Goal: Information Seeking & Learning: Learn about a topic

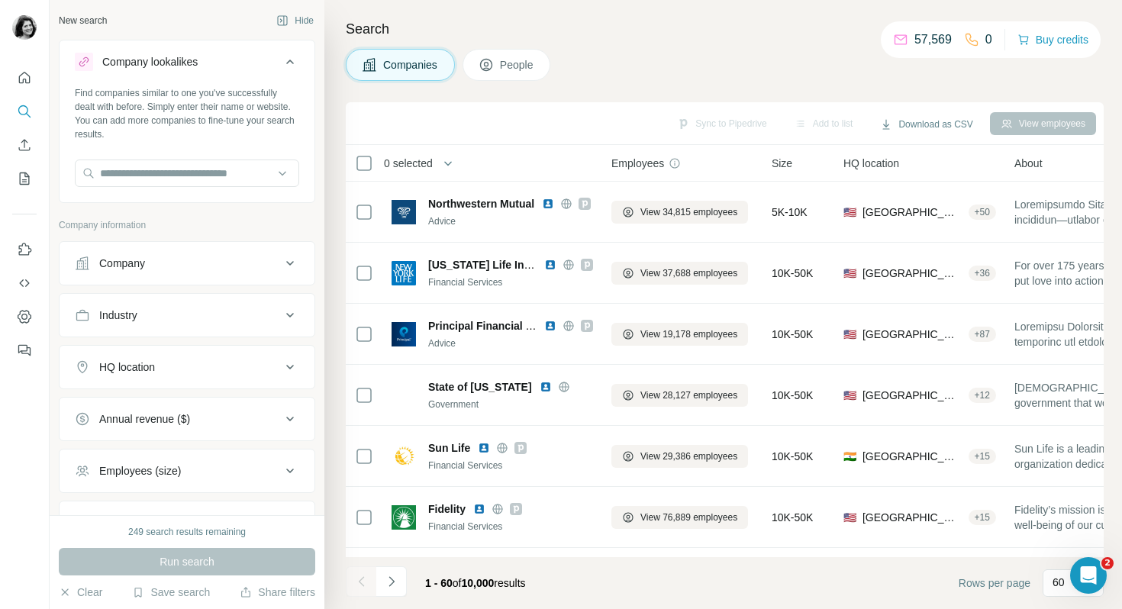
click at [535, 63] on span "People" at bounding box center [517, 64] width 35 height 15
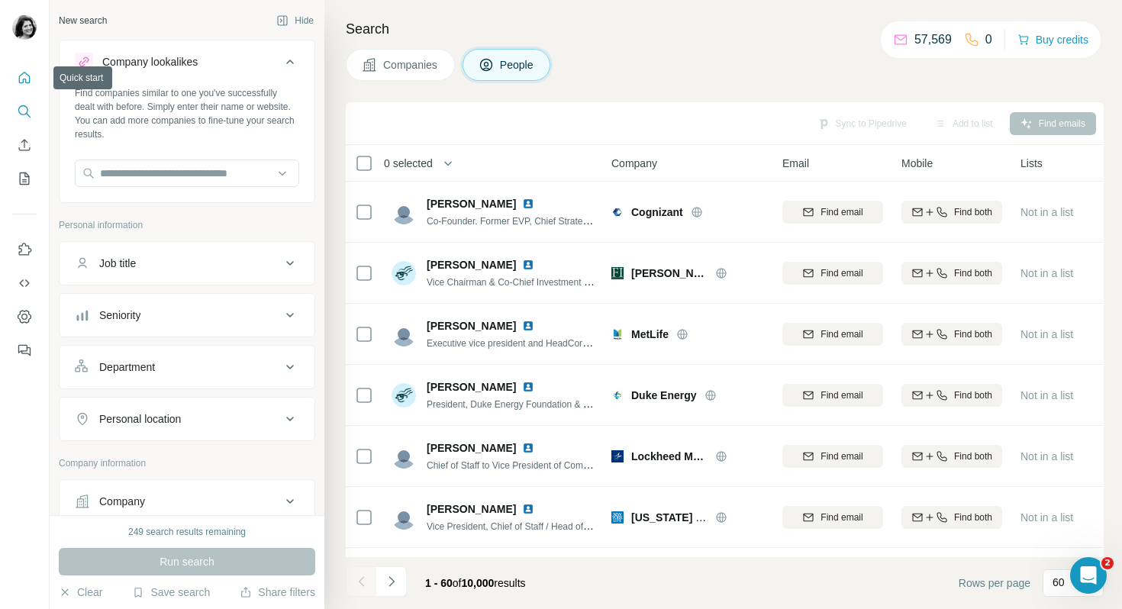
click at [29, 77] on icon "Quick start" at bounding box center [24, 77] width 11 height 11
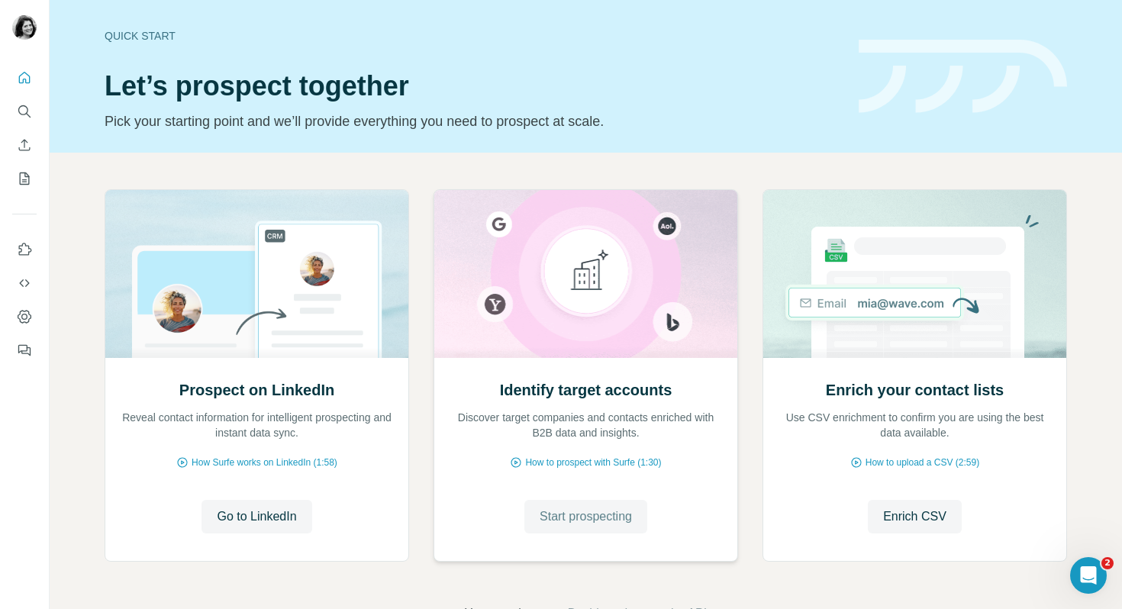
click at [573, 523] on span "Start prospecting" at bounding box center [586, 517] width 92 height 18
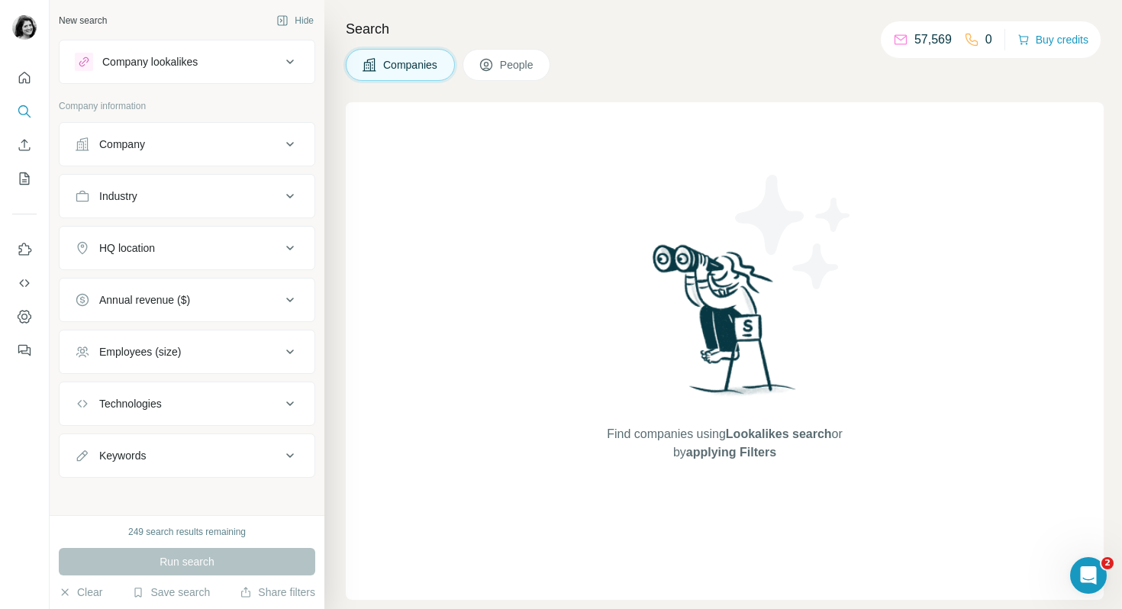
click at [526, 69] on span "People" at bounding box center [517, 64] width 35 height 15
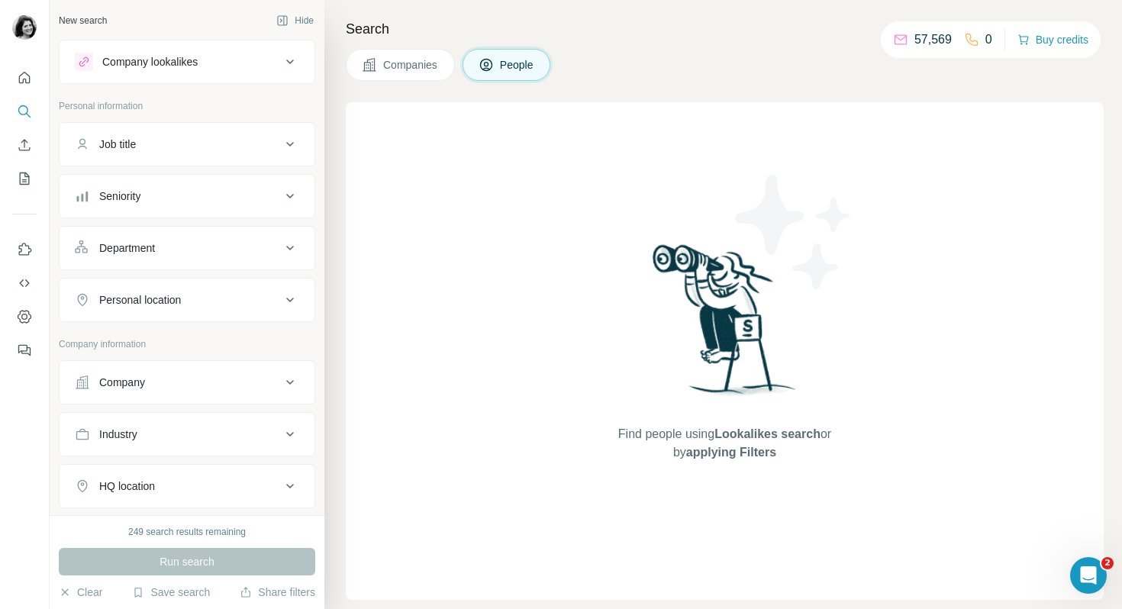
click at [271, 138] on div "Job title" at bounding box center [178, 144] width 206 height 15
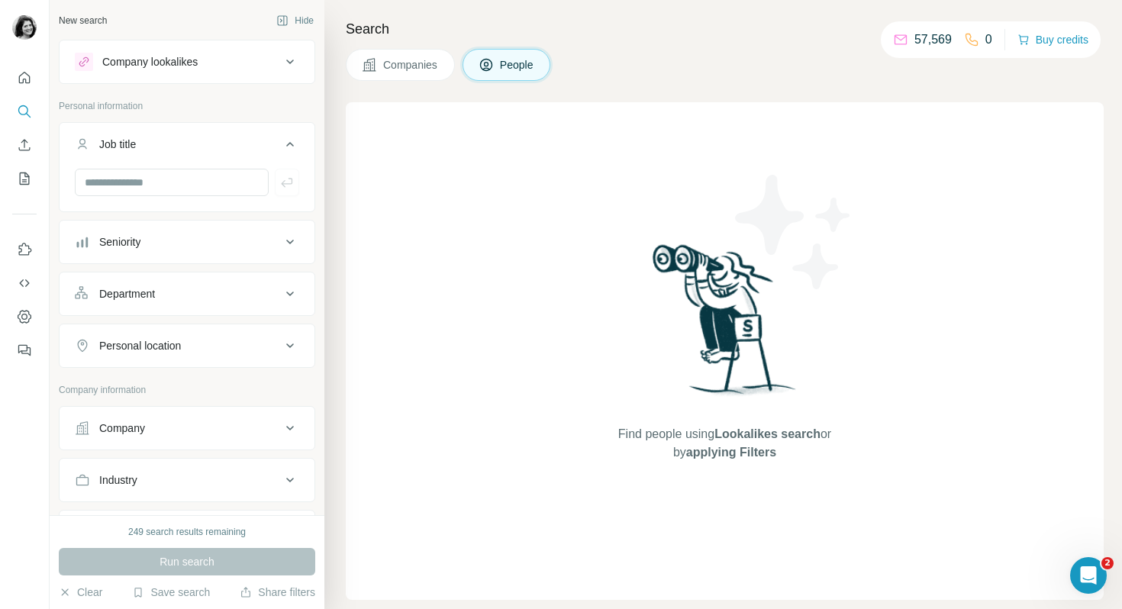
click at [257, 228] on button "Seniority" at bounding box center [187, 242] width 255 height 37
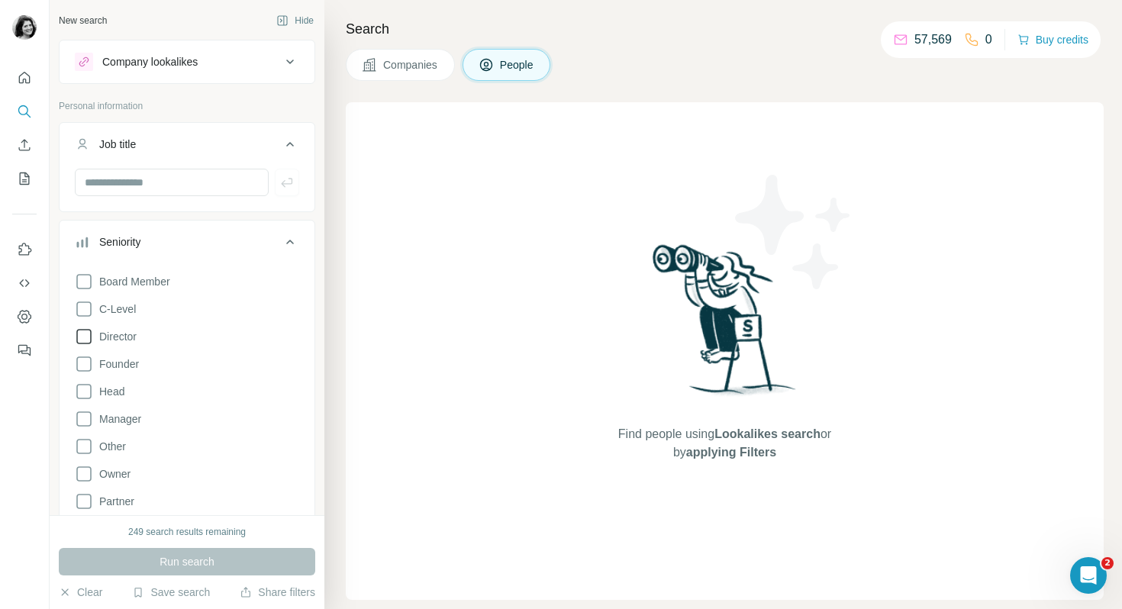
click at [84, 332] on icon at bounding box center [84, 337] width 18 height 18
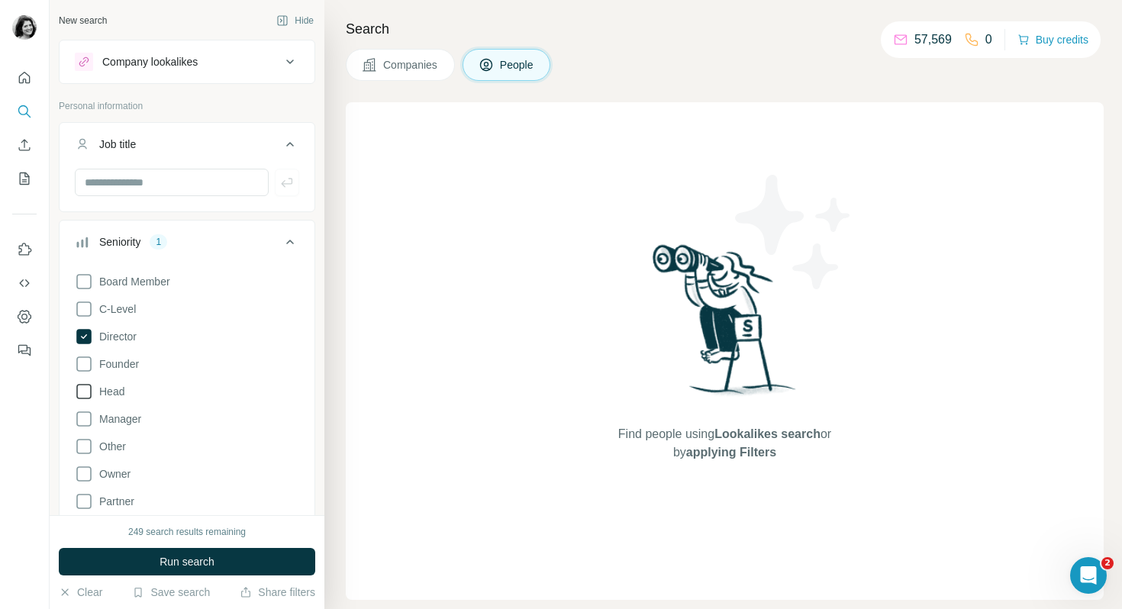
click at [85, 388] on icon at bounding box center [84, 392] width 18 height 18
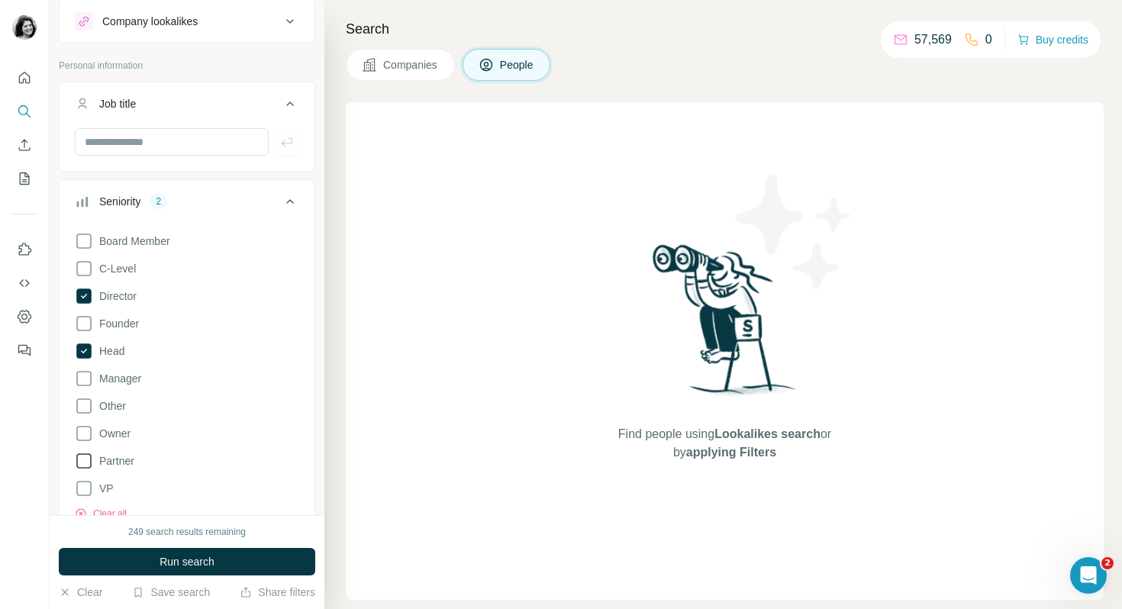
scroll to position [96, 0]
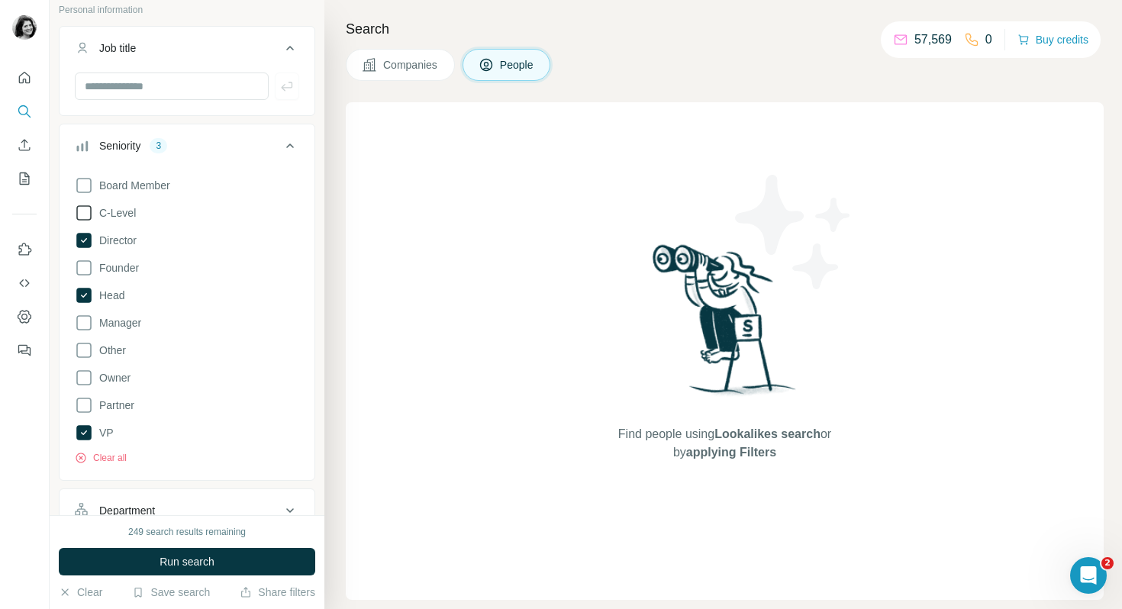
click at [91, 221] on icon at bounding box center [84, 213] width 18 height 18
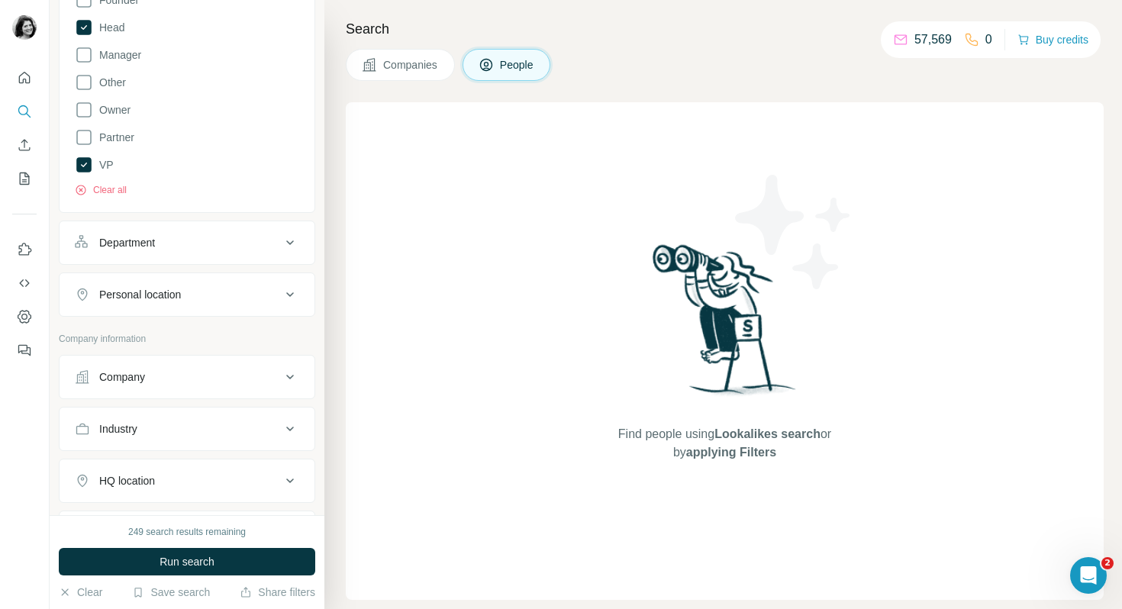
scroll to position [371, 0]
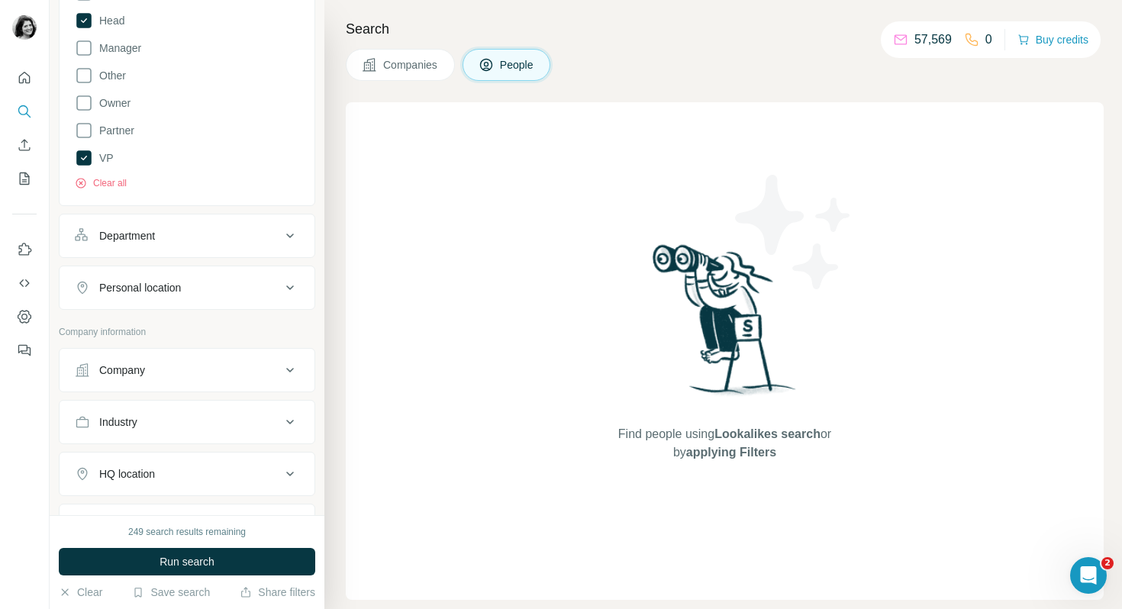
click at [153, 242] on div "Department" at bounding box center [127, 235] width 56 height 15
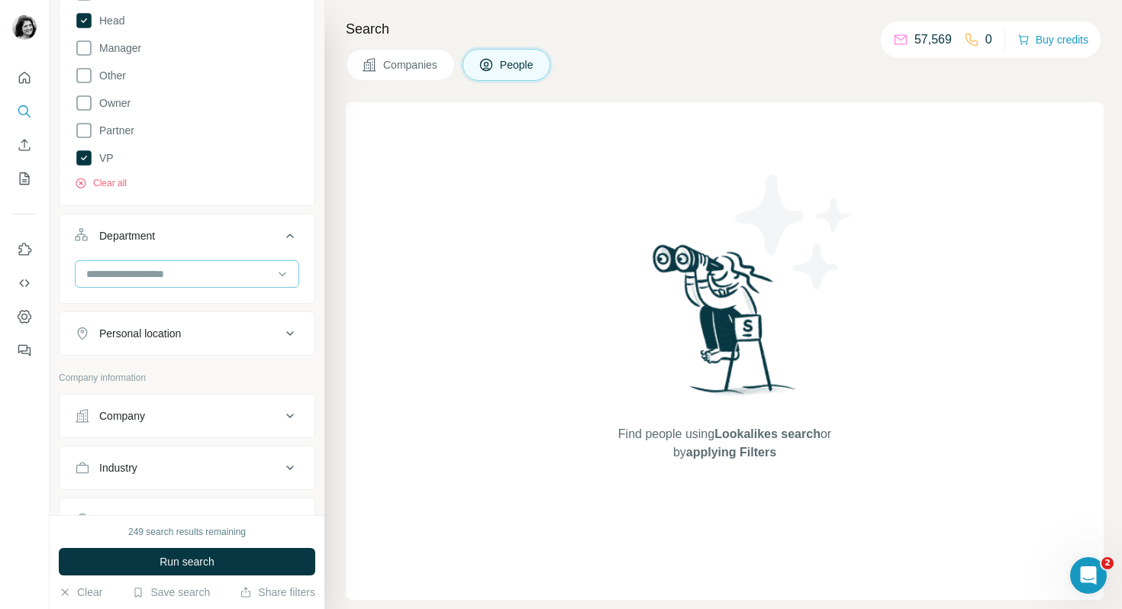
click at [158, 277] on input at bounding box center [179, 274] width 189 height 17
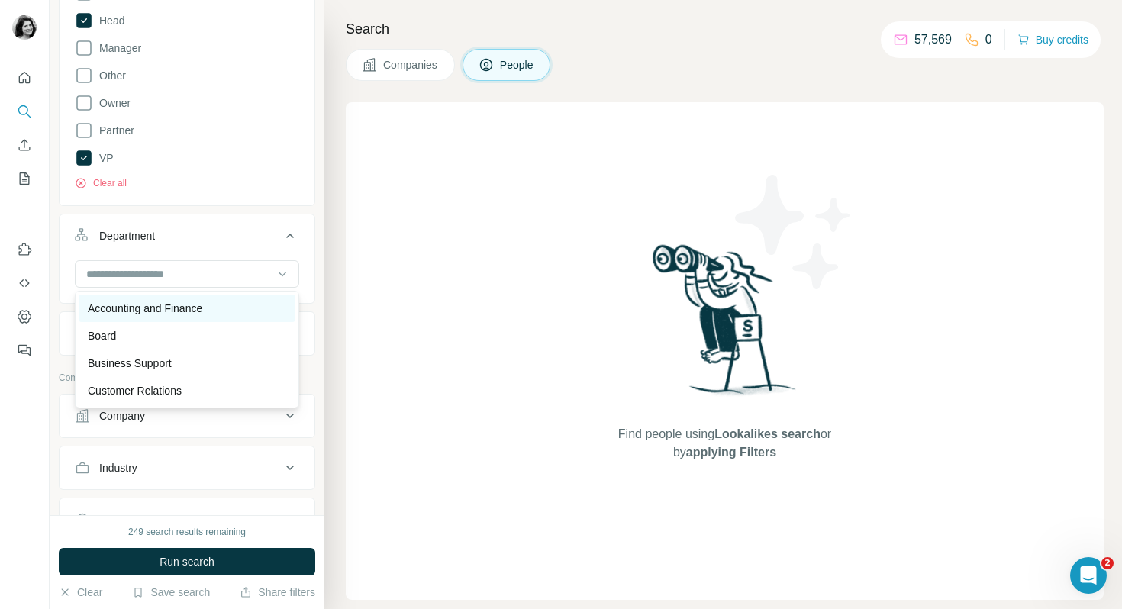
click at [162, 307] on p "Accounting and Finance" at bounding box center [145, 308] width 115 height 15
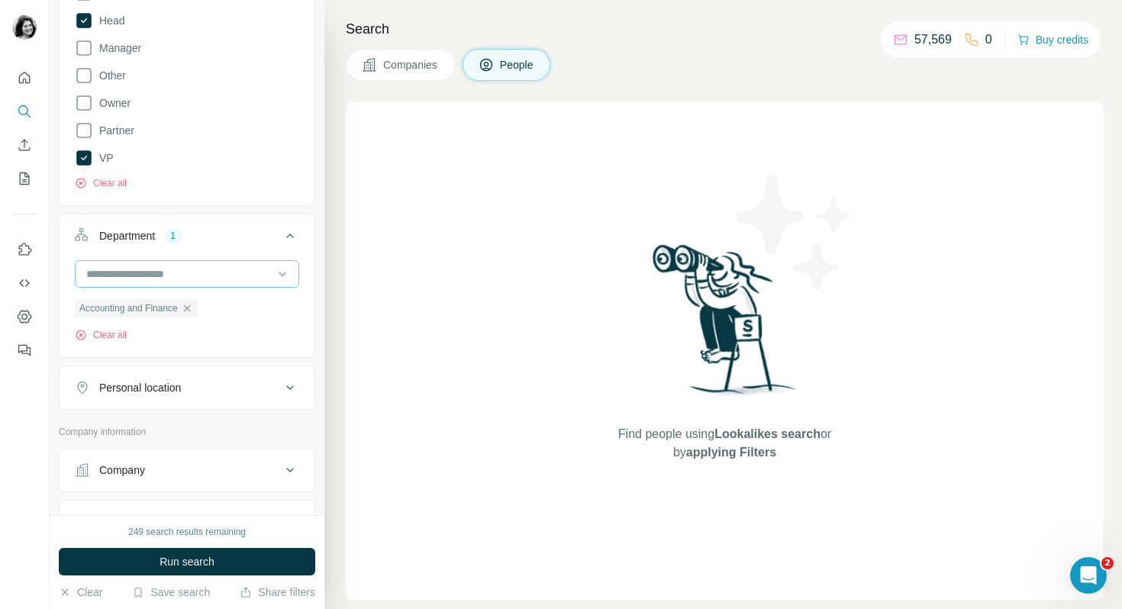
click at [164, 276] on input at bounding box center [179, 274] width 189 height 17
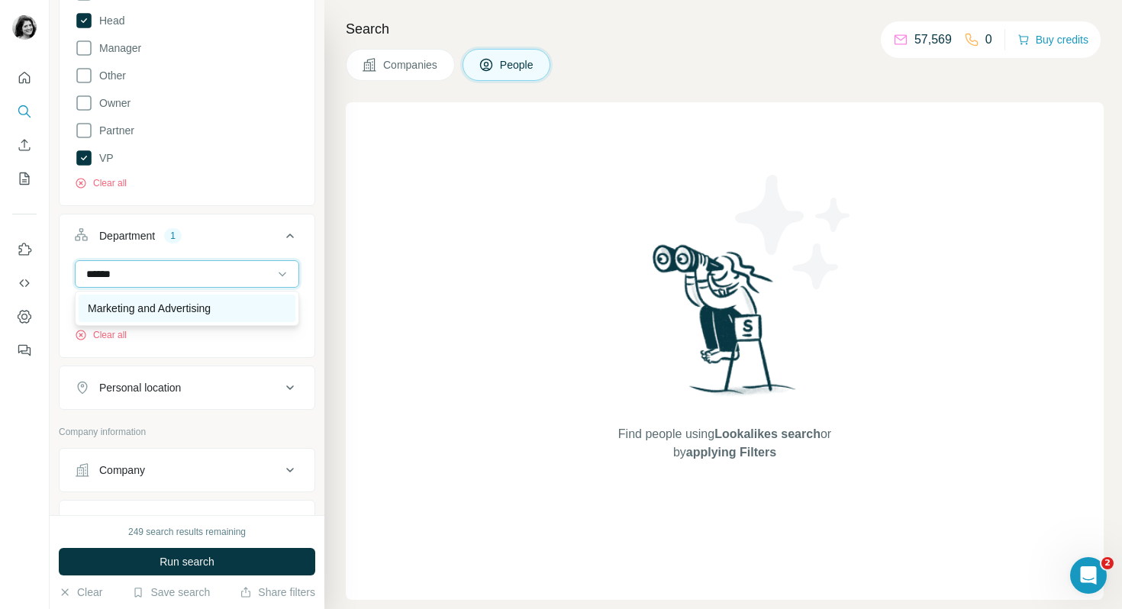
type input "******"
click at [160, 303] on p "Marketing and Advertising" at bounding box center [149, 308] width 123 height 15
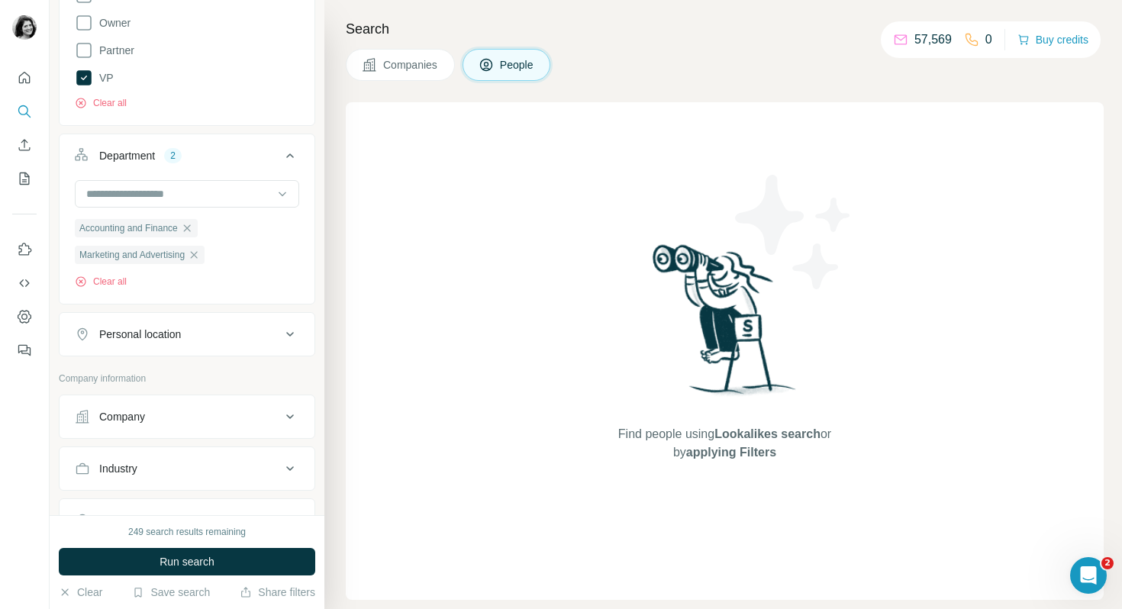
scroll to position [452, 0]
click at [158, 339] on div "Personal location" at bounding box center [140, 333] width 82 height 15
click at [163, 366] on input "text" at bounding box center [187, 371] width 224 height 27
type input "**********"
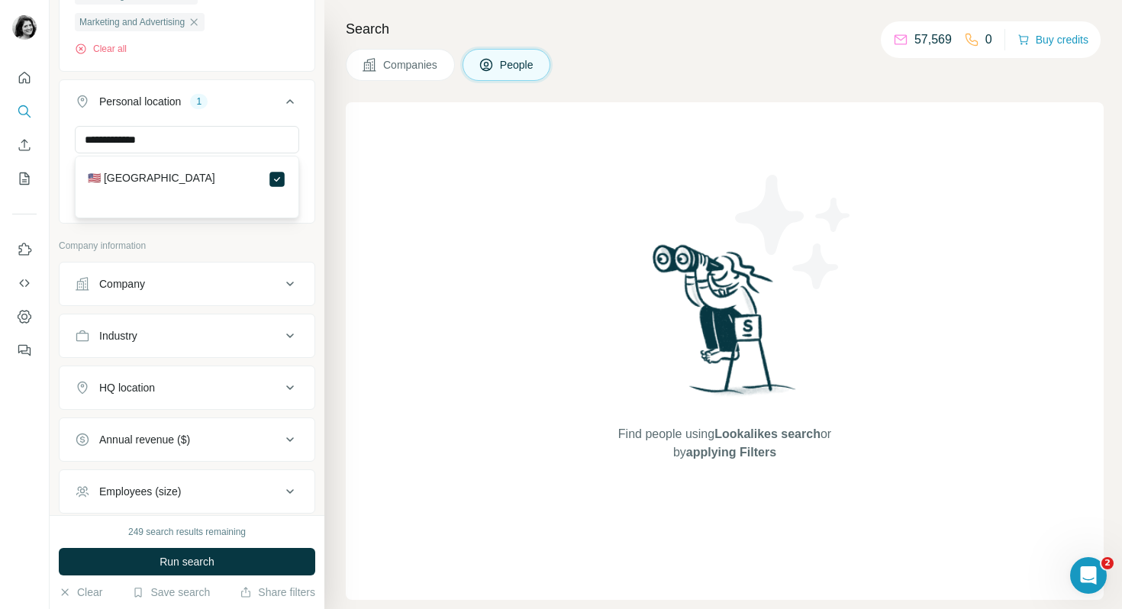
scroll to position [686, 0]
click at [210, 339] on div "Industry" at bounding box center [178, 334] width 206 height 15
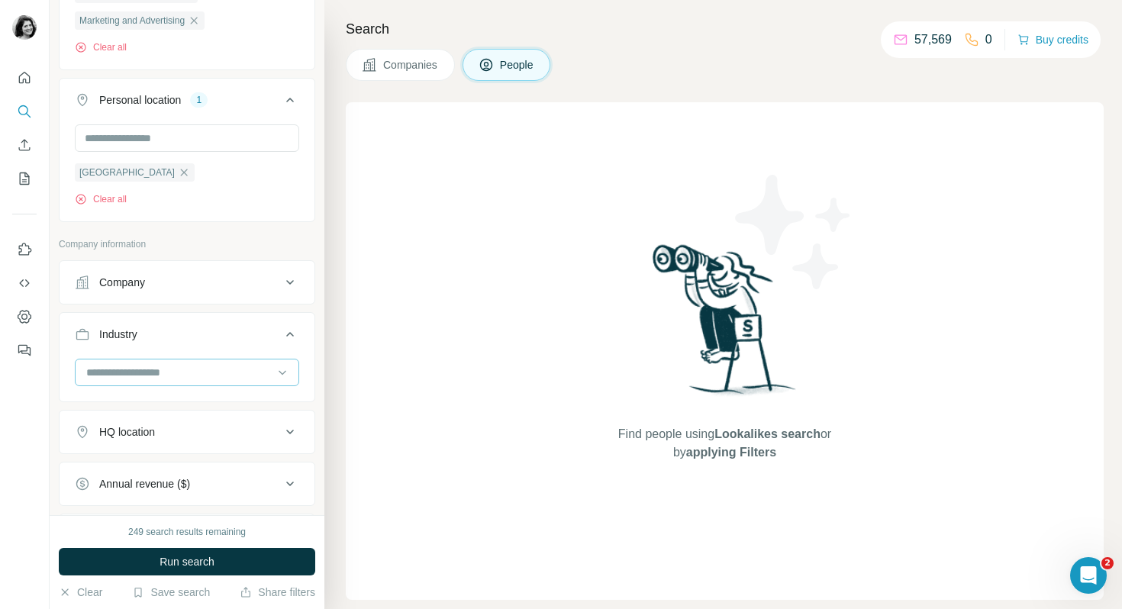
click at [209, 374] on input at bounding box center [179, 372] width 189 height 17
click at [209, 373] on input at bounding box center [179, 372] width 189 height 17
click at [211, 374] on input at bounding box center [179, 372] width 189 height 17
click at [199, 369] on input at bounding box center [179, 372] width 189 height 17
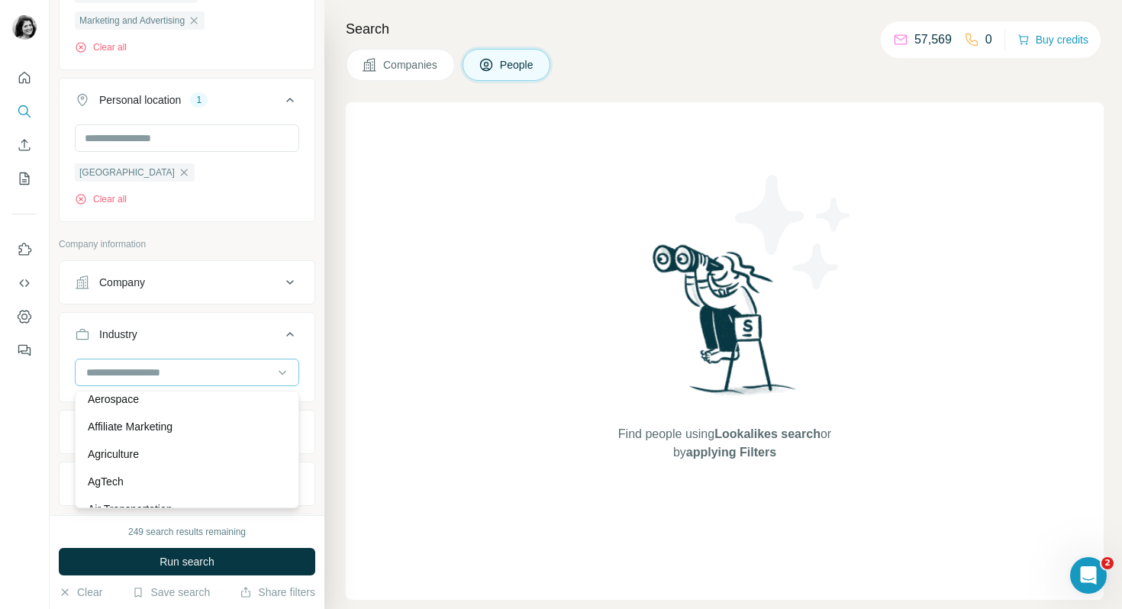
click at [199, 369] on input at bounding box center [179, 372] width 189 height 17
click at [155, 376] on input at bounding box center [179, 372] width 189 height 17
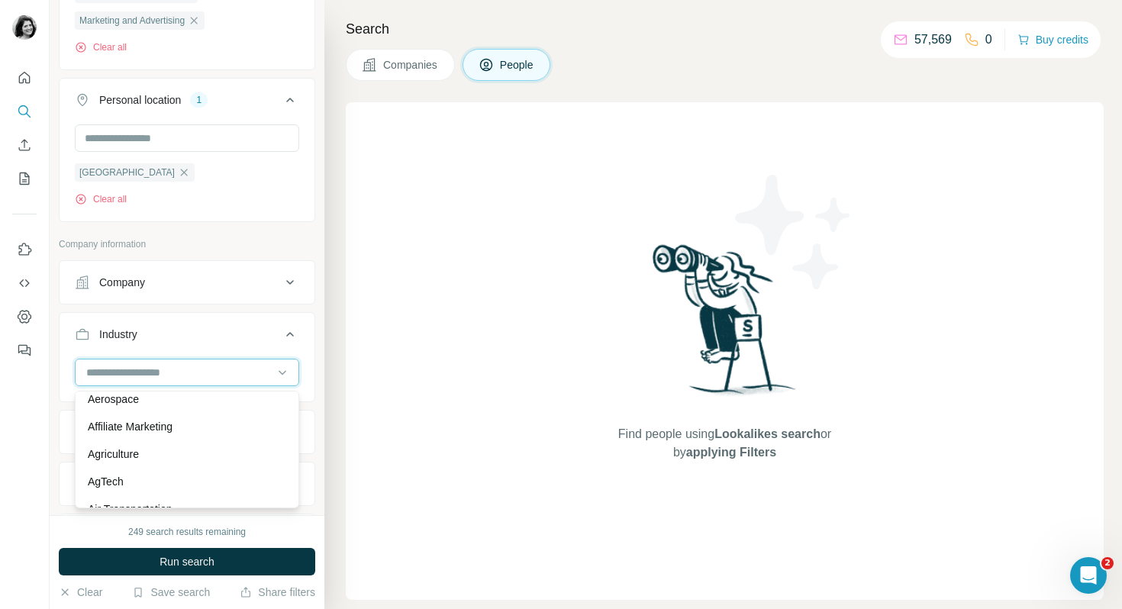
click at [115, 377] on input at bounding box center [179, 372] width 189 height 17
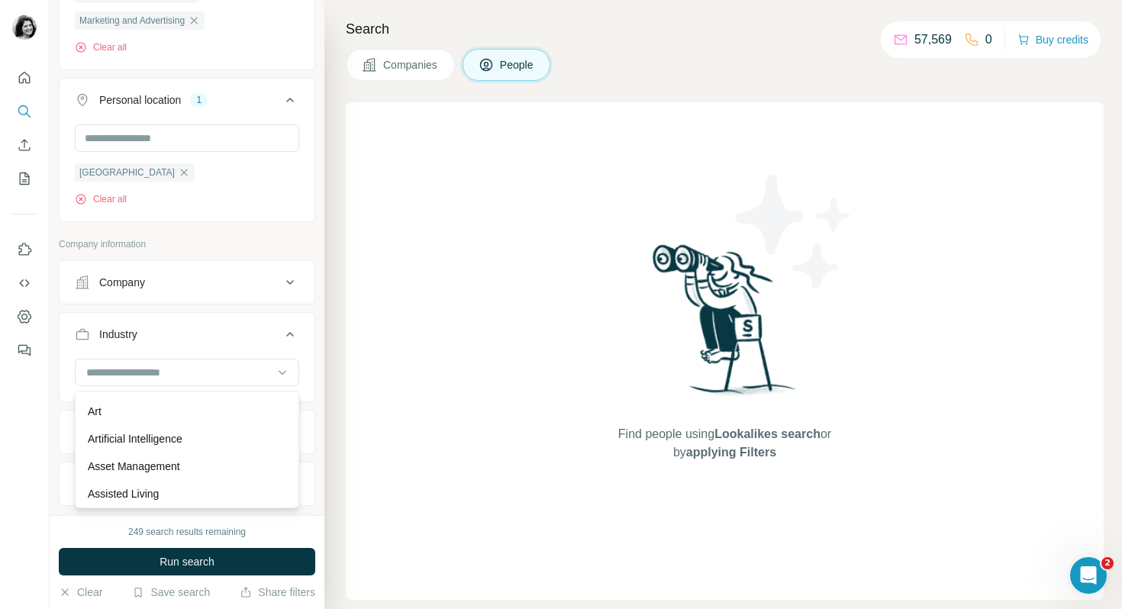
click at [200, 339] on div "Industry" at bounding box center [178, 334] width 206 height 15
click at [147, 337] on div "Industry" at bounding box center [178, 334] width 206 height 15
click at [99, 373] on input at bounding box center [179, 372] width 189 height 17
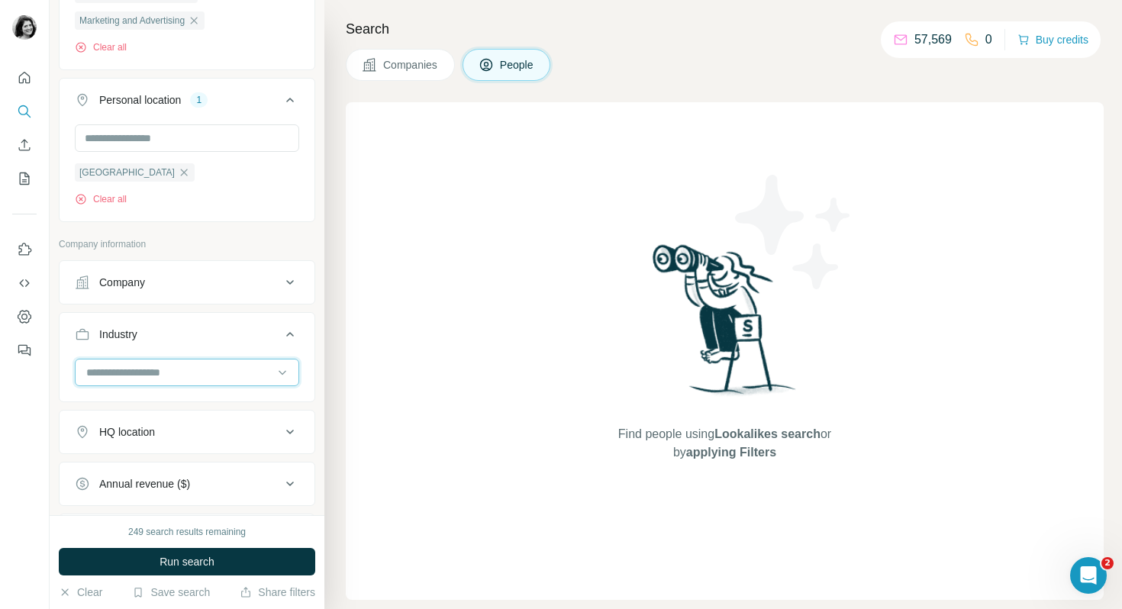
click at [99, 373] on input at bounding box center [179, 372] width 189 height 17
click at [86, 375] on input at bounding box center [179, 372] width 189 height 17
click at [102, 375] on input at bounding box center [179, 372] width 189 height 17
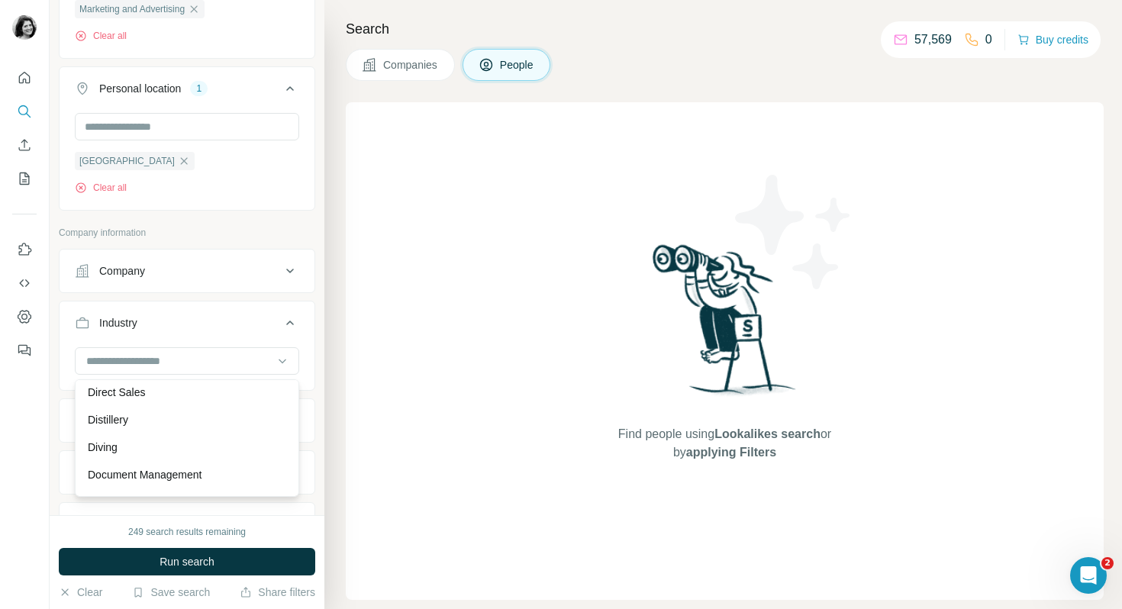
scroll to position [4635, 0]
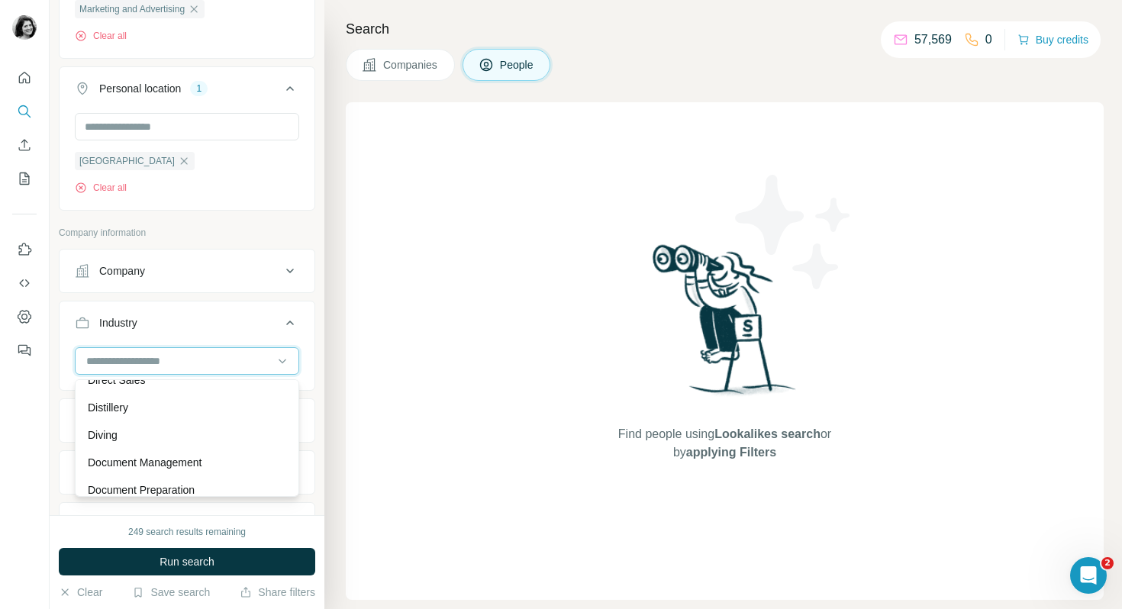
click at [193, 357] on input at bounding box center [179, 361] width 189 height 17
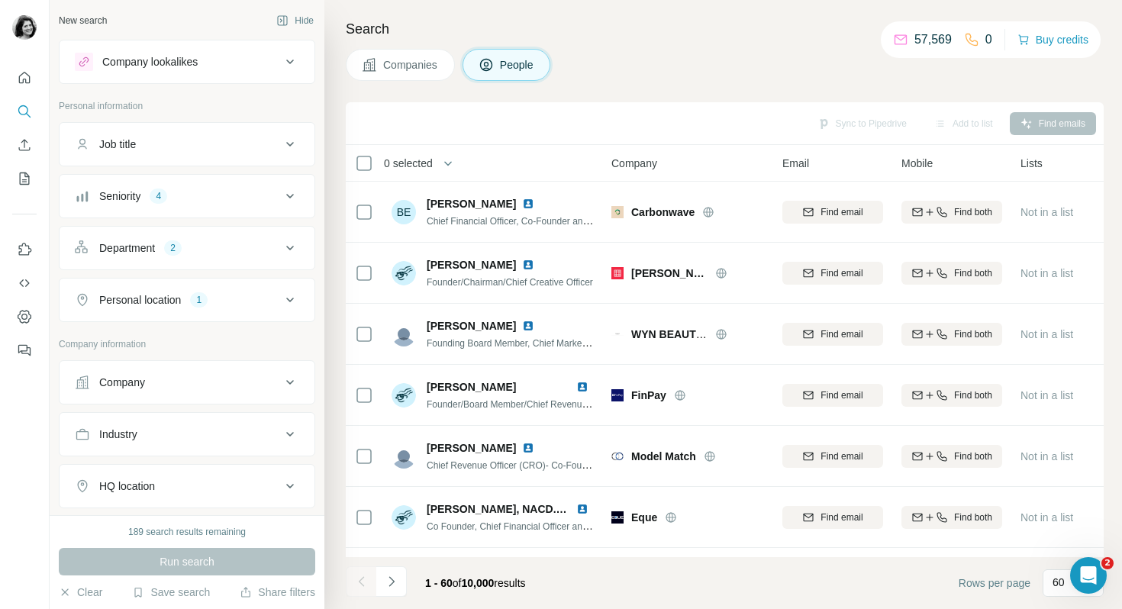
scroll to position [57, 0]
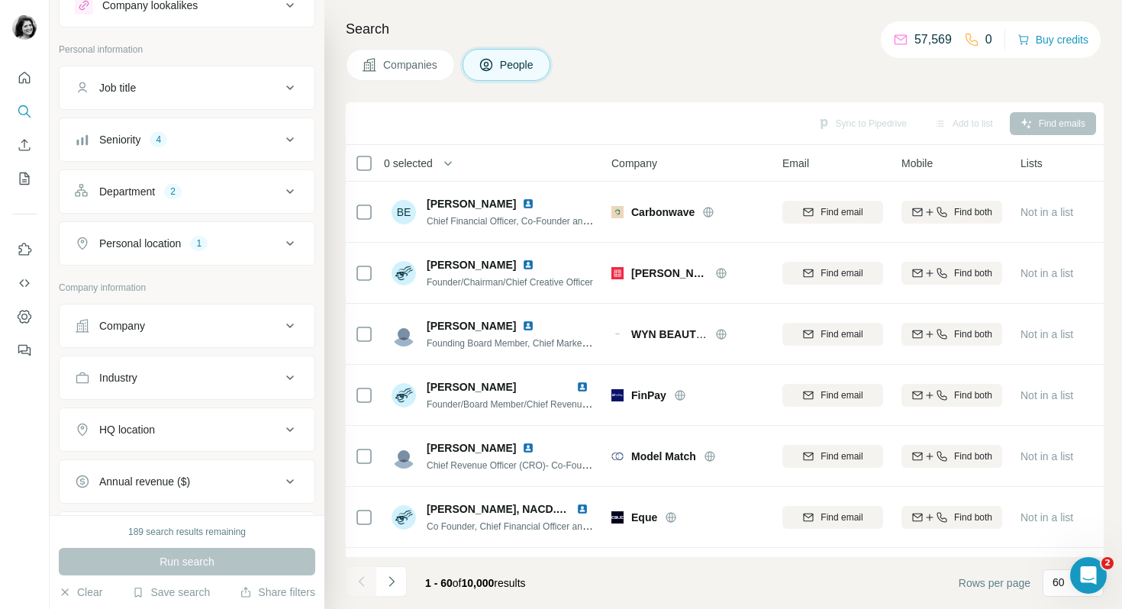
click at [133, 386] on button "Industry" at bounding box center [187, 378] width 255 height 37
click at [136, 414] on input at bounding box center [179, 416] width 189 height 17
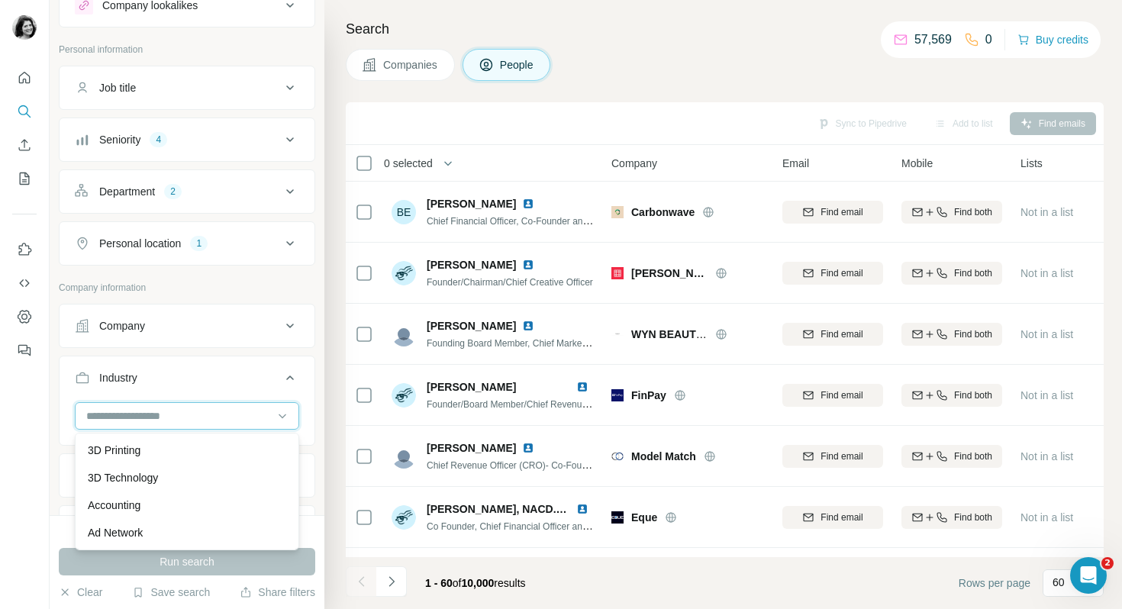
click at [127, 412] on input at bounding box center [179, 416] width 189 height 17
click at [209, 409] on input at bounding box center [179, 416] width 189 height 17
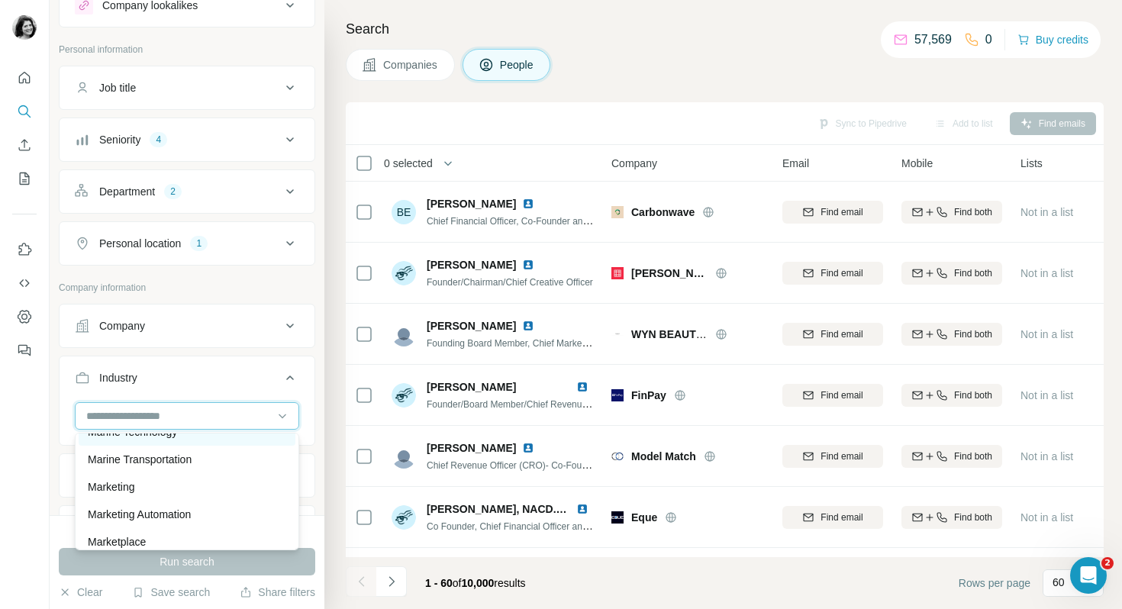
scroll to position [9741, 0]
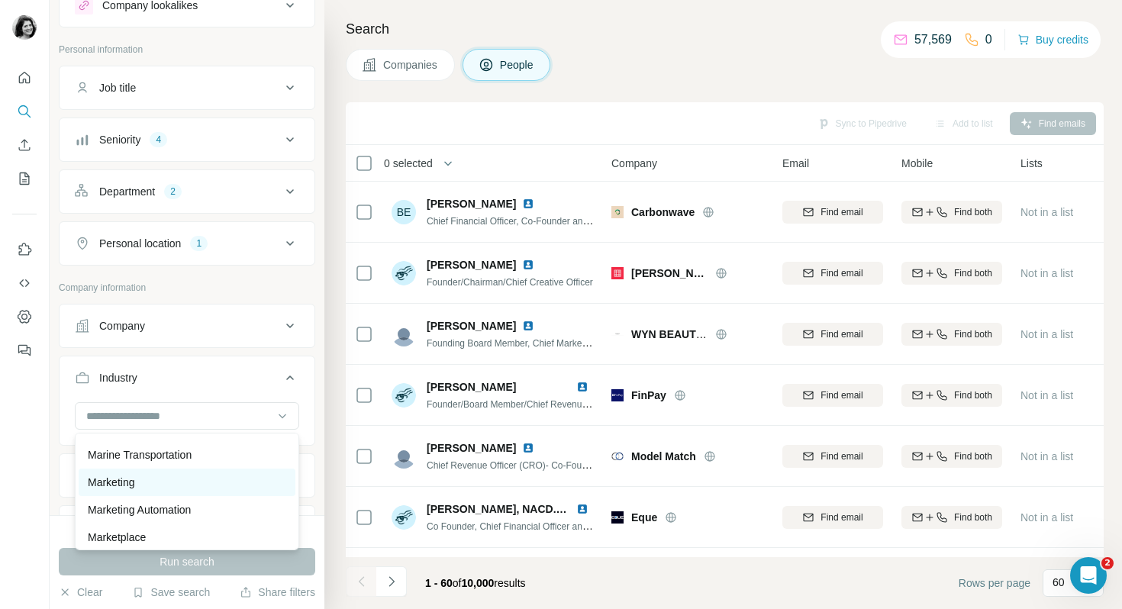
click at [140, 486] on div "Marketing" at bounding box center [187, 482] width 199 height 15
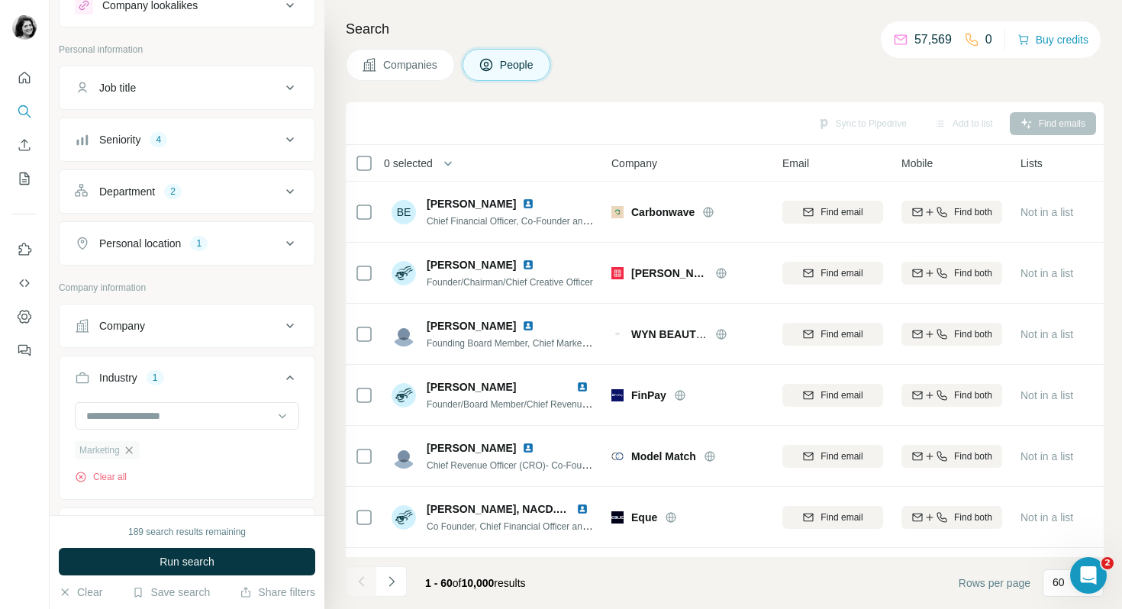
click at [134, 449] on icon "button" at bounding box center [129, 450] width 12 height 12
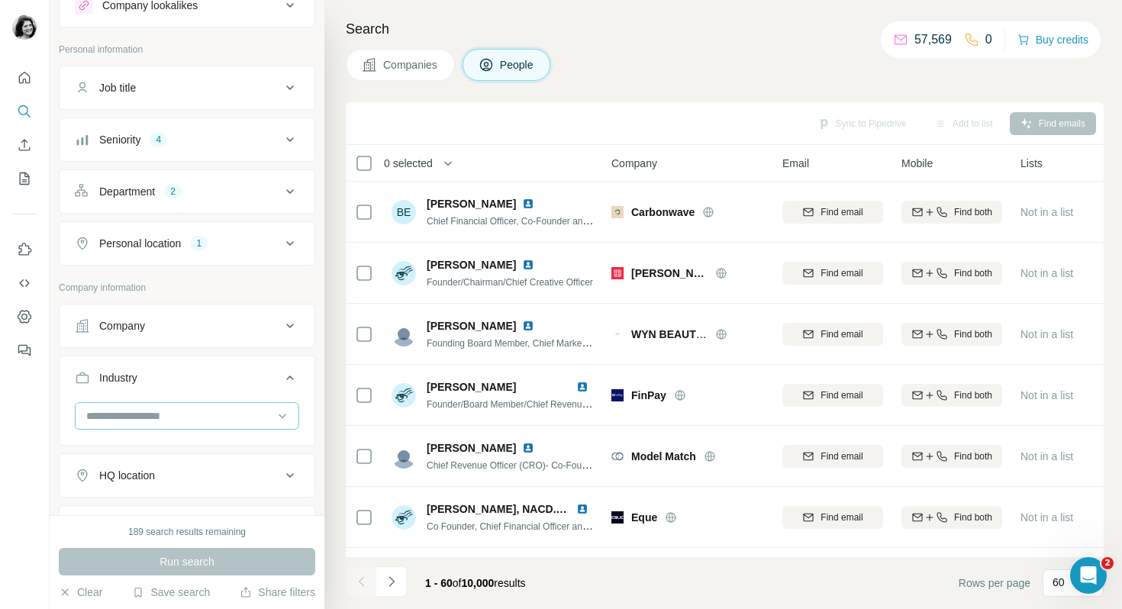
click at [156, 418] on input at bounding box center [179, 416] width 189 height 17
click at [118, 417] on input at bounding box center [179, 416] width 189 height 17
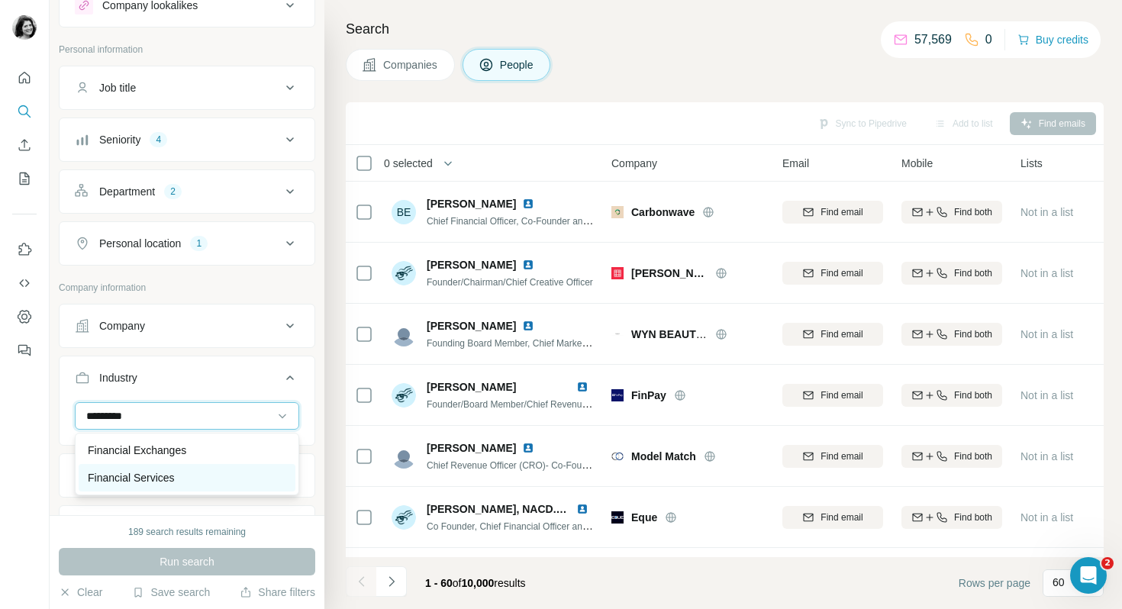
type input "*********"
click at [128, 468] on div "Financial Services" at bounding box center [187, 477] width 217 height 27
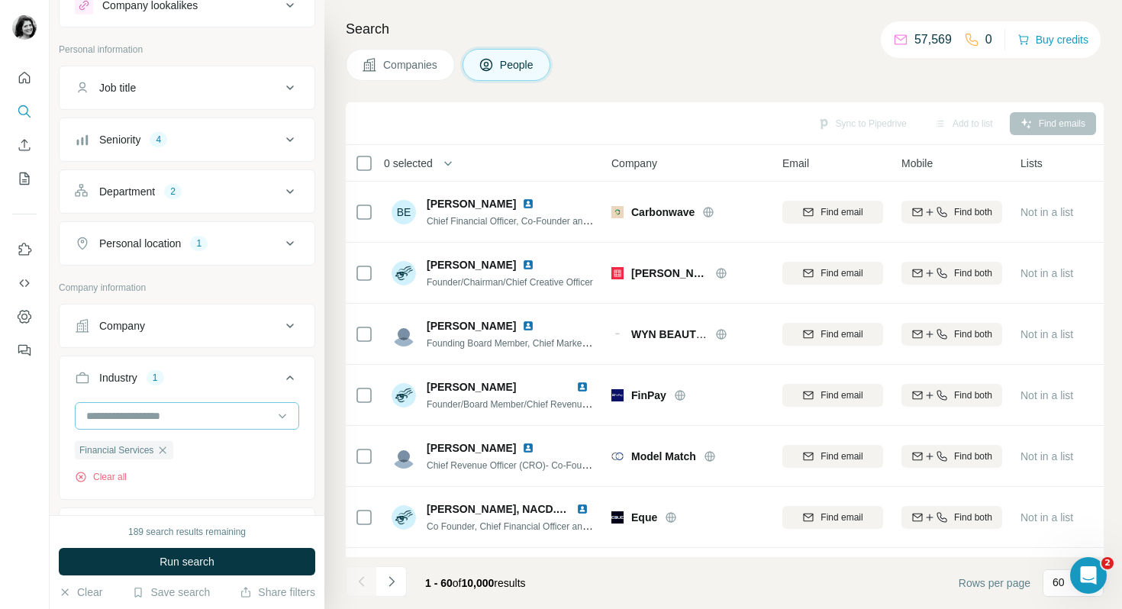
click at [135, 415] on input at bounding box center [179, 416] width 189 height 17
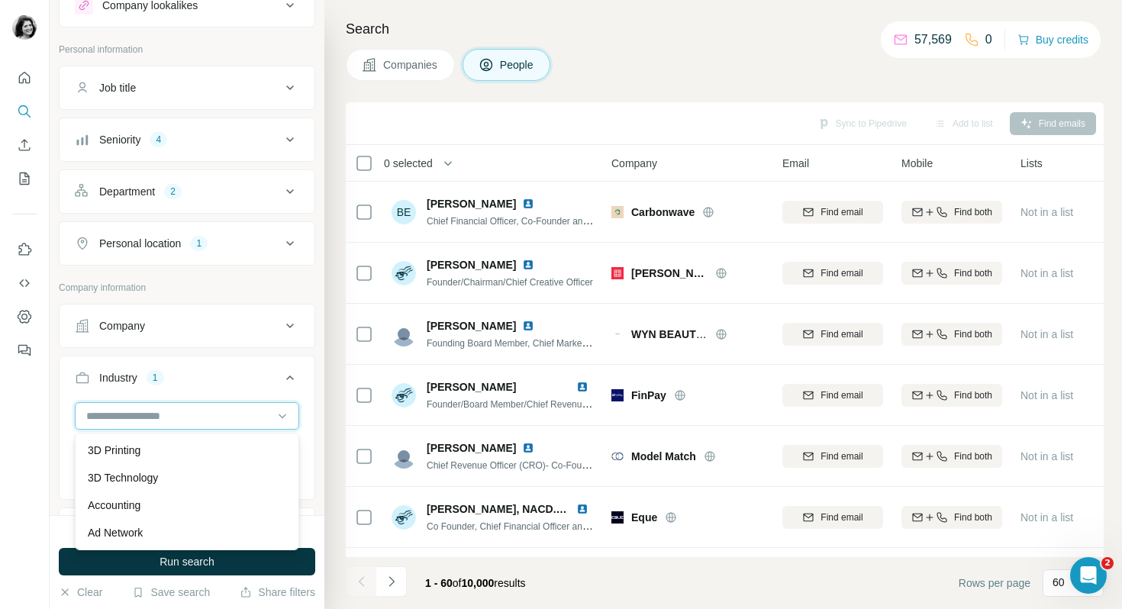
click at [135, 415] on input at bounding box center [179, 416] width 189 height 17
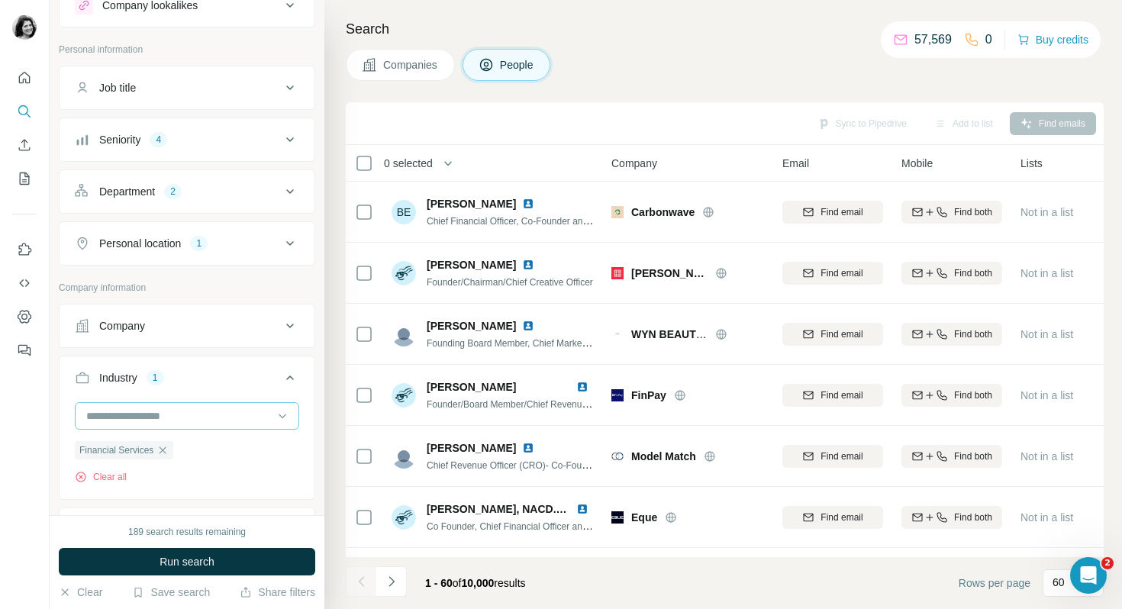
click at [135, 415] on input at bounding box center [179, 416] width 189 height 17
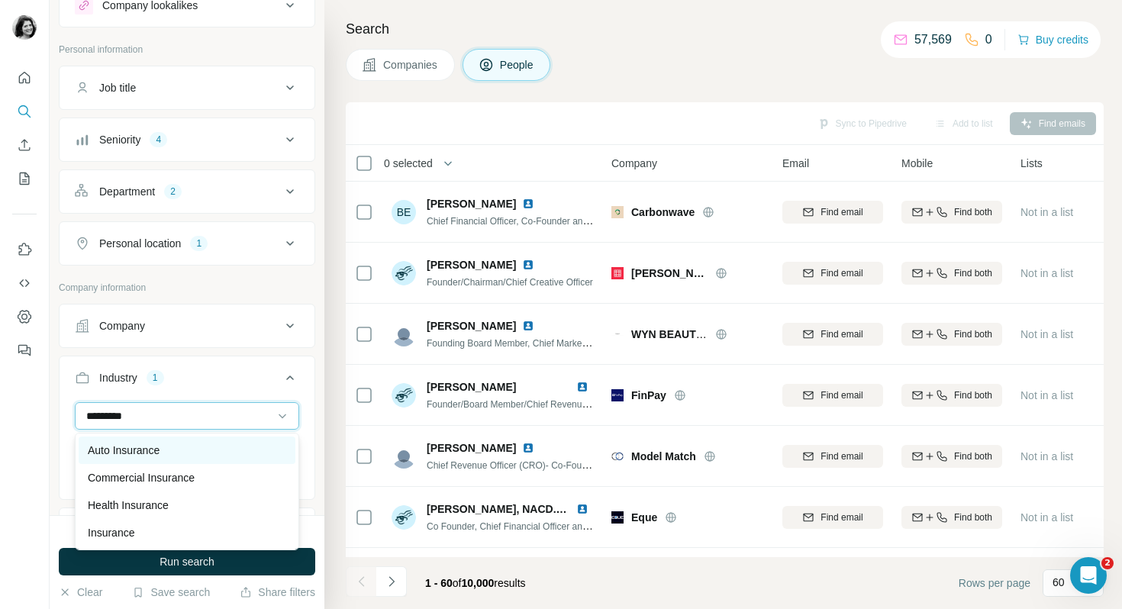
type input "*********"
click at [140, 441] on div "Auto Insurance" at bounding box center [187, 450] width 217 height 27
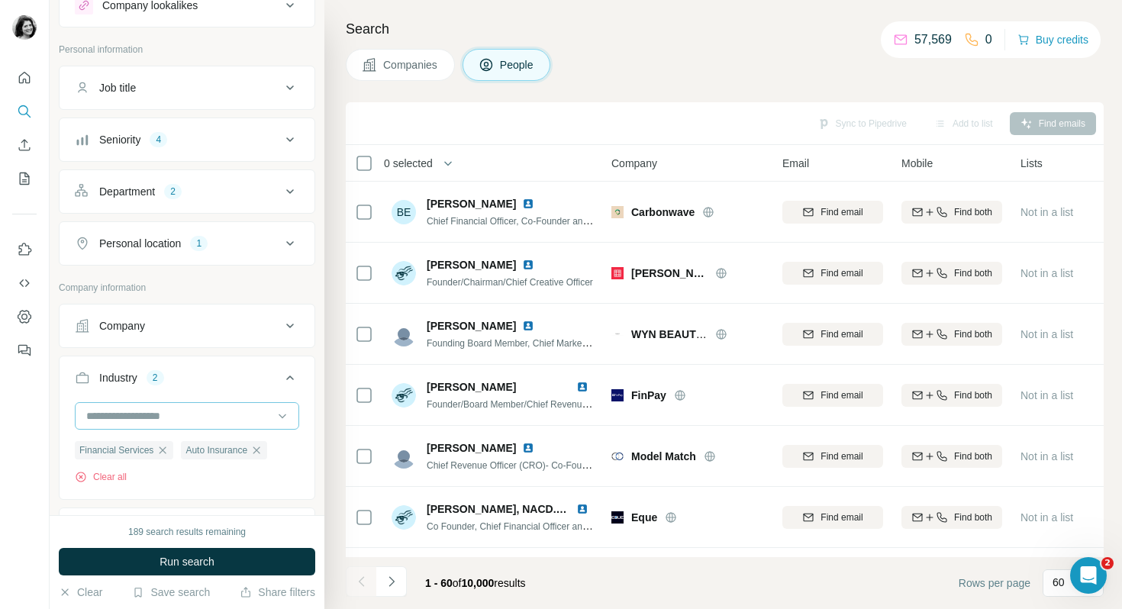
click at [154, 418] on input at bounding box center [179, 416] width 189 height 17
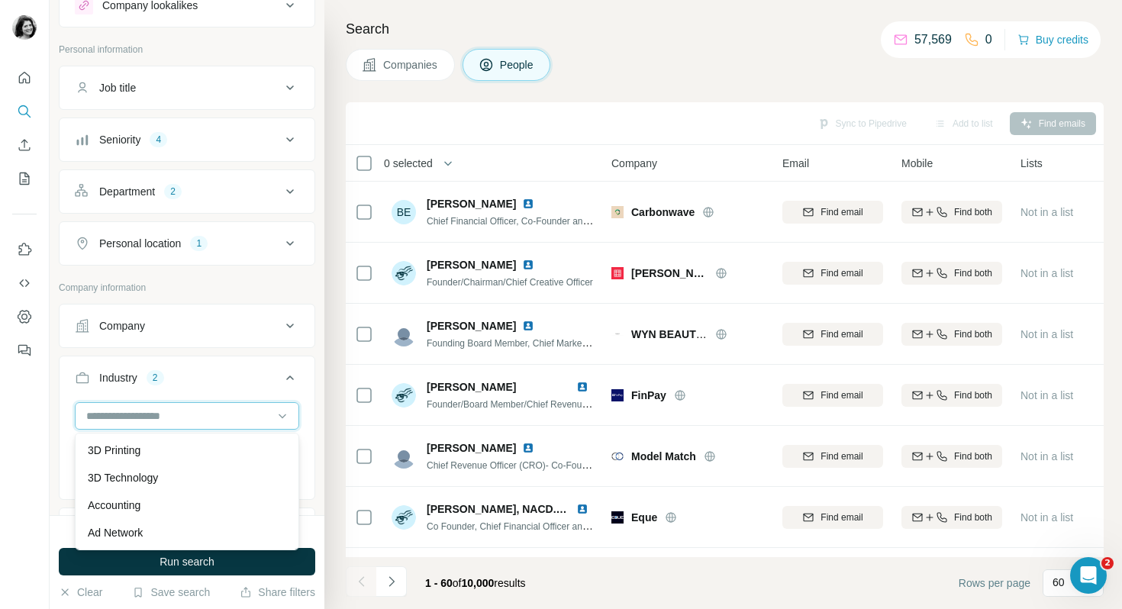
click at [154, 418] on input at bounding box center [179, 416] width 189 height 17
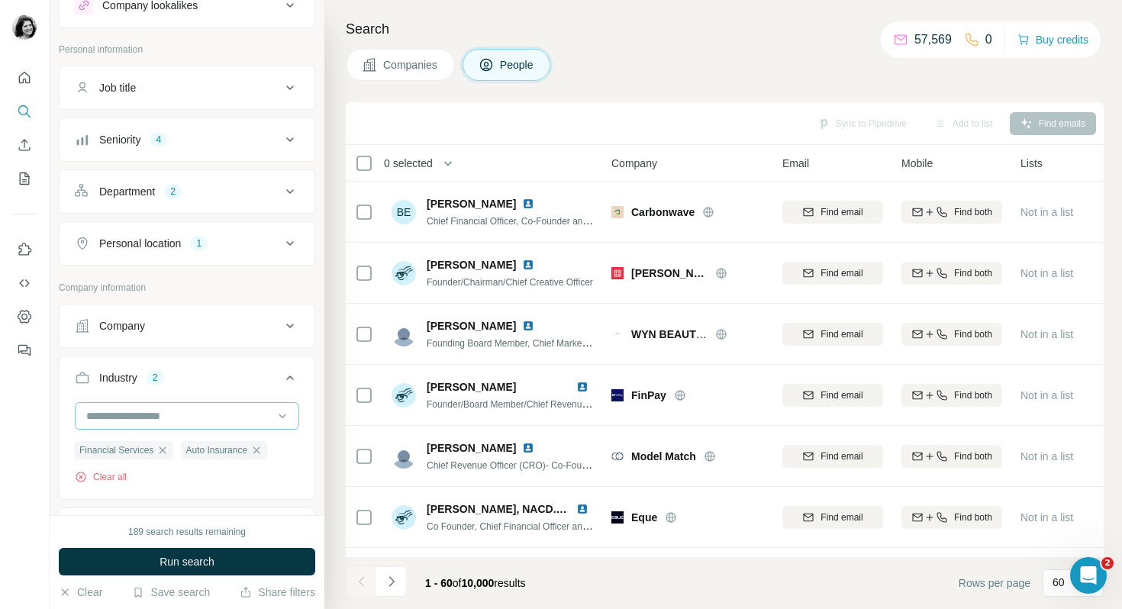
click at [154, 418] on input at bounding box center [179, 416] width 189 height 17
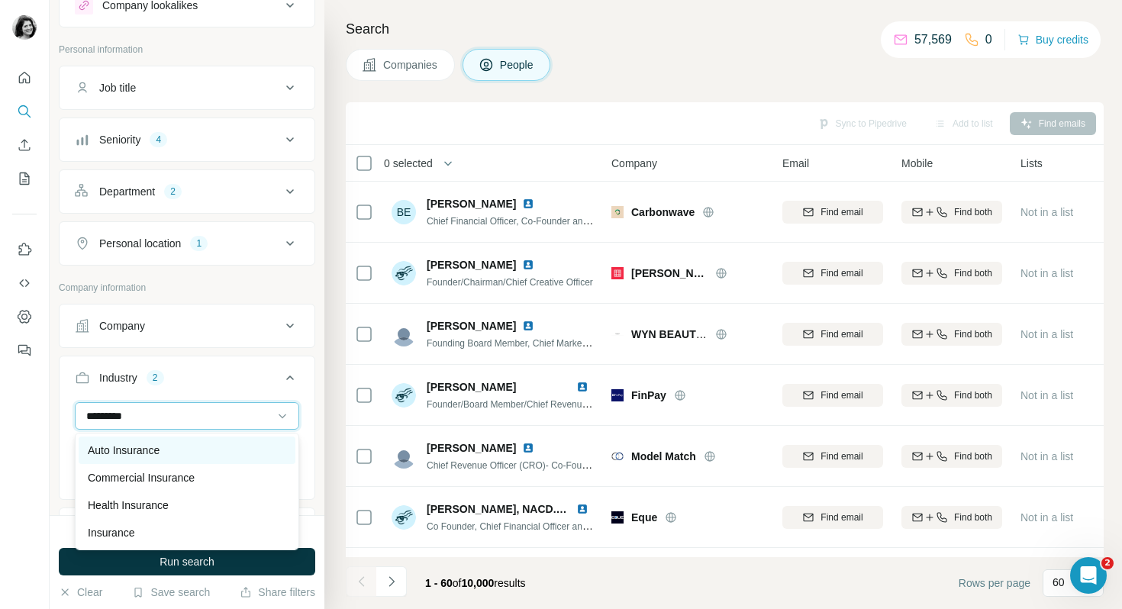
type input "*********"
click at [159, 448] on p "Auto Insurance" at bounding box center [124, 450] width 72 height 15
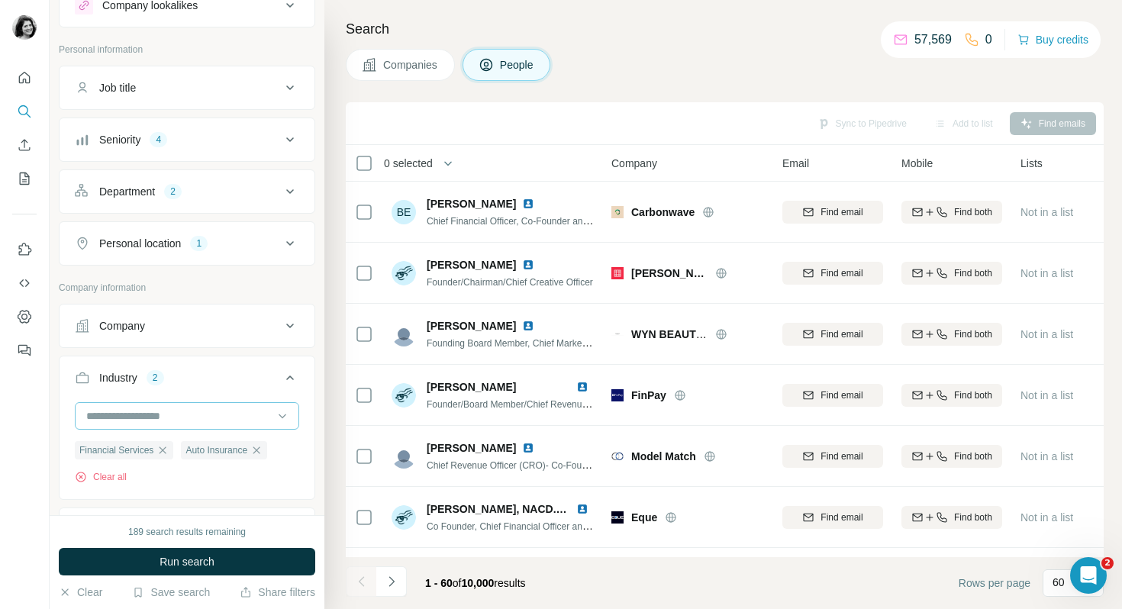
click at [182, 412] on input at bounding box center [179, 416] width 189 height 17
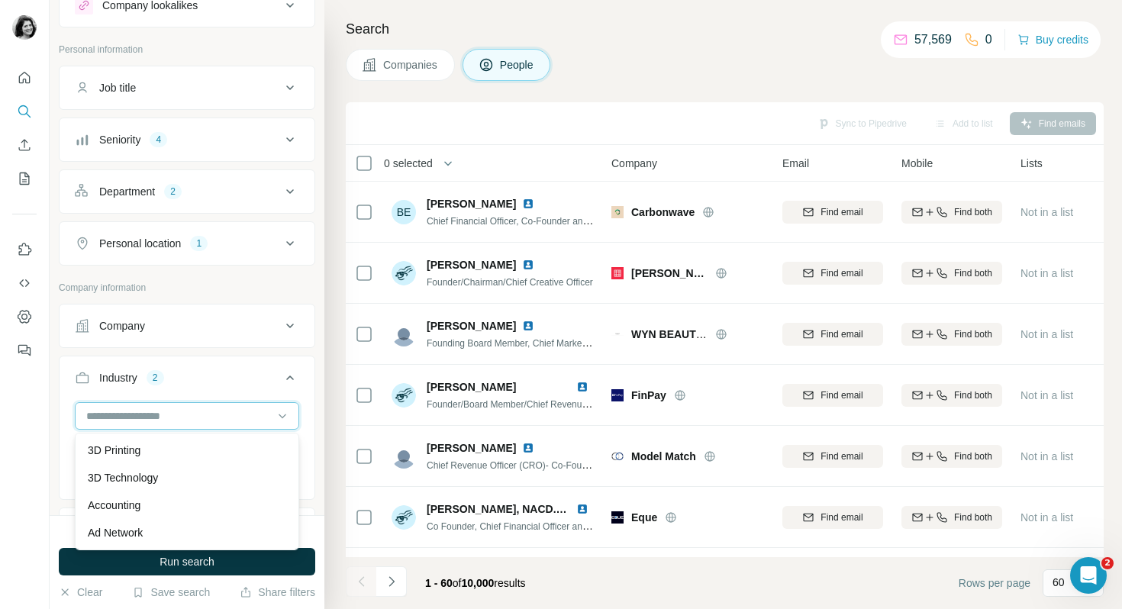
click at [182, 412] on input at bounding box center [179, 416] width 189 height 17
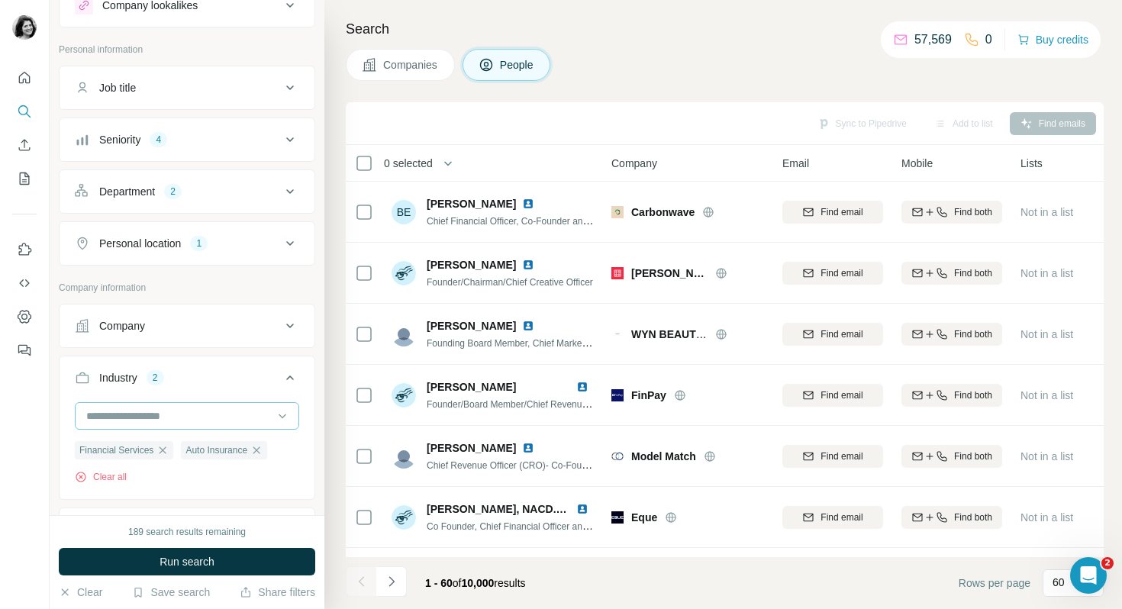
click at [156, 417] on input at bounding box center [179, 416] width 189 height 17
click at [156, 416] on input at bounding box center [179, 416] width 189 height 17
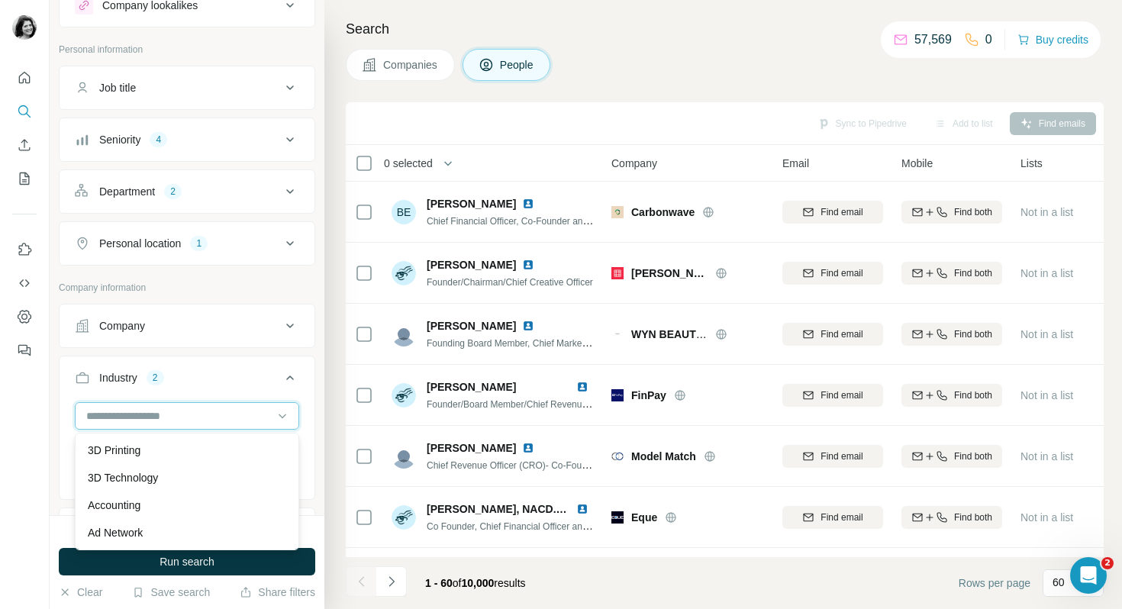
click at [133, 416] on input at bounding box center [179, 416] width 189 height 17
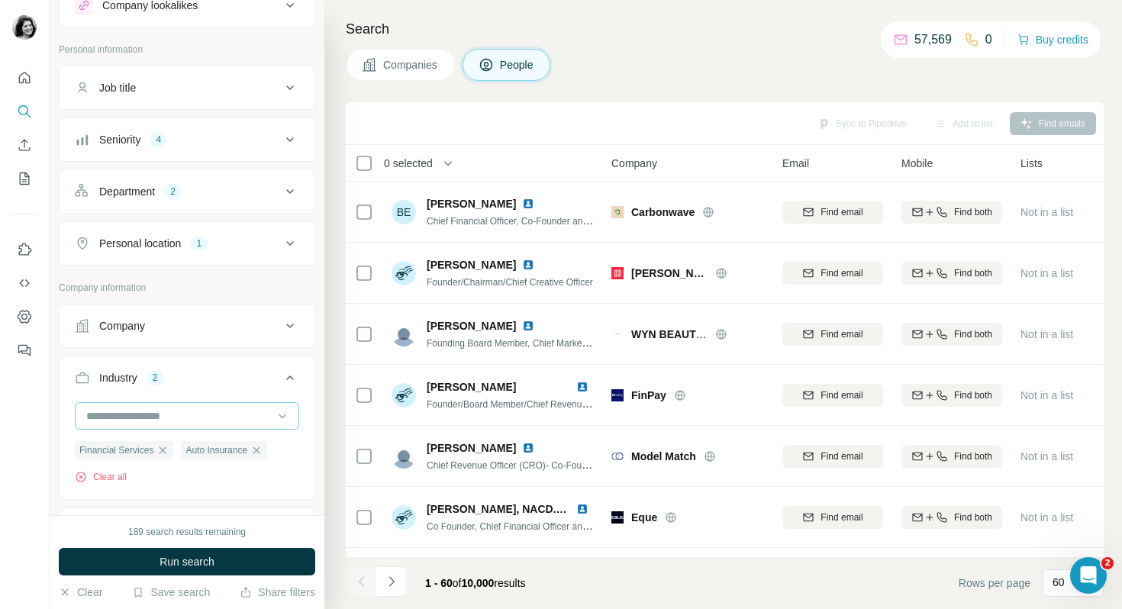
click at [133, 416] on input at bounding box center [179, 416] width 189 height 17
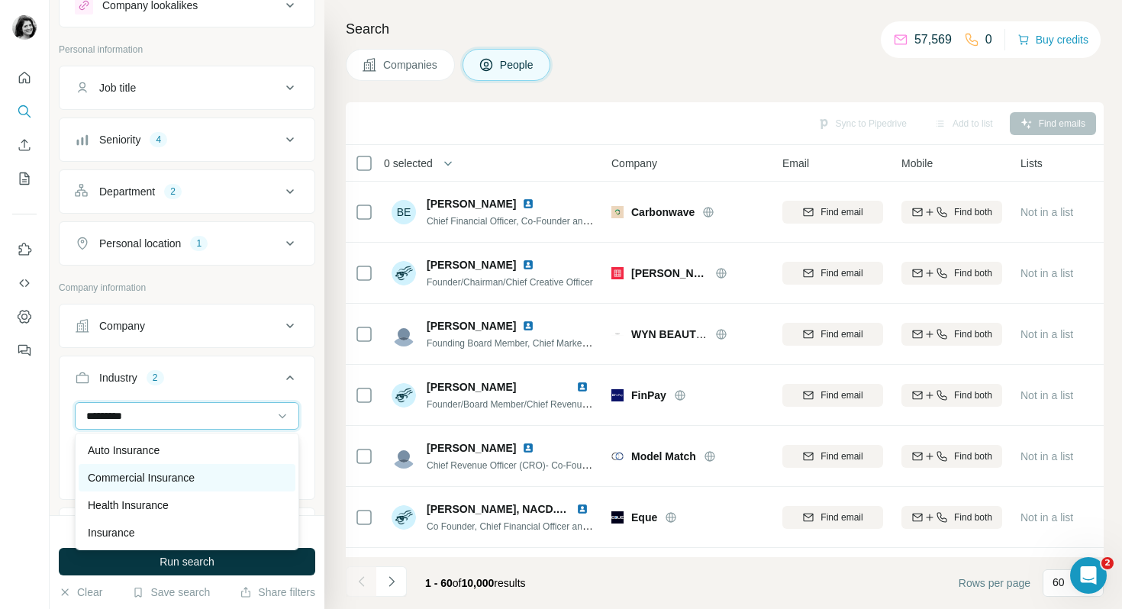
type input "*********"
click at [157, 483] on p "Commercial Insurance" at bounding box center [141, 477] width 107 height 15
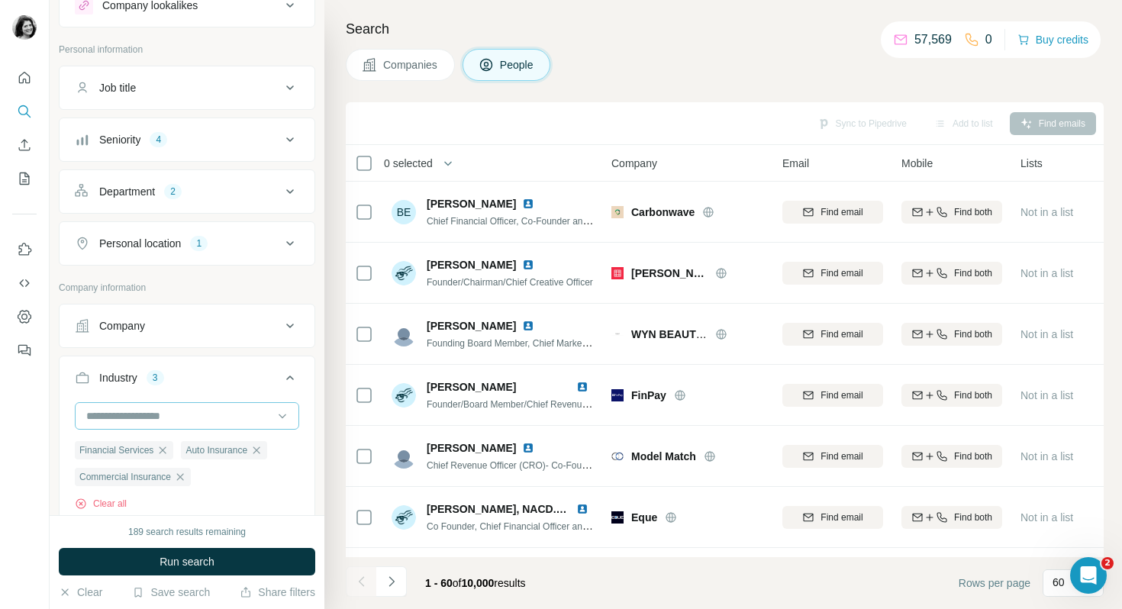
click at [160, 413] on input at bounding box center [179, 416] width 189 height 17
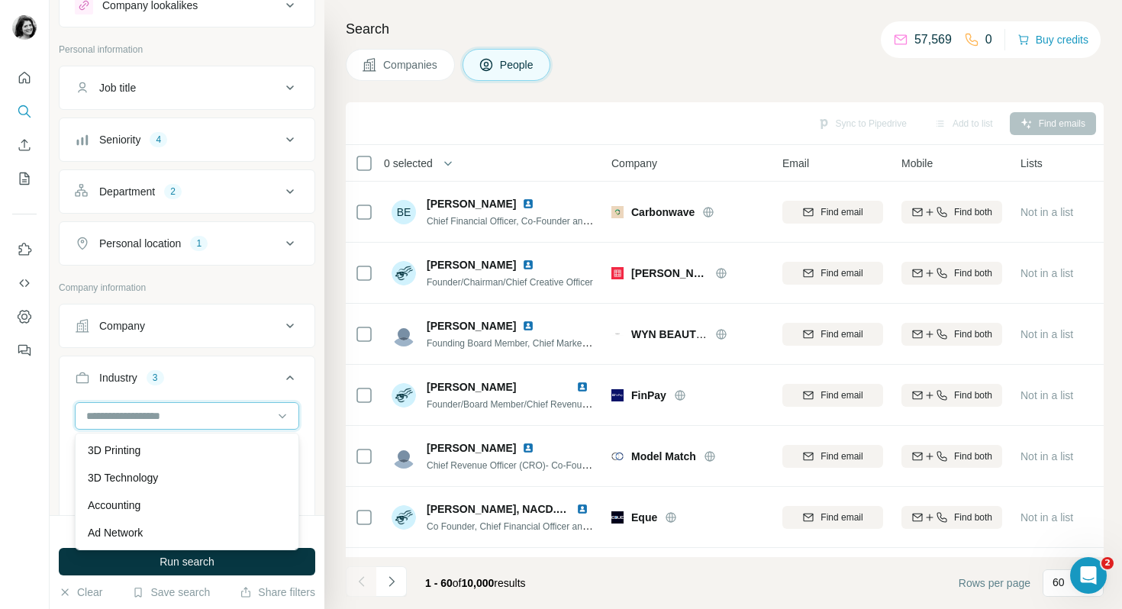
click at [160, 413] on input at bounding box center [179, 416] width 189 height 17
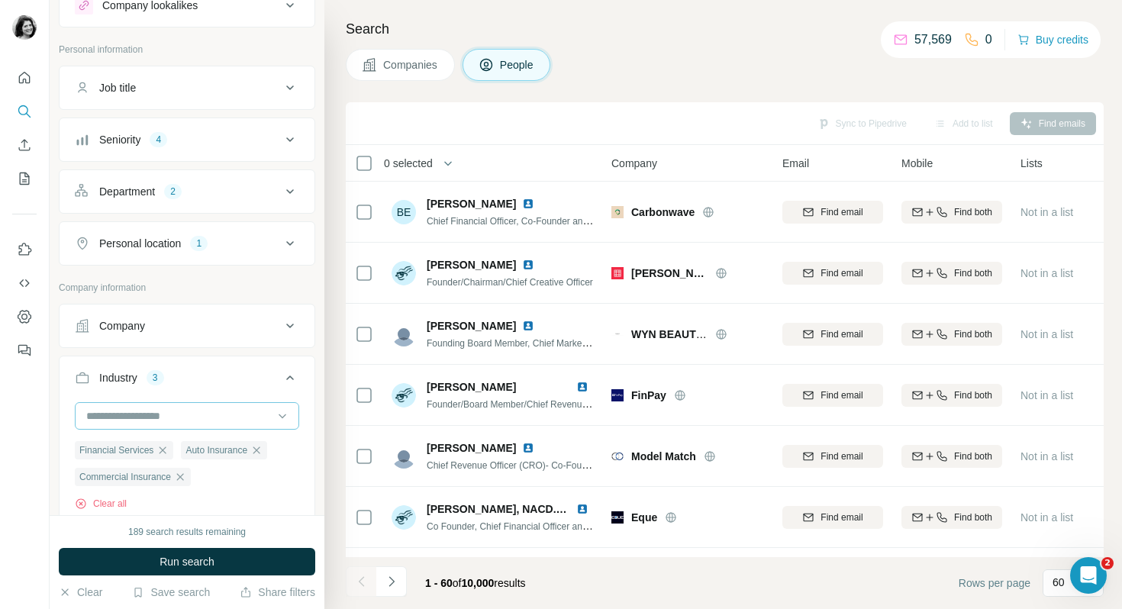
click at [160, 413] on input at bounding box center [179, 416] width 189 height 17
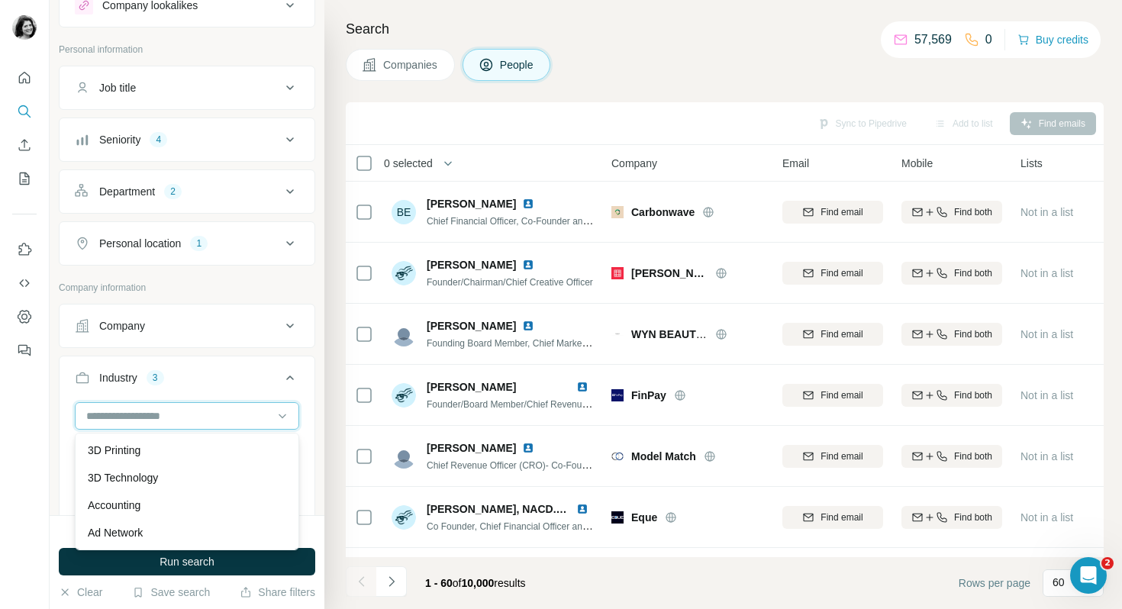
click at [160, 413] on input at bounding box center [179, 416] width 189 height 17
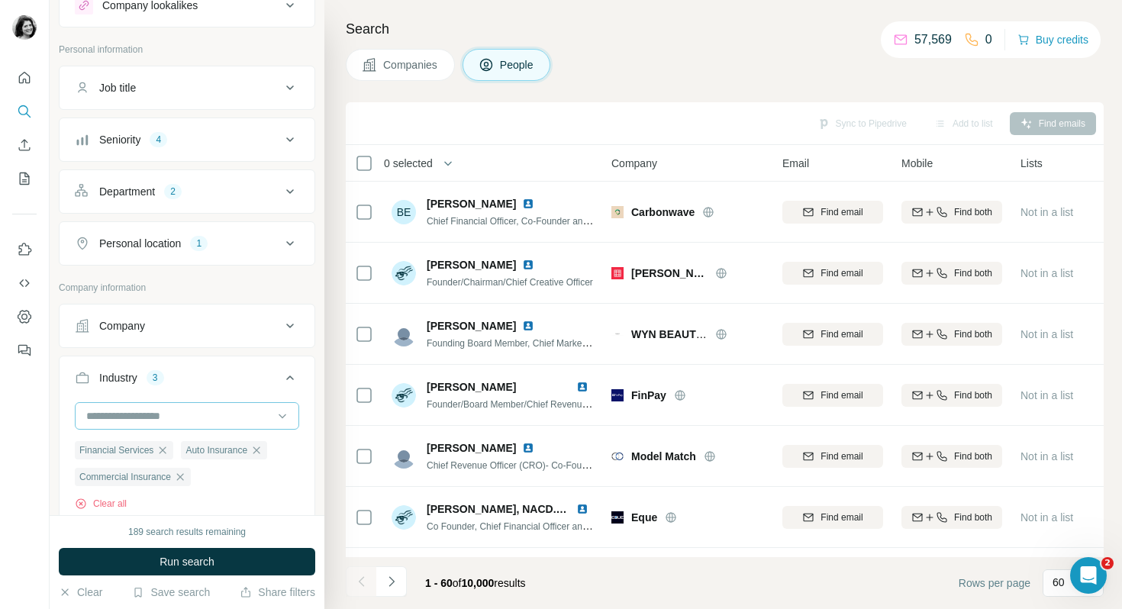
click at [158, 421] on input at bounding box center [179, 416] width 189 height 17
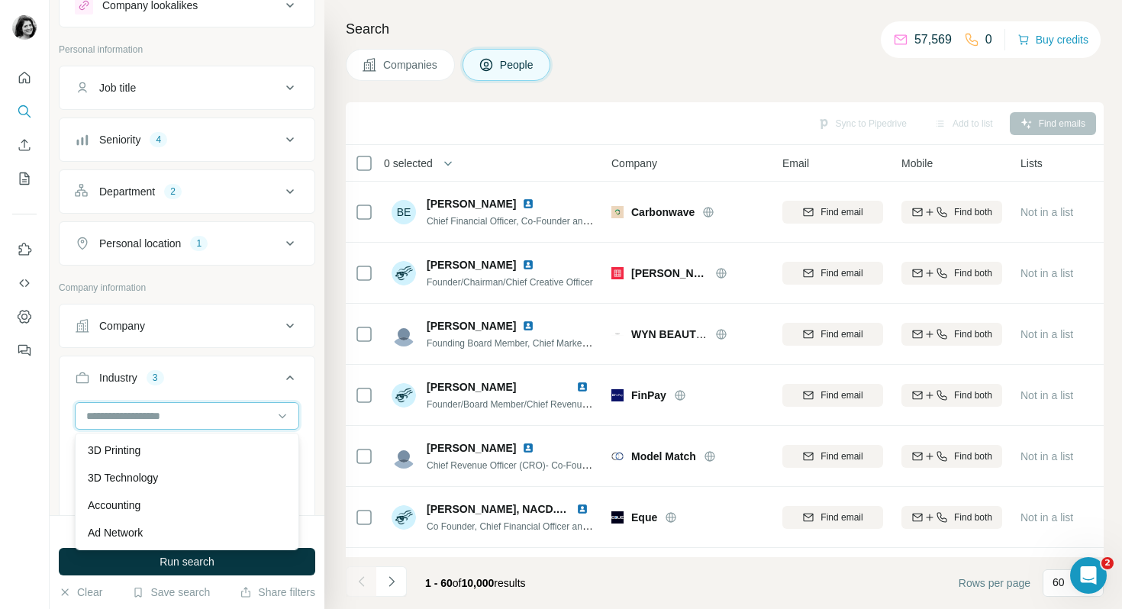
click at [137, 415] on input at bounding box center [179, 416] width 189 height 17
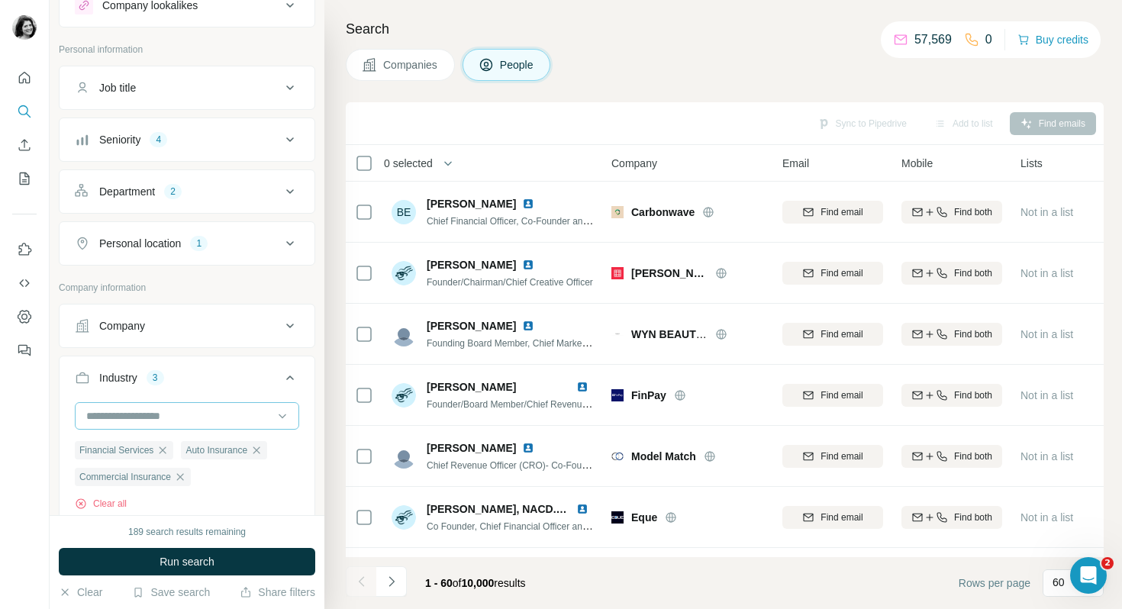
click at [105, 418] on input at bounding box center [179, 416] width 189 height 17
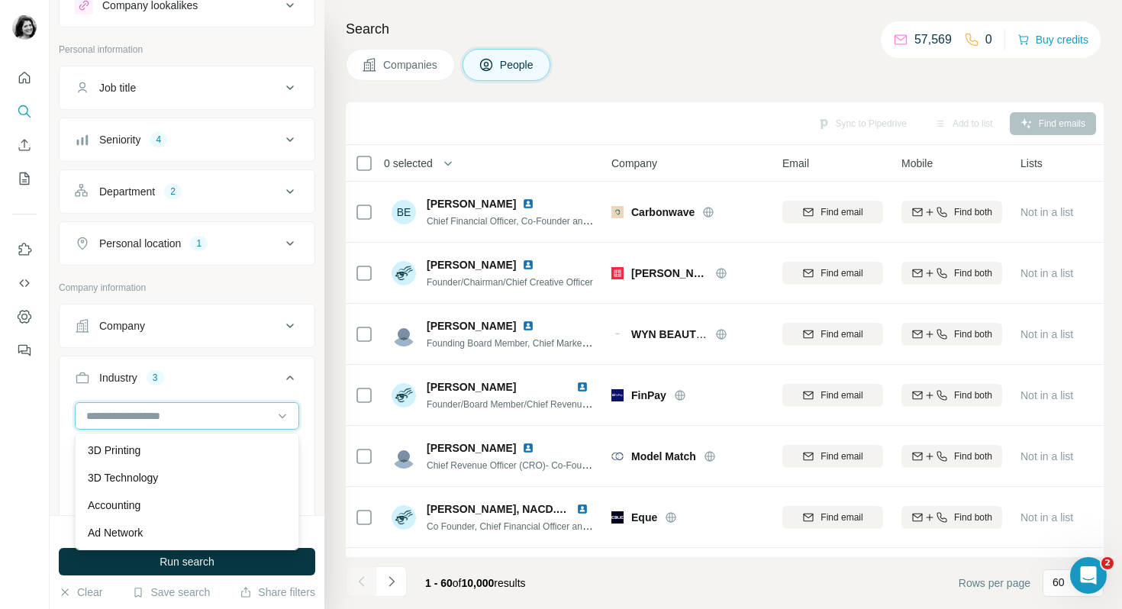
click at [105, 418] on input at bounding box center [179, 416] width 189 height 17
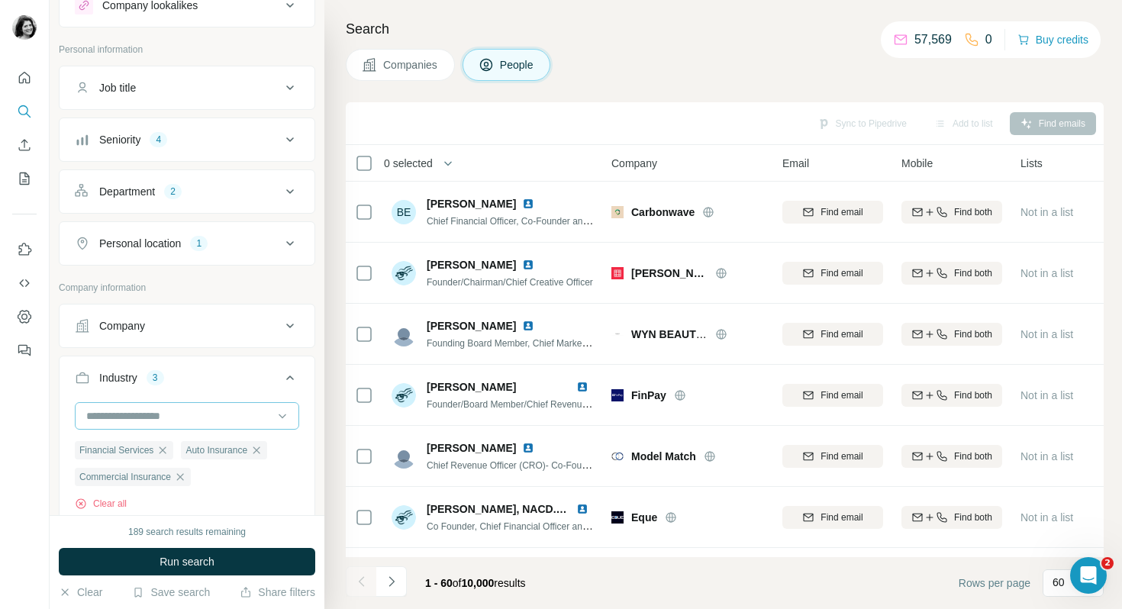
click at [105, 418] on input at bounding box center [179, 416] width 189 height 17
click at [31, 460] on div at bounding box center [25, 304] width 50 height 609
click at [148, 418] on input at bounding box center [179, 416] width 189 height 17
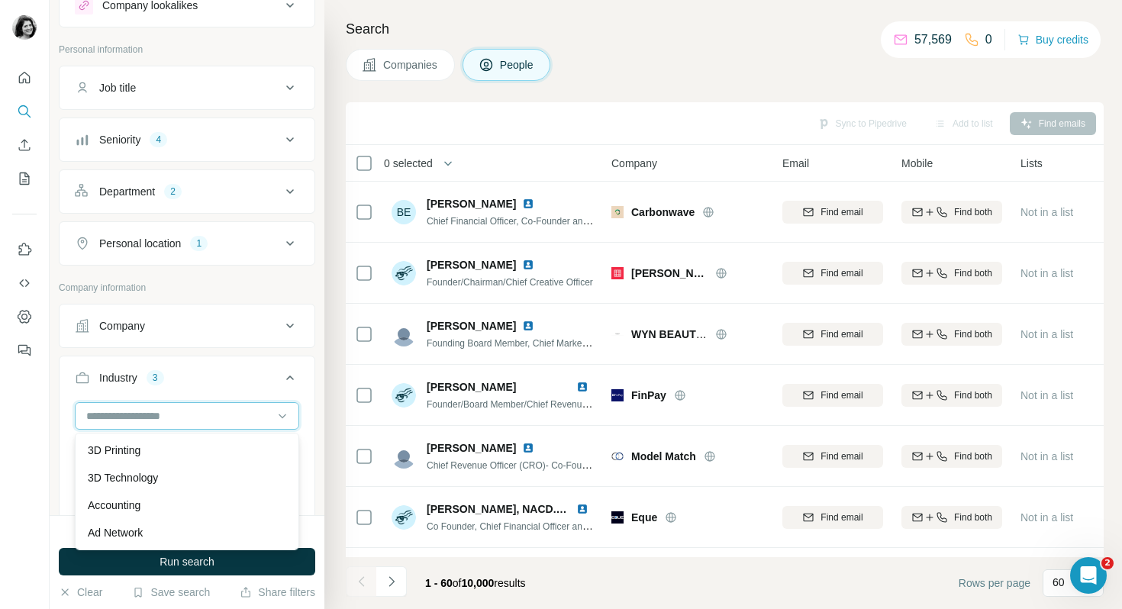
click at [169, 418] on input at bounding box center [179, 416] width 189 height 17
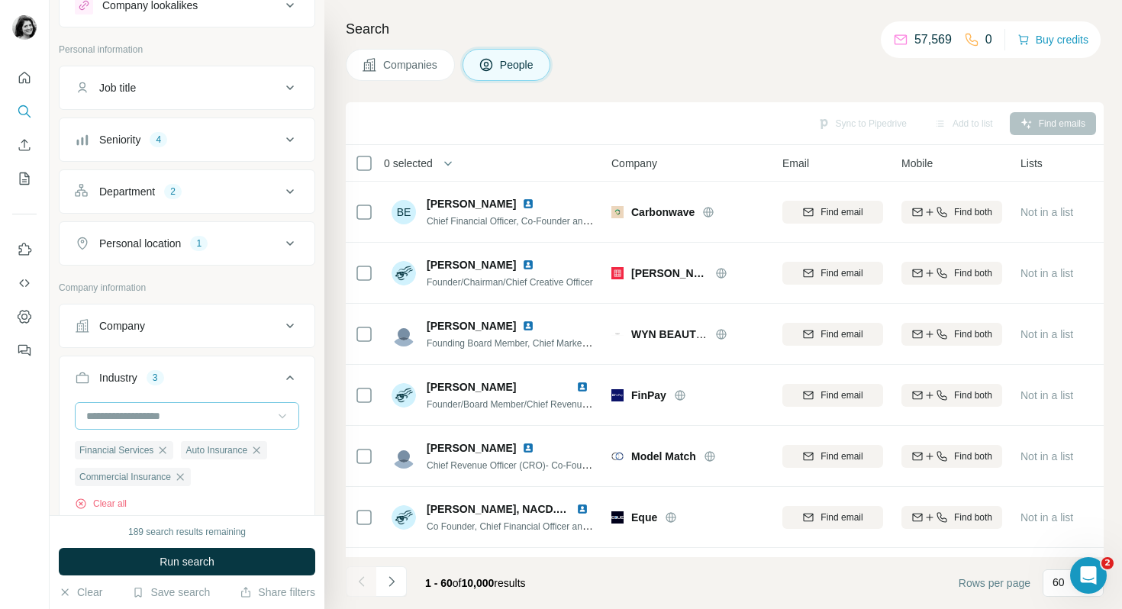
click at [289, 415] on icon at bounding box center [282, 415] width 15 height 15
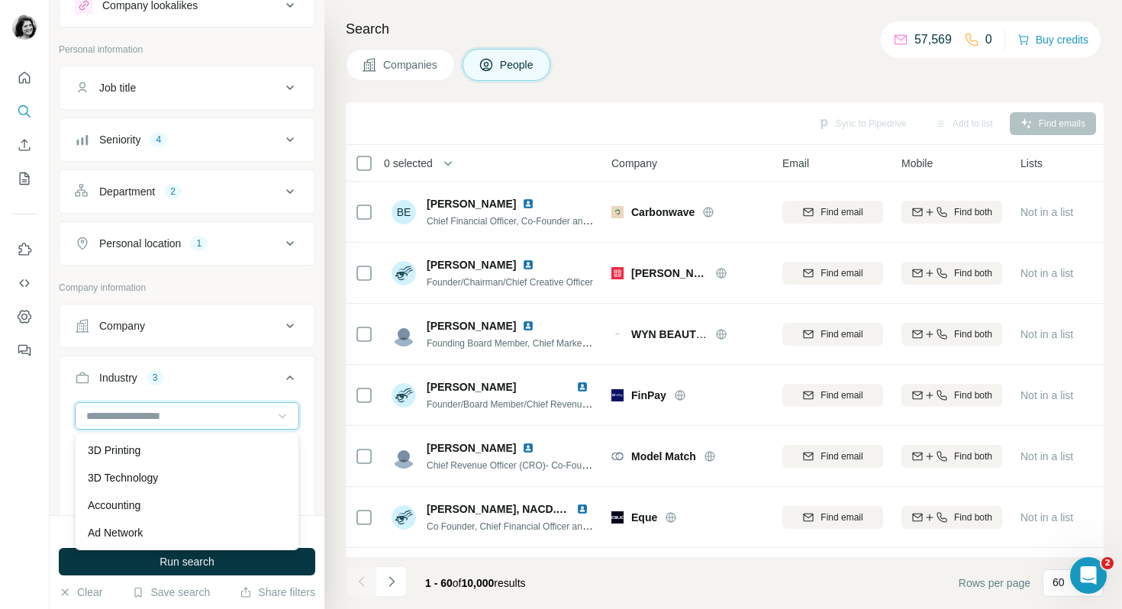
click at [97, 414] on input at bounding box center [179, 416] width 189 height 17
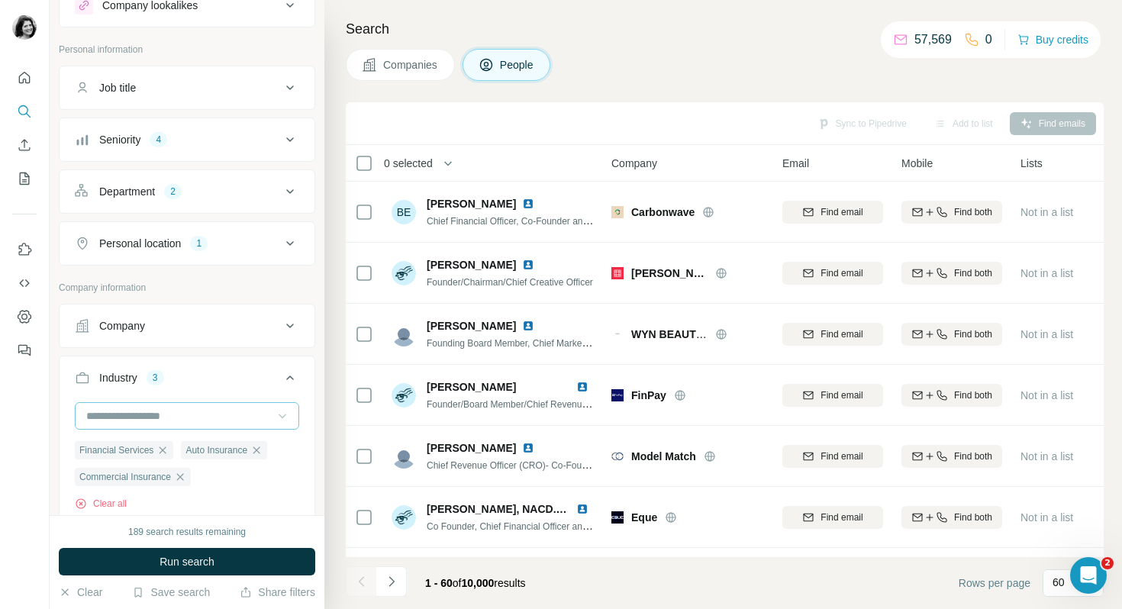
click at [97, 414] on input at bounding box center [179, 416] width 189 height 17
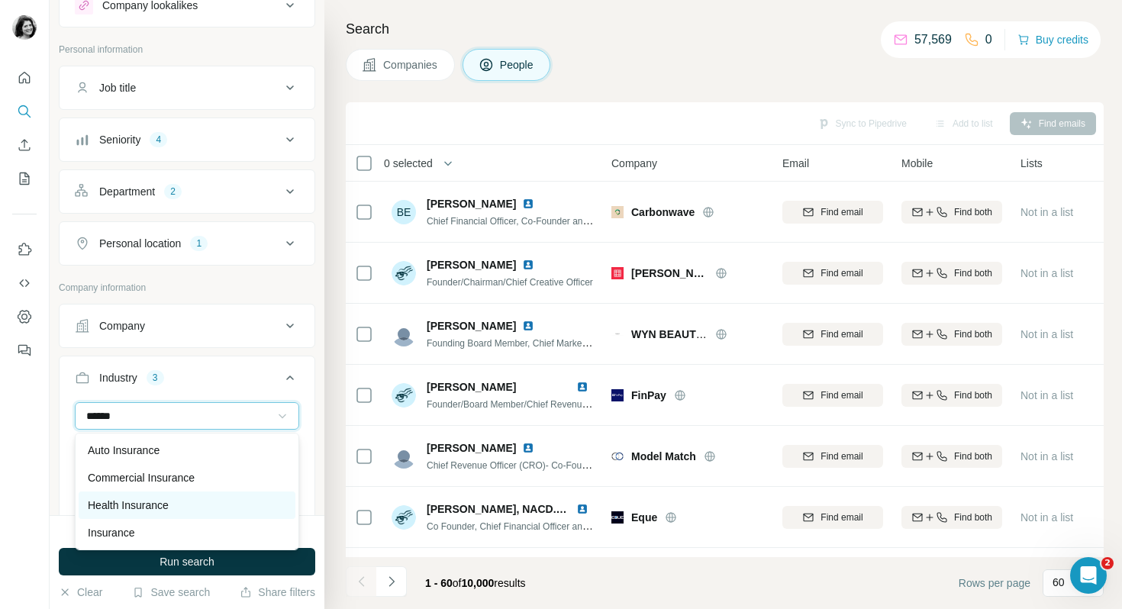
type input "******"
click at [114, 505] on p "Health Insurance" at bounding box center [128, 505] width 81 height 15
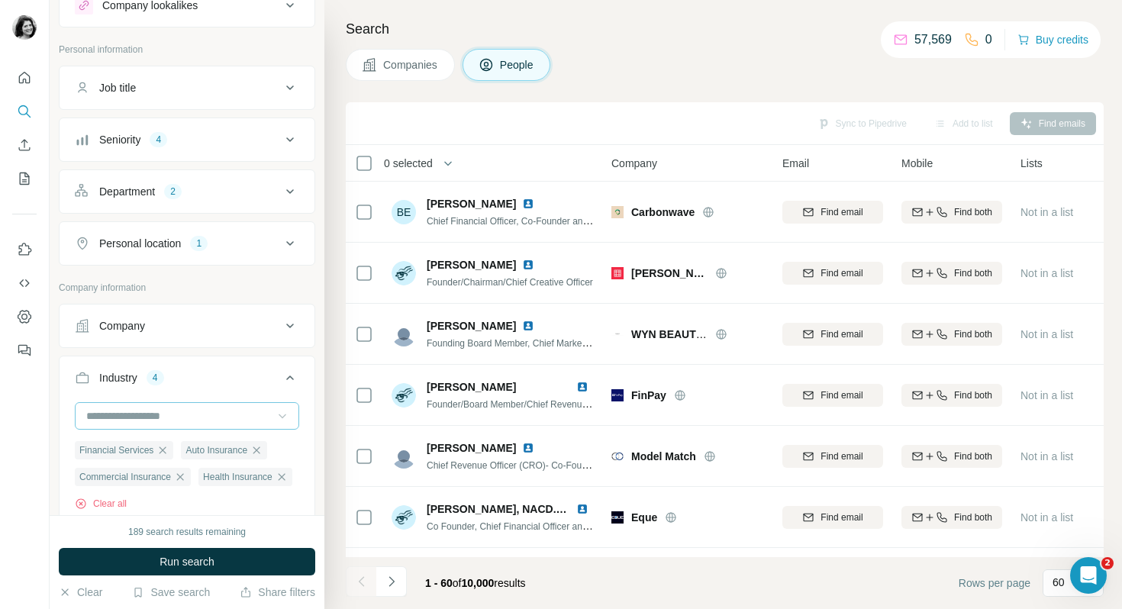
click at [147, 418] on input at bounding box center [179, 416] width 189 height 17
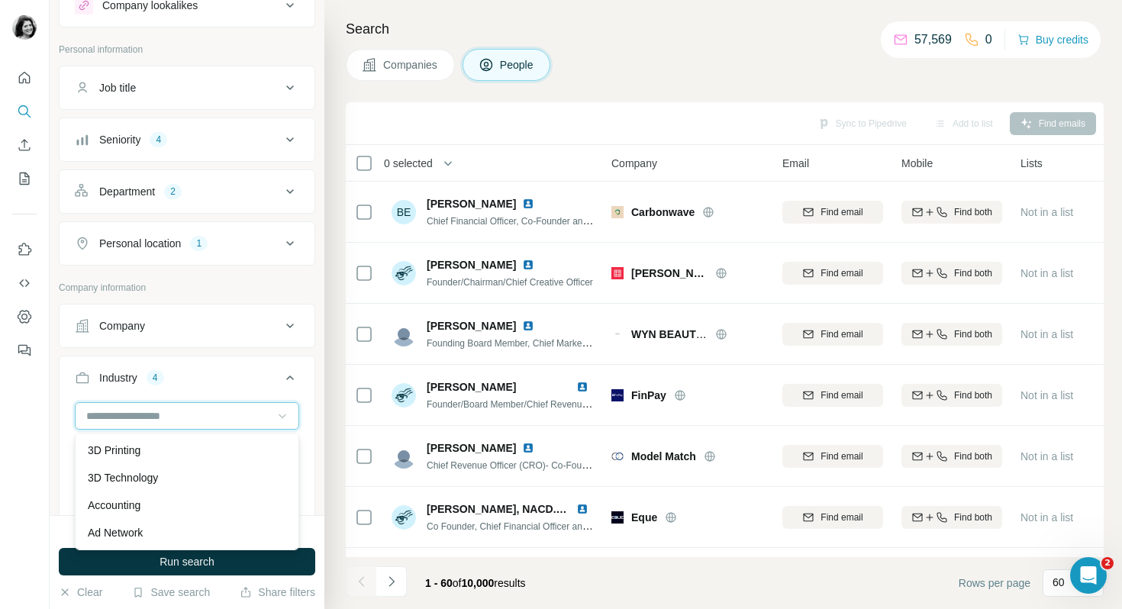
click at [100, 421] on input at bounding box center [179, 416] width 189 height 17
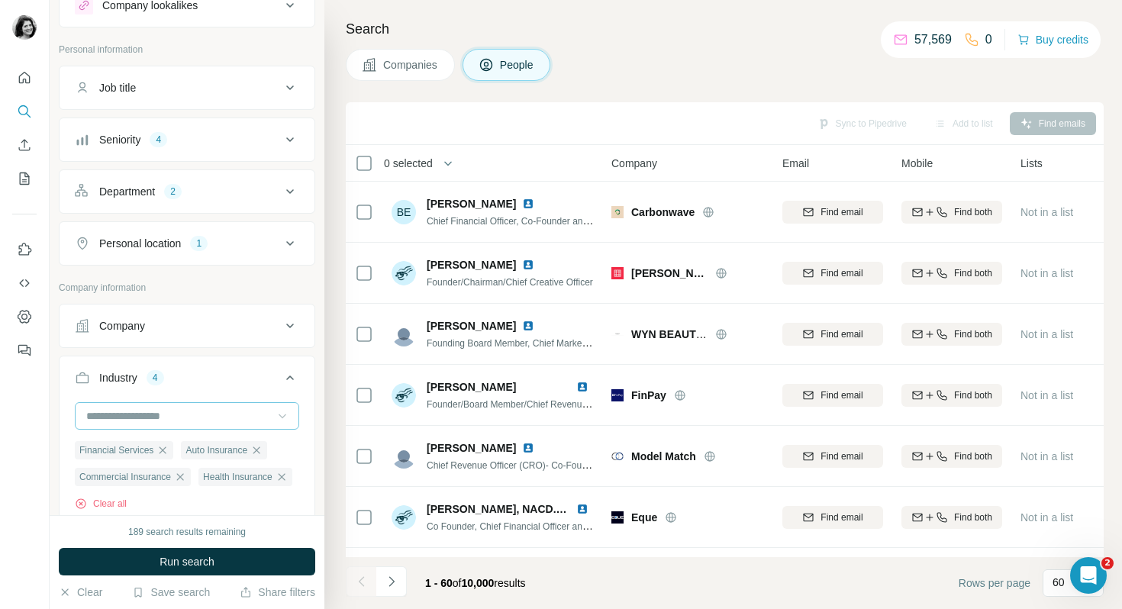
click at [128, 417] on input at bounding box center [179, 416] width 189 height 17
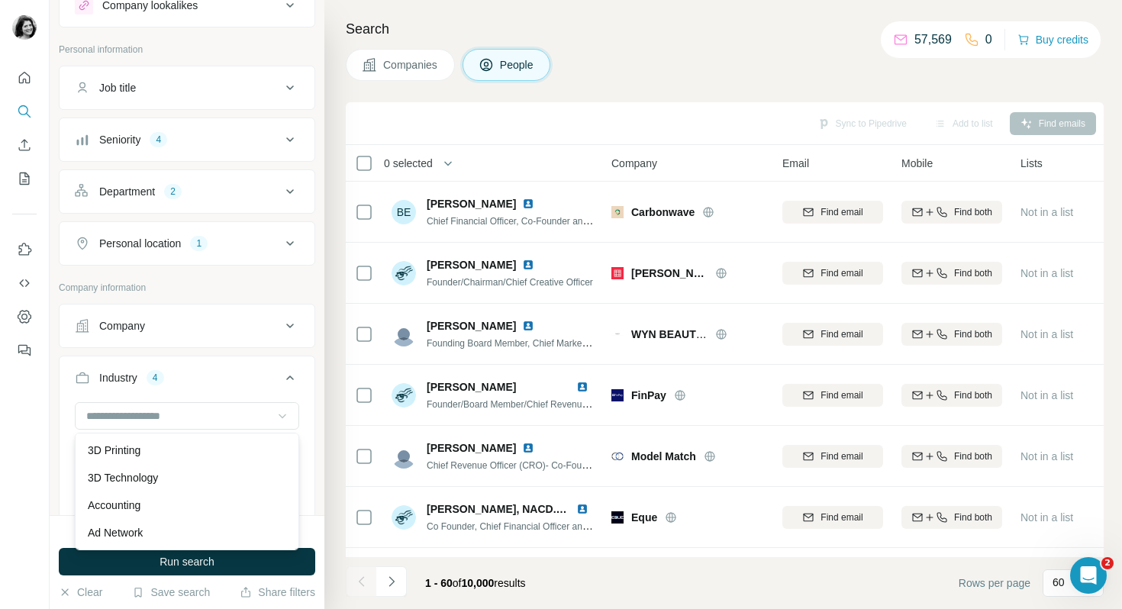
click at [35, 466] on div at bounding box center [25, 304] width 50 height 609
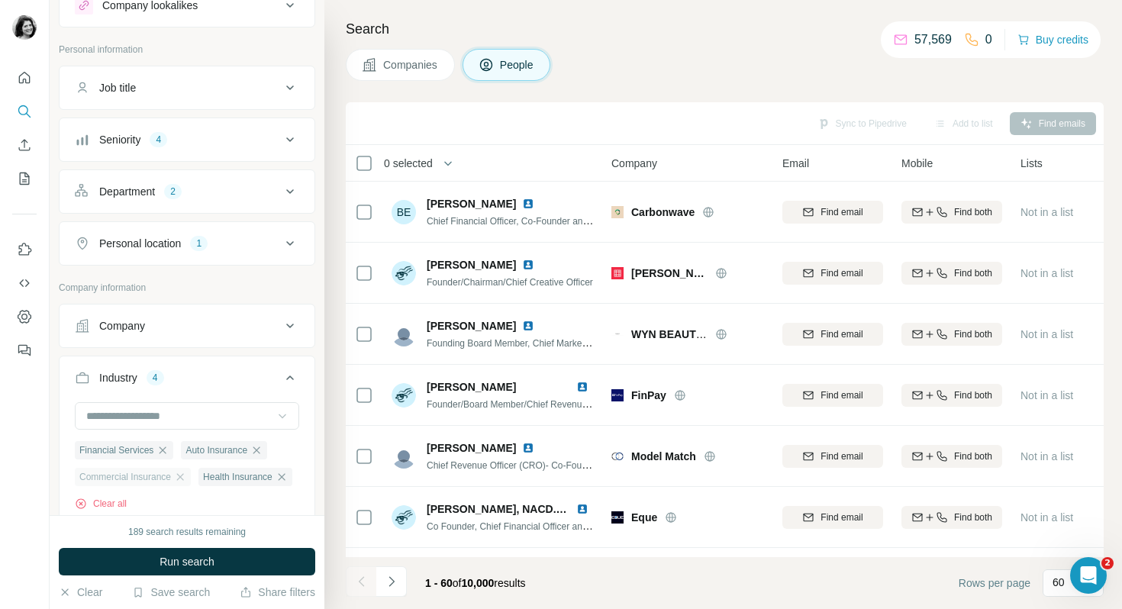
scroll to position [169, 0]
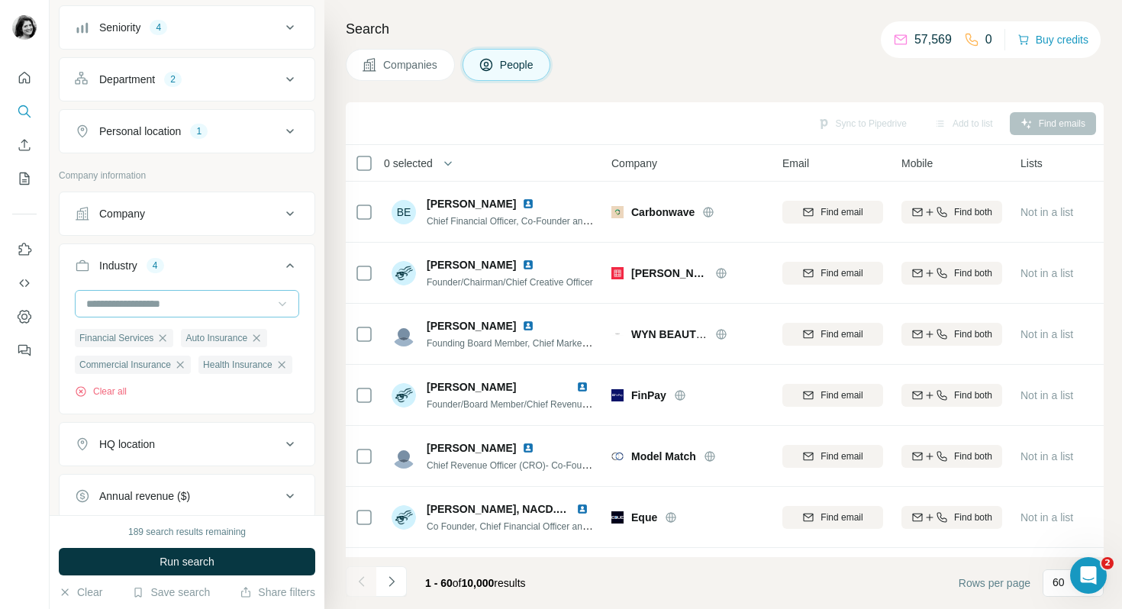
click at [162, 310] on input at bounding box center [179, 303] width 189 height 17
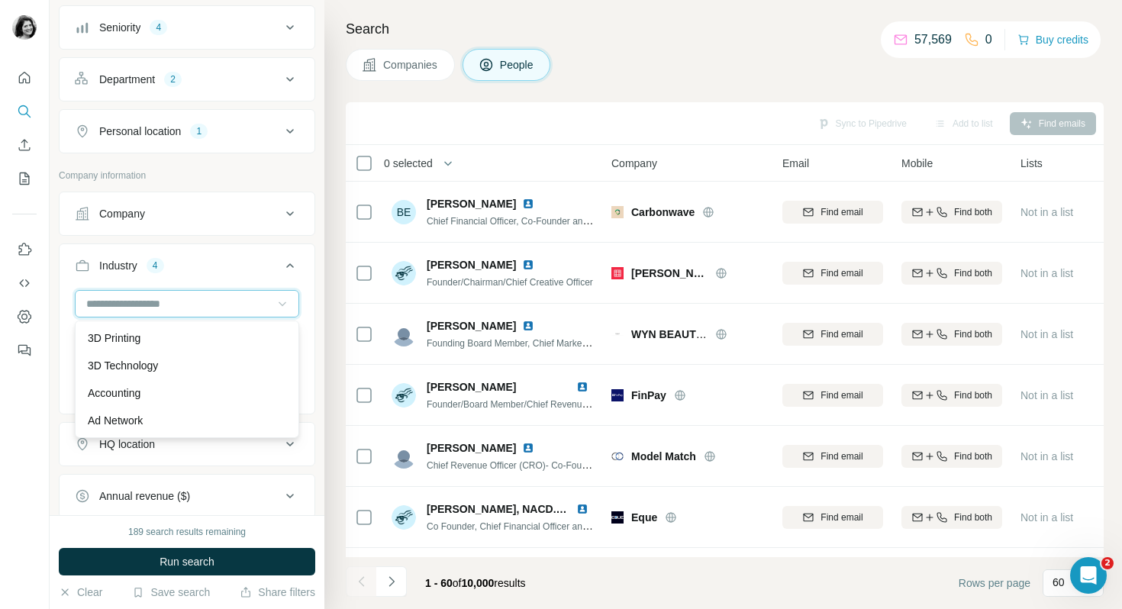
click at [126, 305] on input at bounding box center [179, 303] width 189 height 17
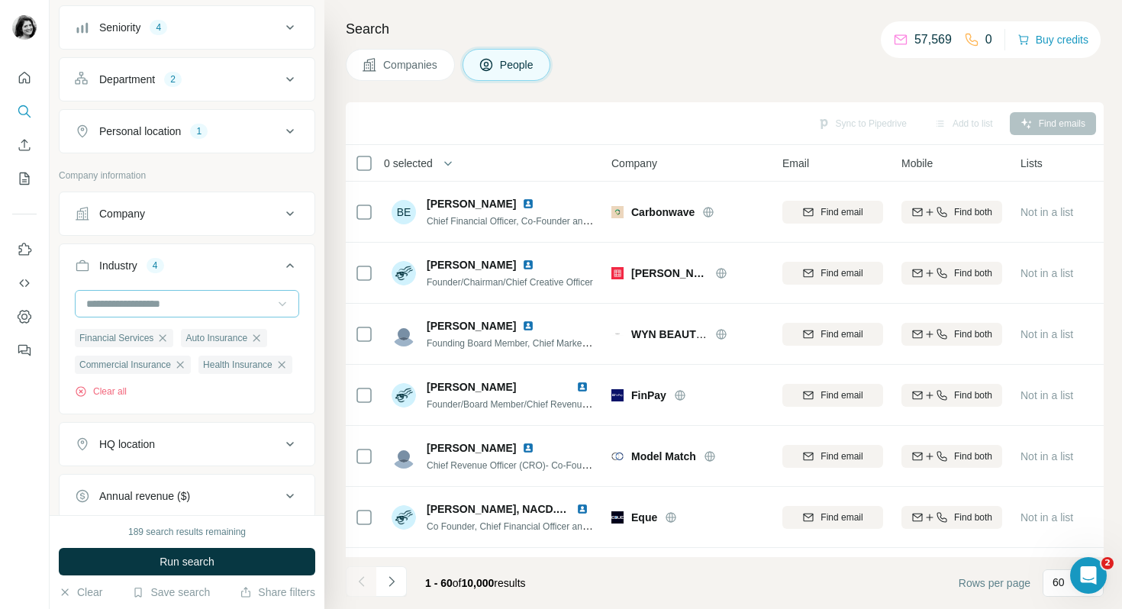
click at [126, 305] on input at bounding box center [179, 303] width 189 height 17
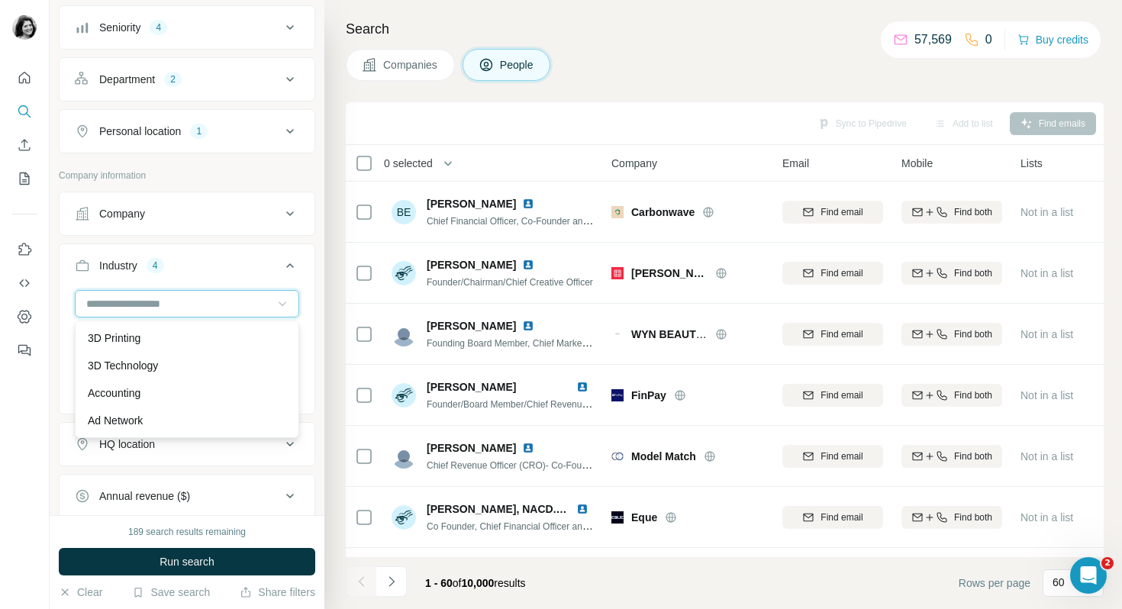
click at [159, 305] on input at bounding box center [179, 303] width 189 height 17
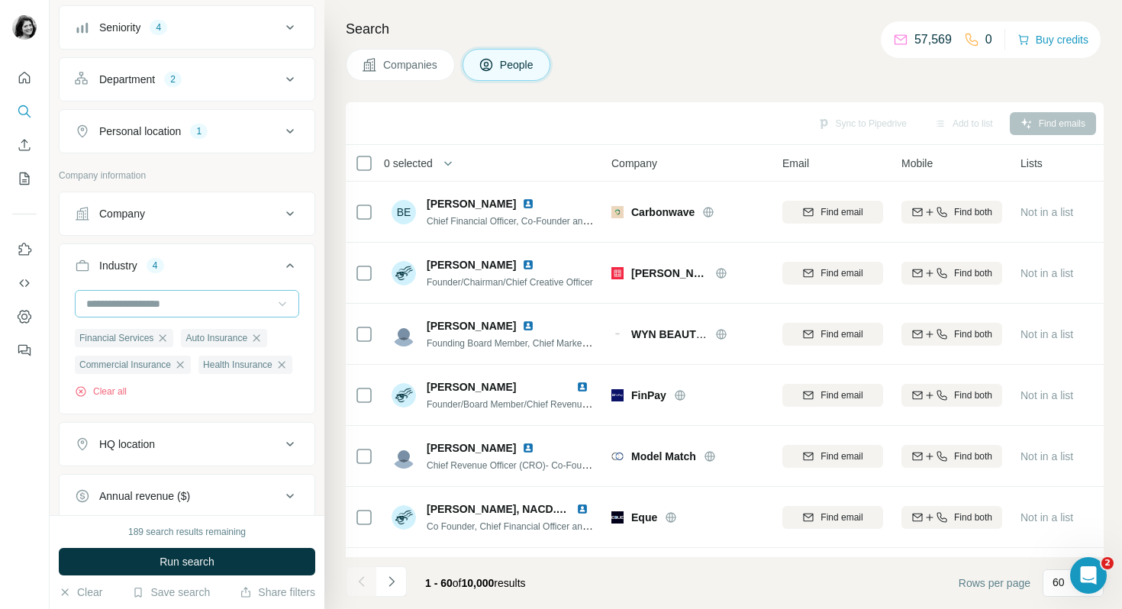
click at [159, 306] on input at bounding box center [179, 303] width 189 height 17
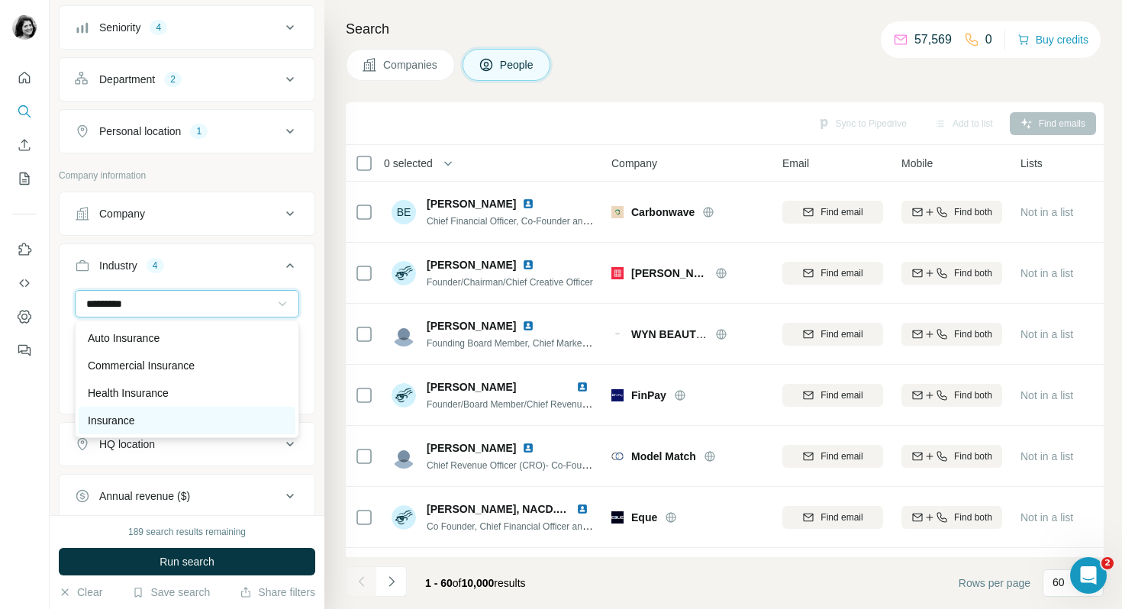
type input "*********"
click at [128, 415] on p "Insurance" at bounding box center [111, 420] width 47 height 15
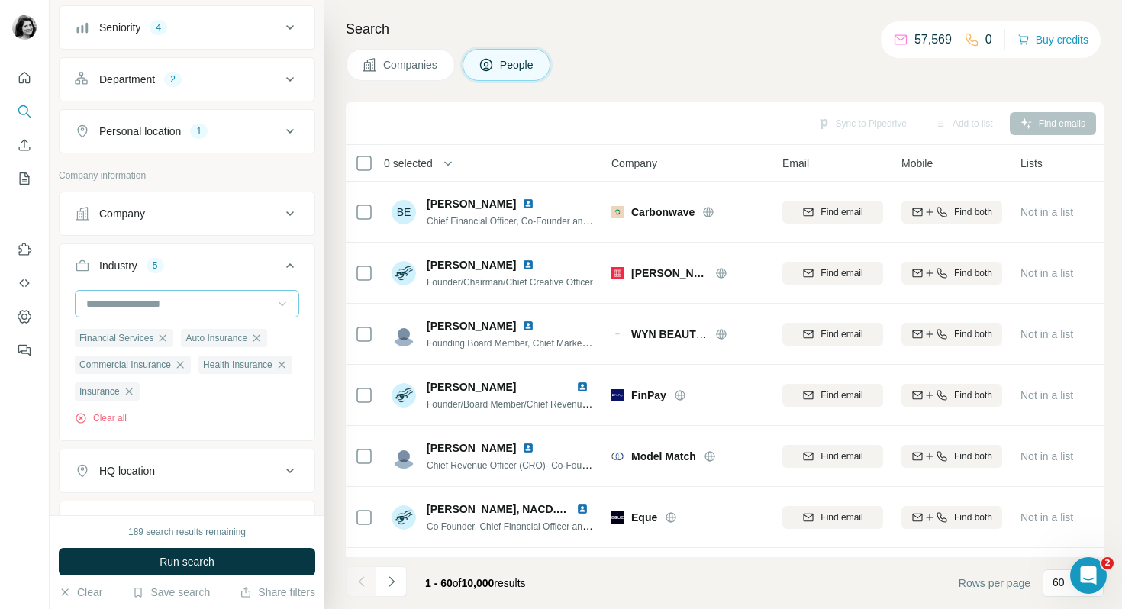
click at [131, 302] on input at bounding box center [179, 303] width 189 height 17
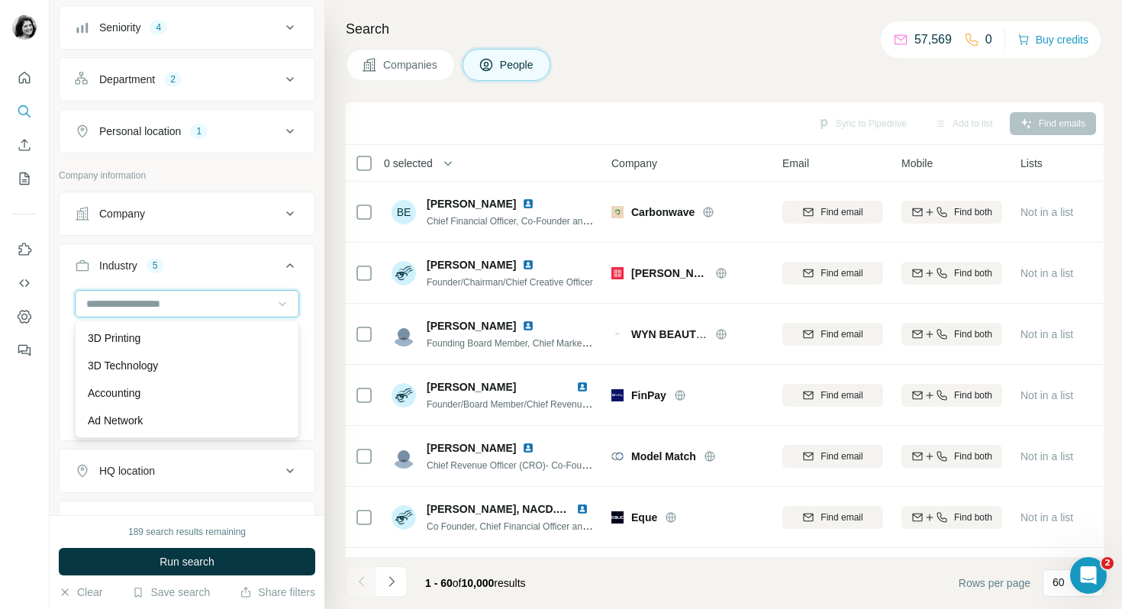
click at [121, 302] on input at bounding box center [179, 303] width 189 height 17
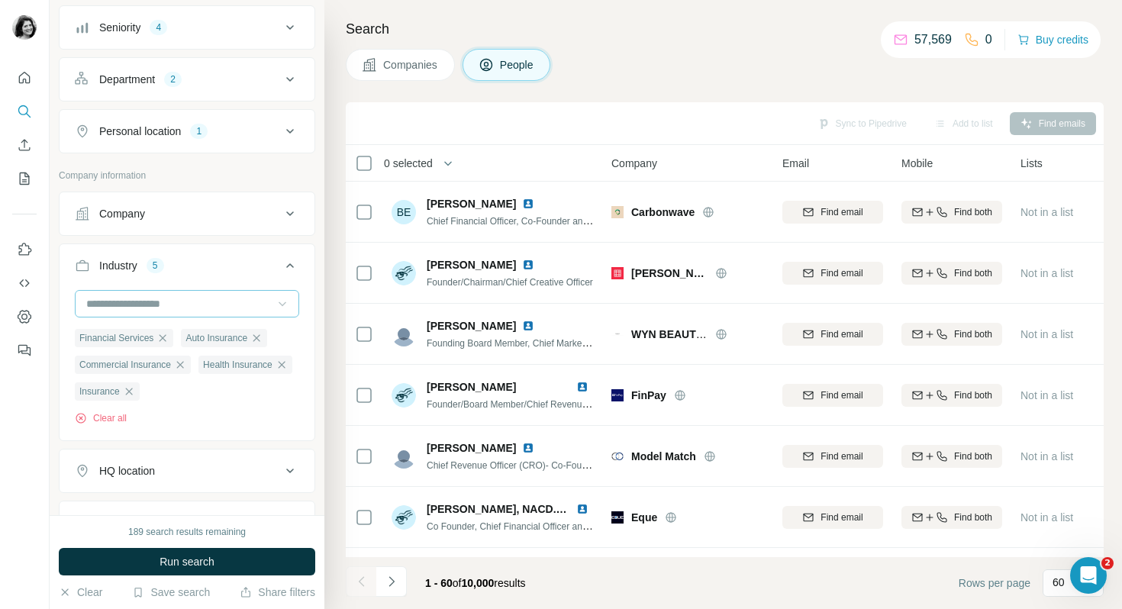
click at [121, 302] on input at bounding box center [179, 303] width 189 height 17
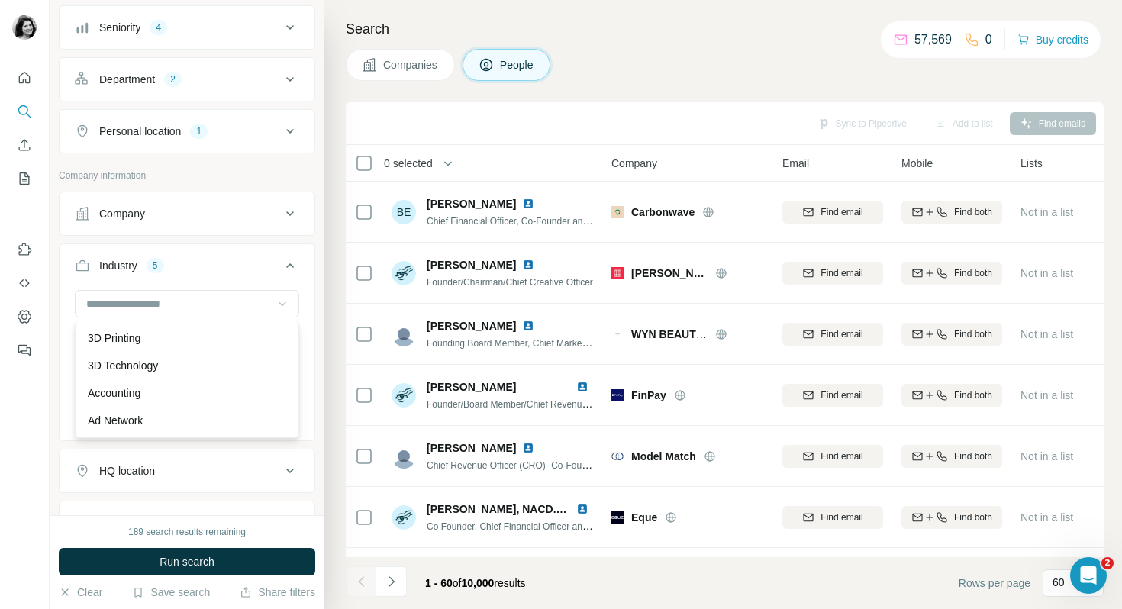
click at [279, 305] on icon at bounding box center [282, 303] width 15 height 15
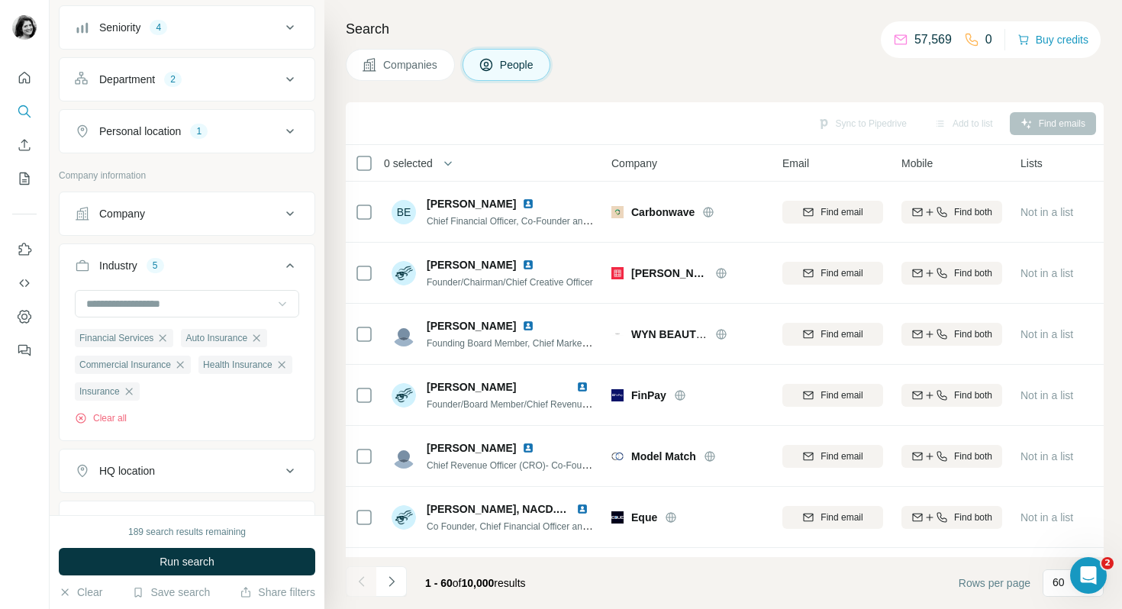
click at [279, 305] on icon at bounding box center [282, 303] width 15 height 15
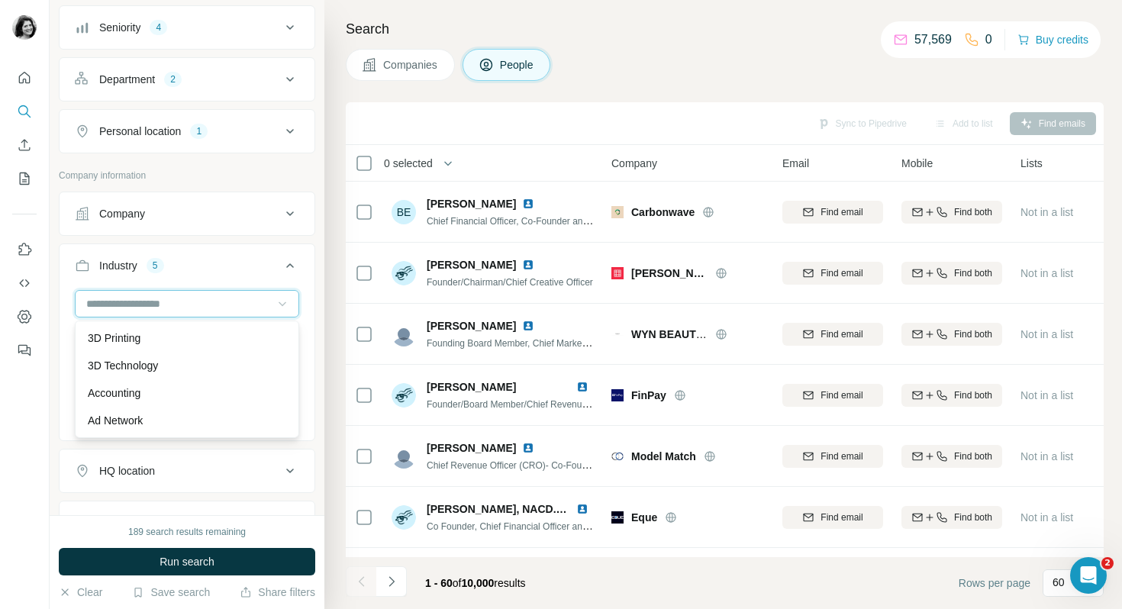
click at [151, 301] on input at bounding box center [179, 303] width 189 height 17
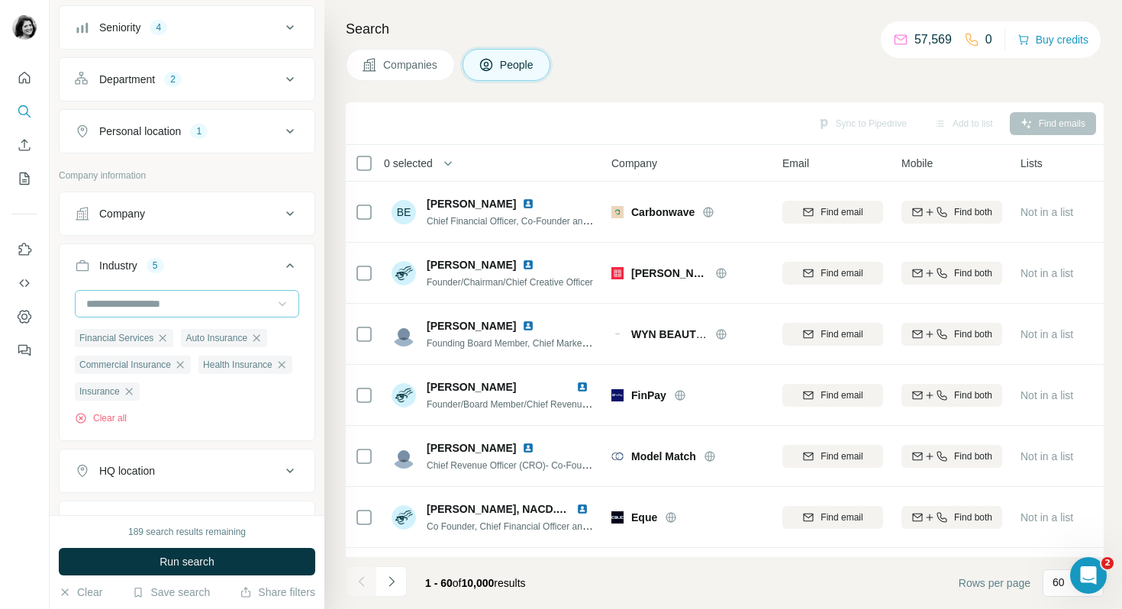
click at [107, 305] on input at bounding box center [179, 303] width 189 height 17
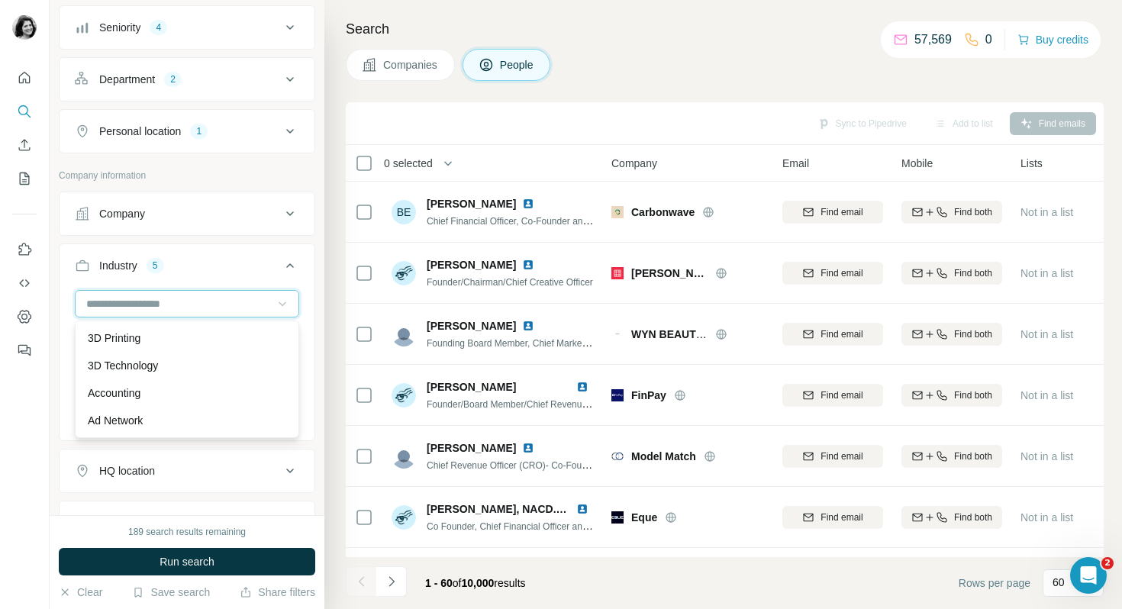
click at [107, 305] on input at bounding box center [179, 303] width 189 height 17
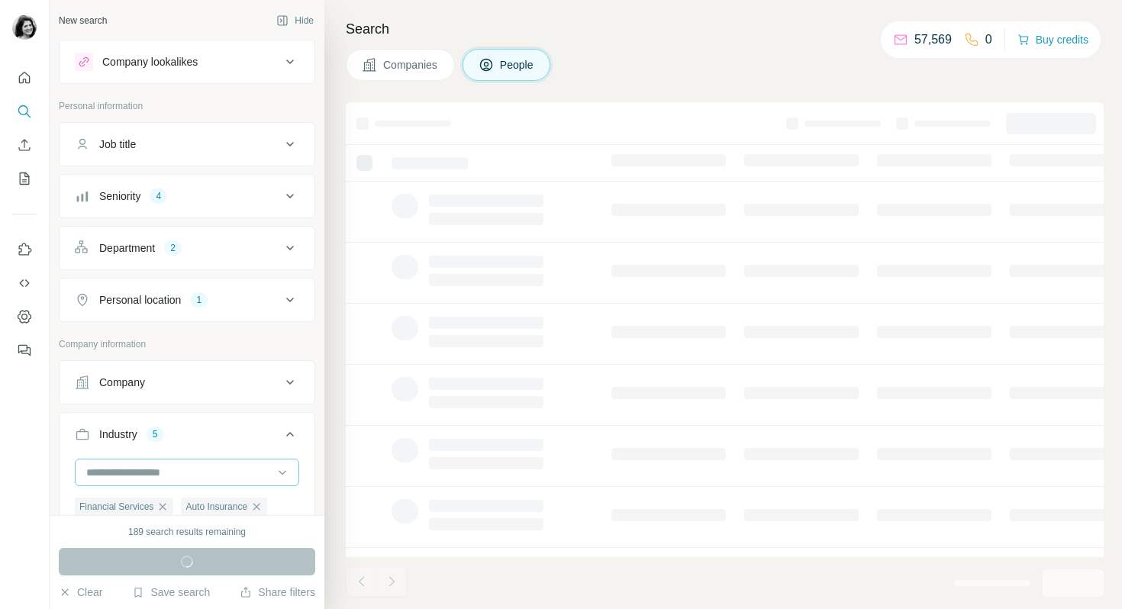
click at [153, 476] on input at bounding box center [179, 472] width 189 height 17
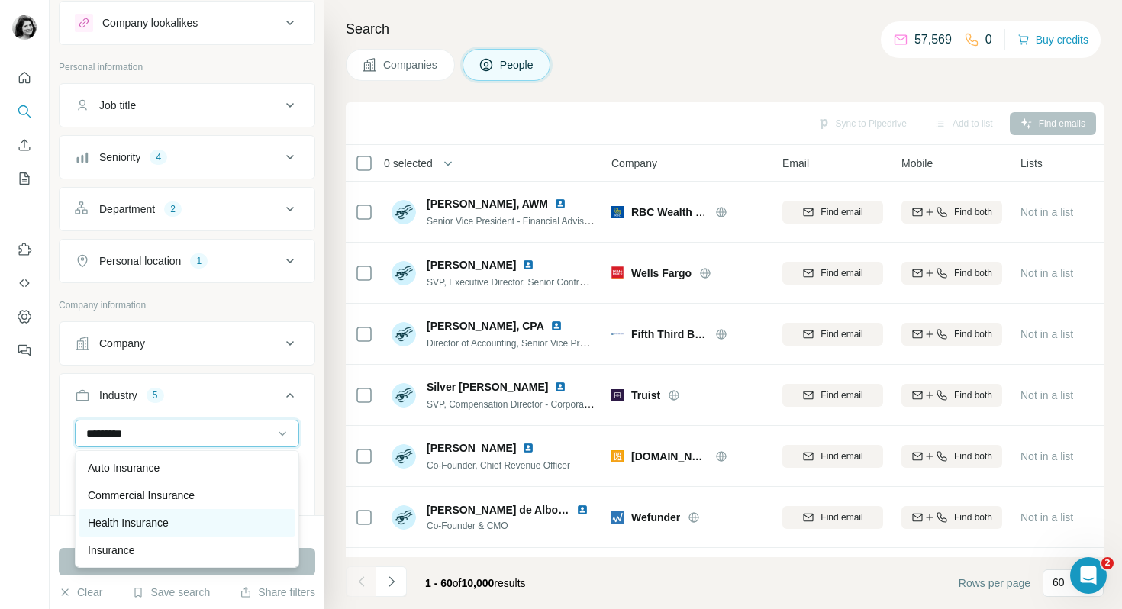
scroll to position [55, 0]
type input "*********"
click at [154, 527] on p "Life Insurance" at bounding box center [121, 522] width 67 height 15
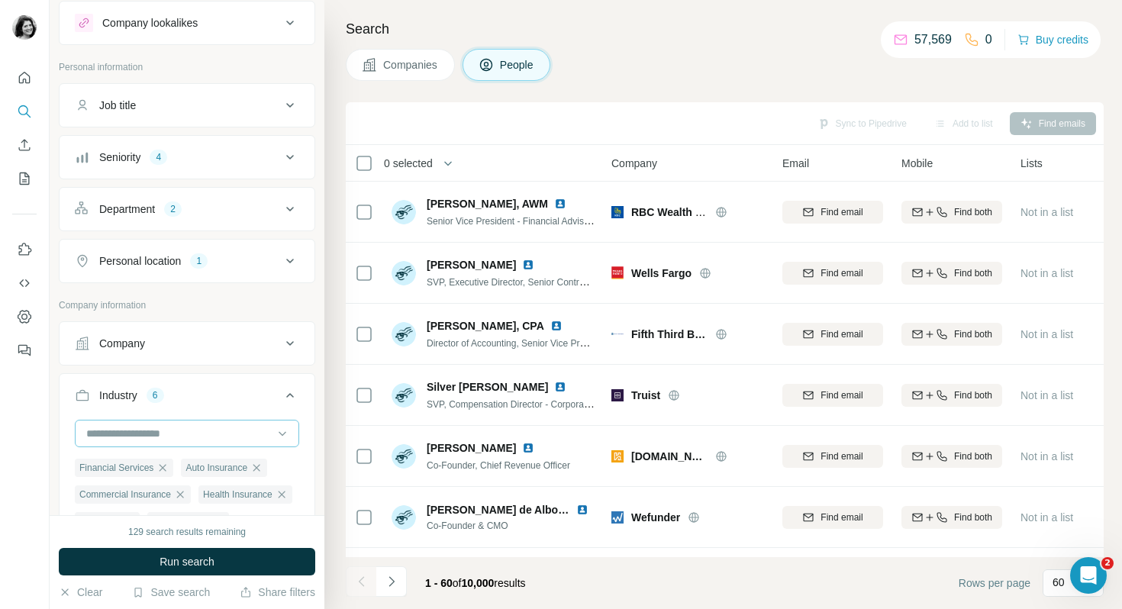
click at [164, 434] on input at bounding box center [179, 433] width 189 height 17
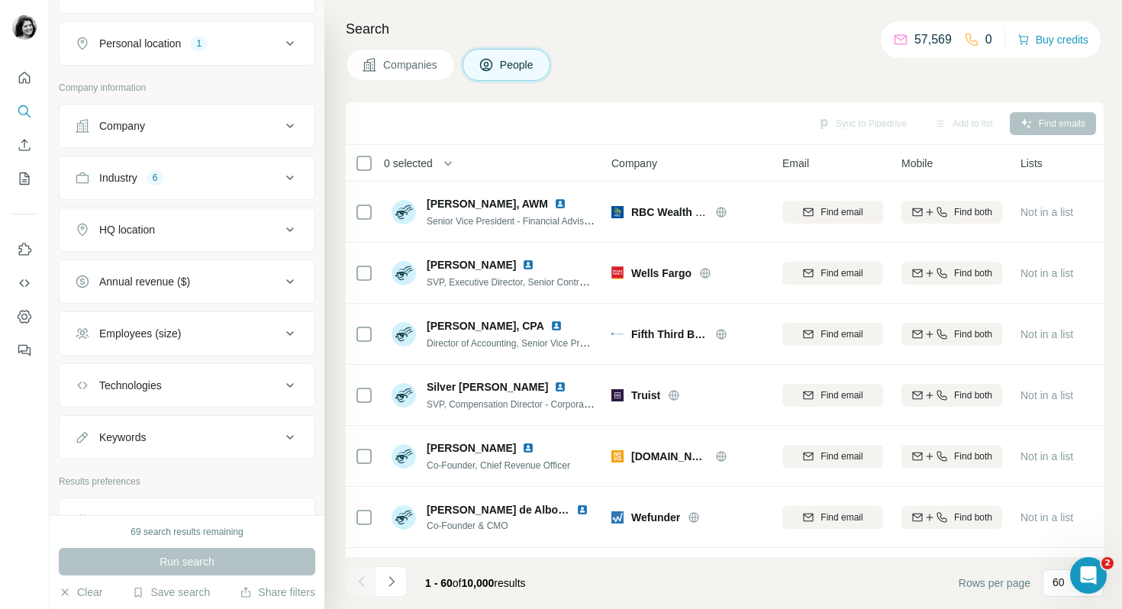
scroll to position [253, 0]
click at [137, 182] on div "Industry" at bounding box center [118, 180] width 38 height 15
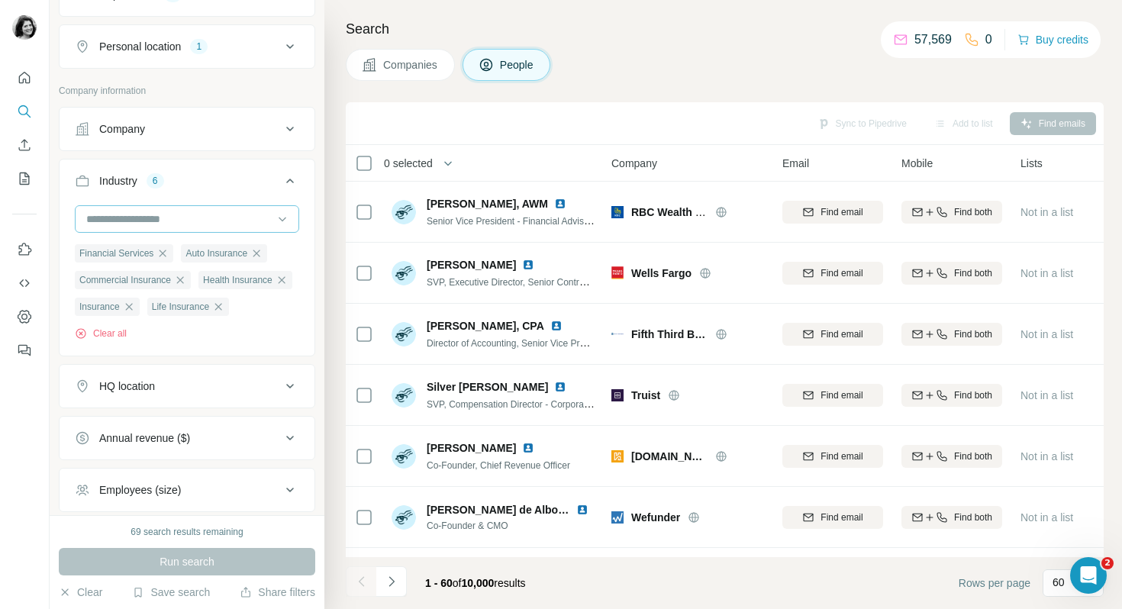
click at [144, 221] on input at bounding box center [179, 219] width 189 height 17
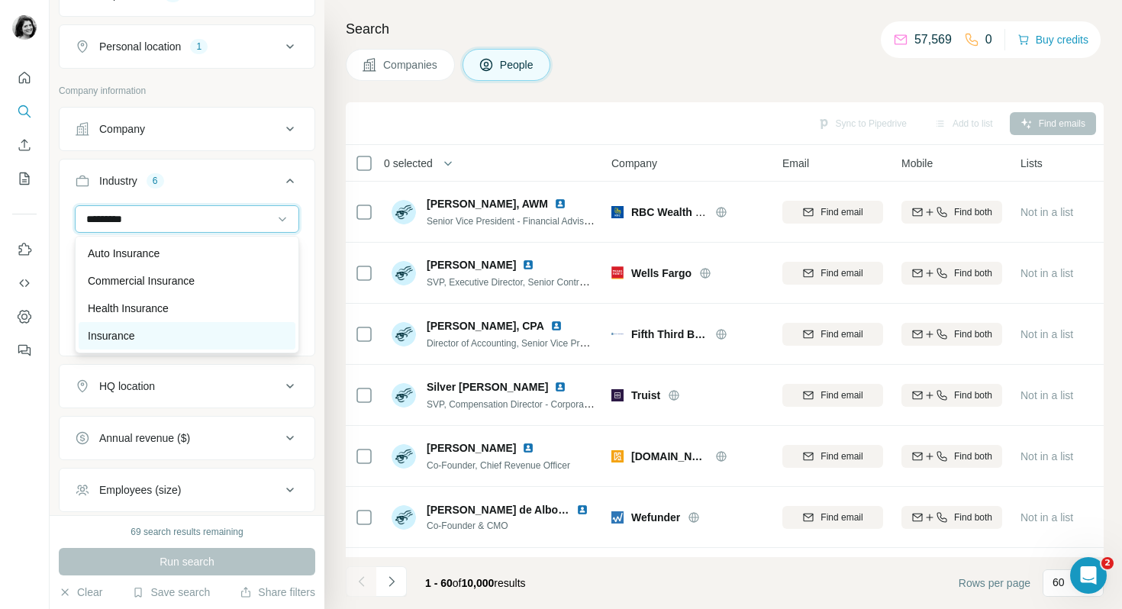
scroll to position [55, 0]
type input "*********"
click at [121, 331] on p "Property Insurance" at bounding box center [133, 335] width 90 height 15
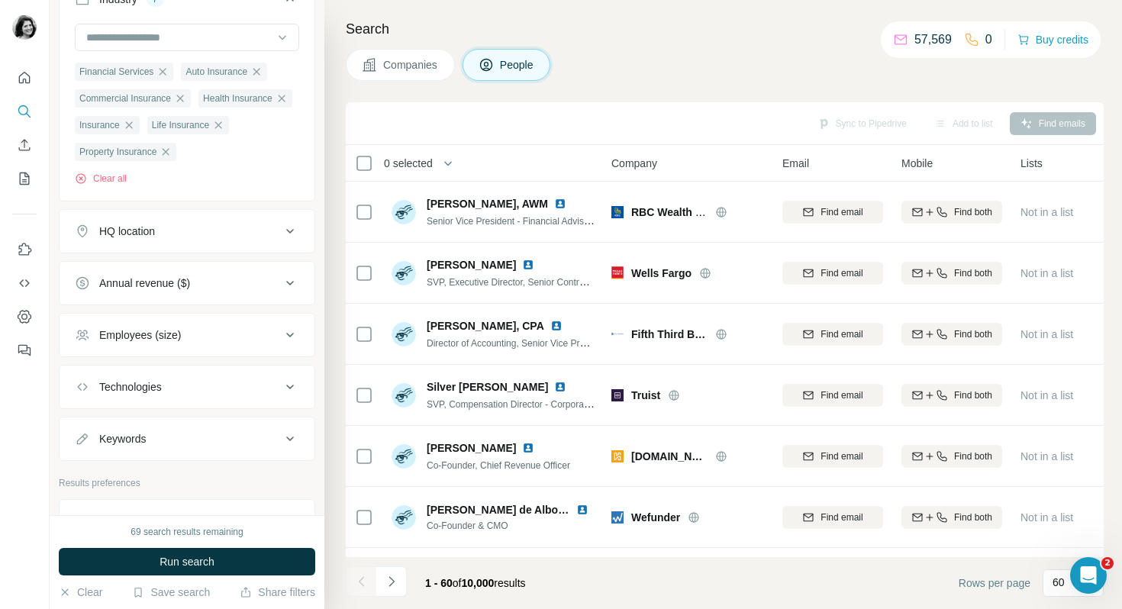
scroll to position [427, 0]
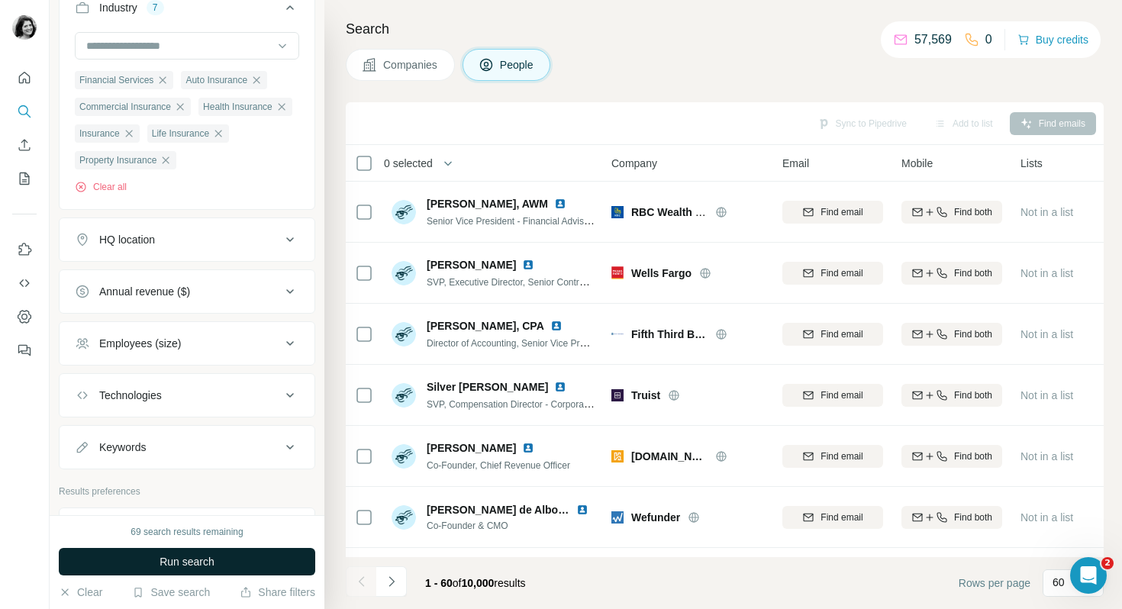
click at [181, 563] on span "Run search" at bounding box center [187, 561] width 55 height 15
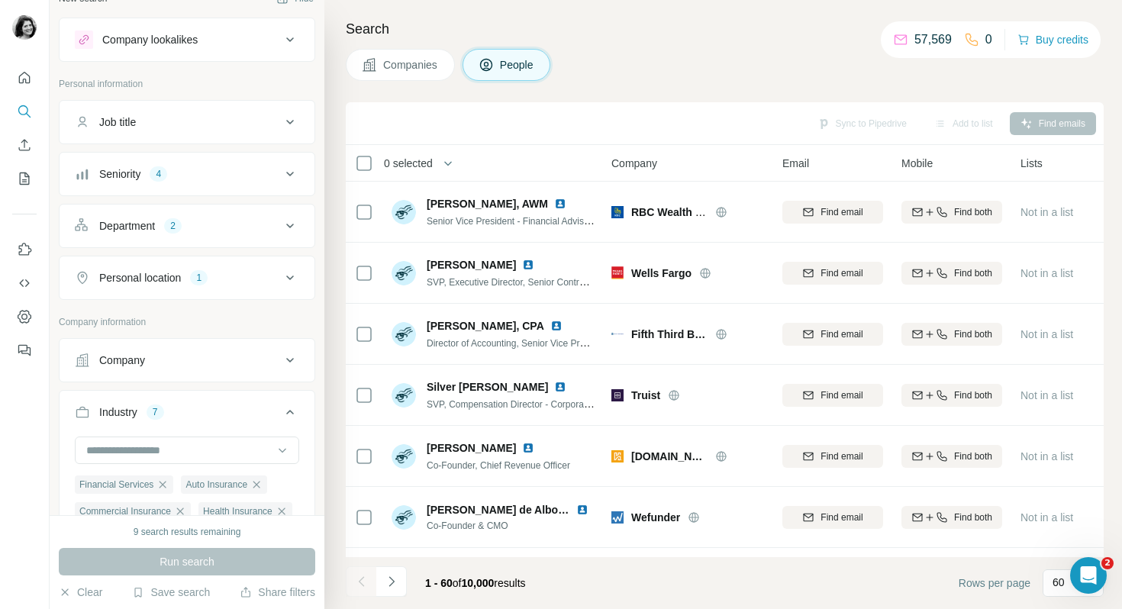
scroll to position [0, 0]
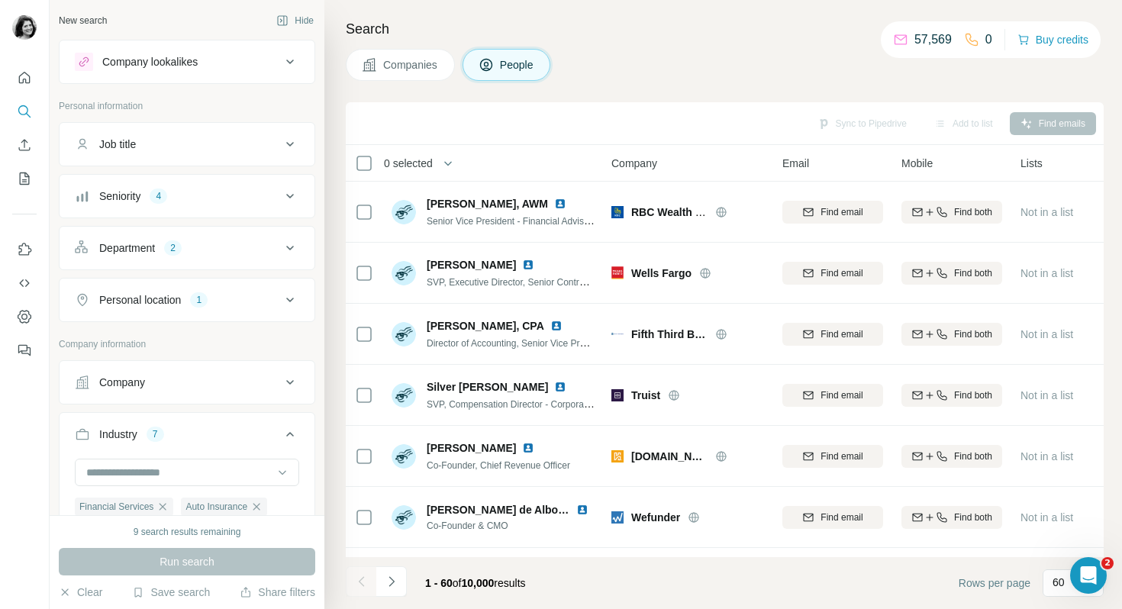
click at [192, 239] on button "Department 2" at bounding box center [187, 248] width 255 height 37
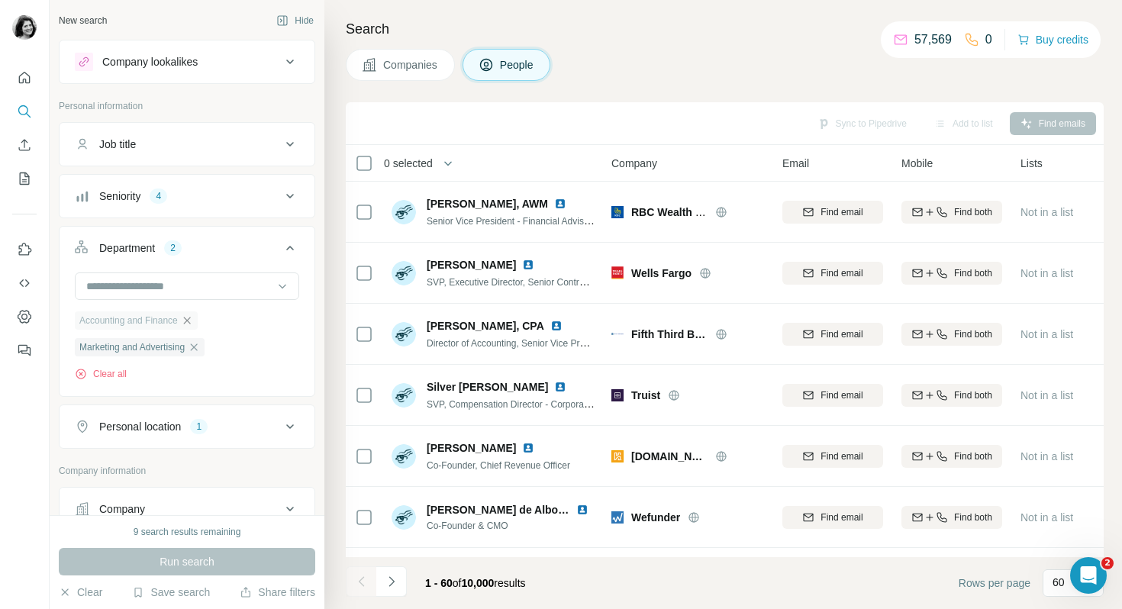
click at [192, 322] on icon "button" at bounding box center [187, 321] width 12 height 12
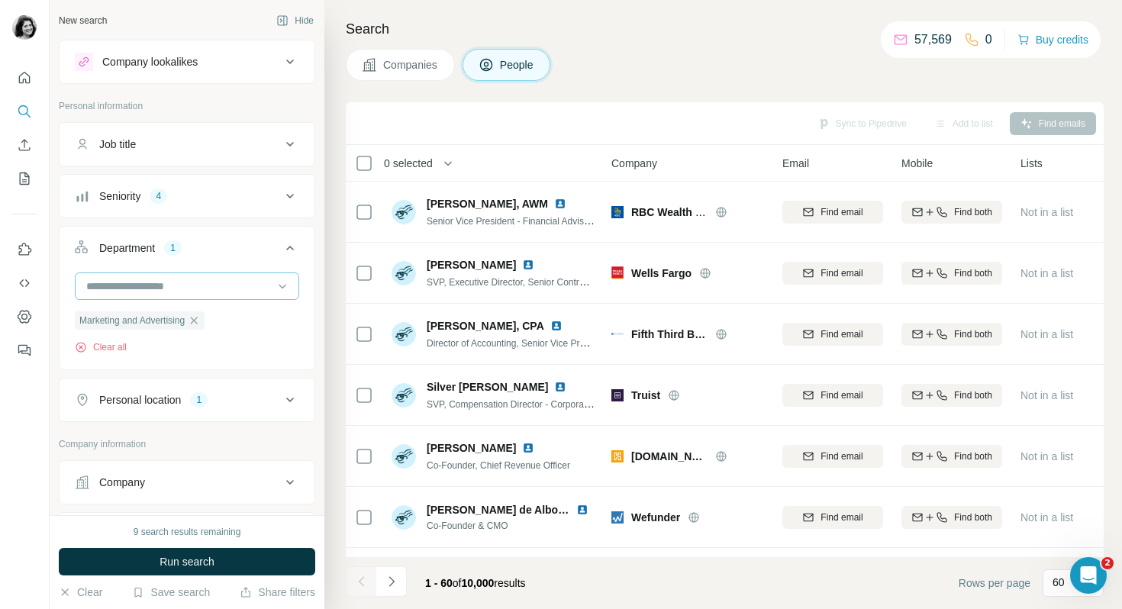
click at [181, 286] on input at bounding box center [179, 286] width 189 height 17
type input "*****"
click at [182, 318] on div "Sales" at bounding box center [187, 320] width 199 height 15
click at [151, 564] on button "Run search" at bounding box center [187, 561] width 257 height 27
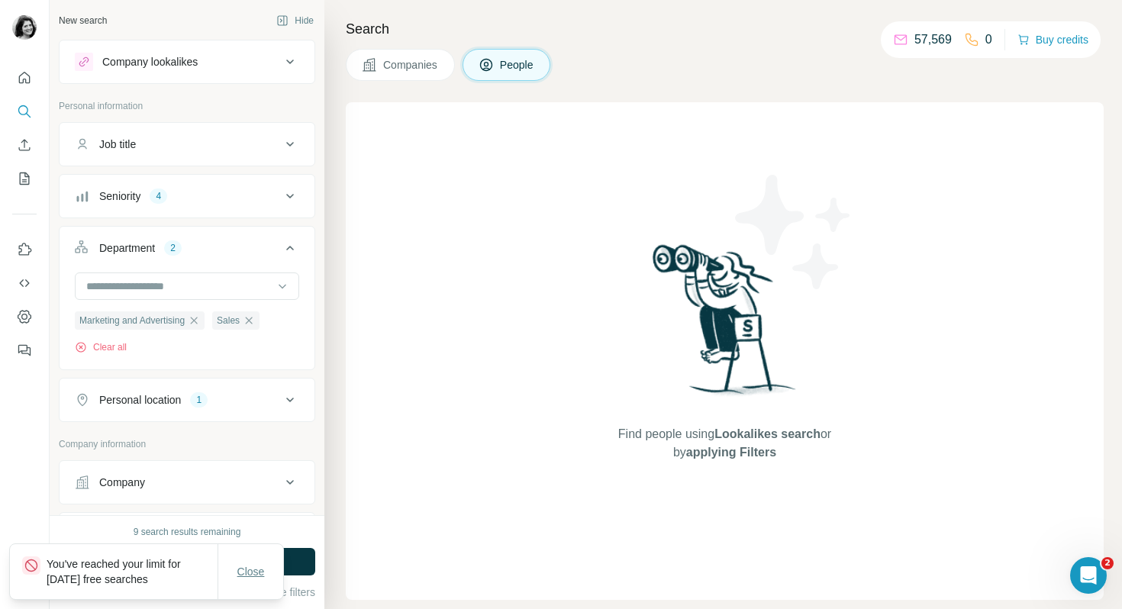
click at [251, 567] on span "Close" at bounding box center [250, 571] width 27 height 15
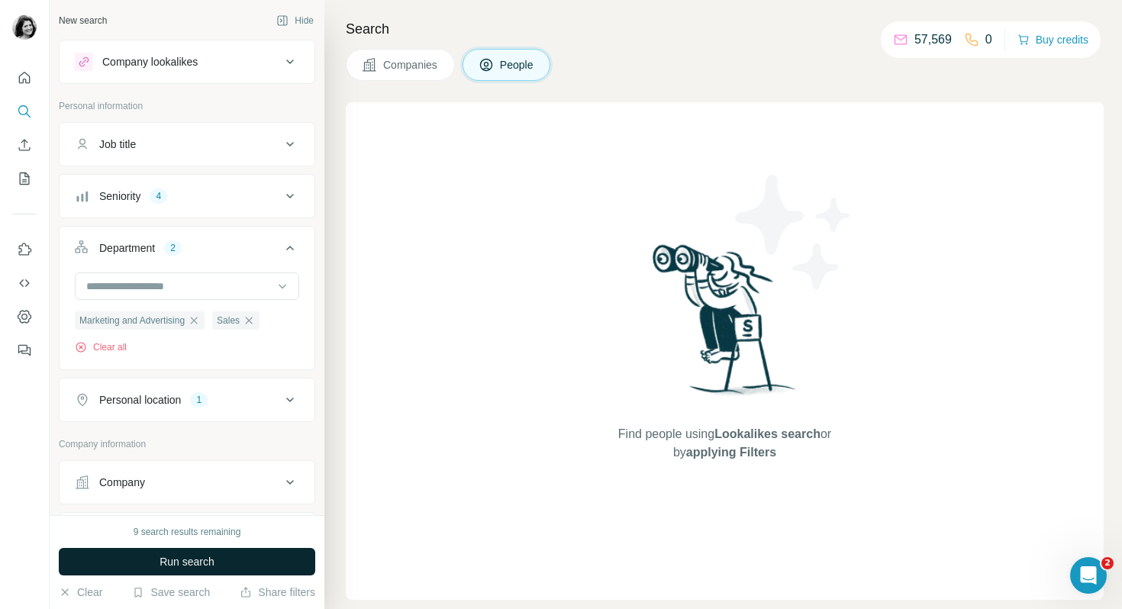
click at [246, 563] on button "Run search" at bounding box center [187, 561] width 257 height 27
click at [438, 74] on button "Companies" at bounding box center [400, 65] width 109 height 32
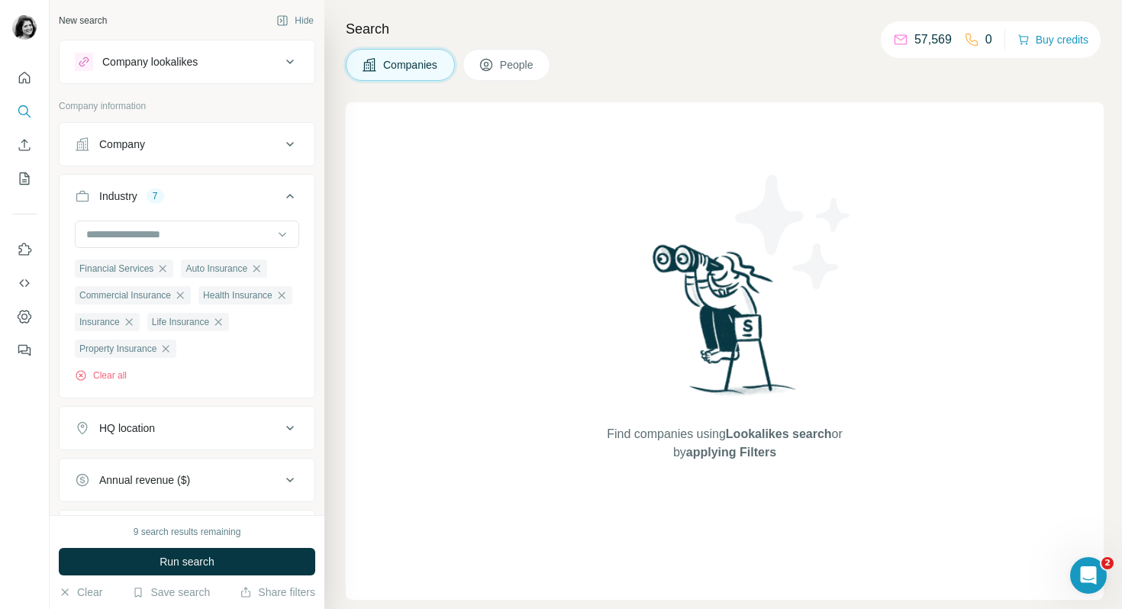
click at [494, 71] on icon at bounding box center [486, 64] width 15 height 15
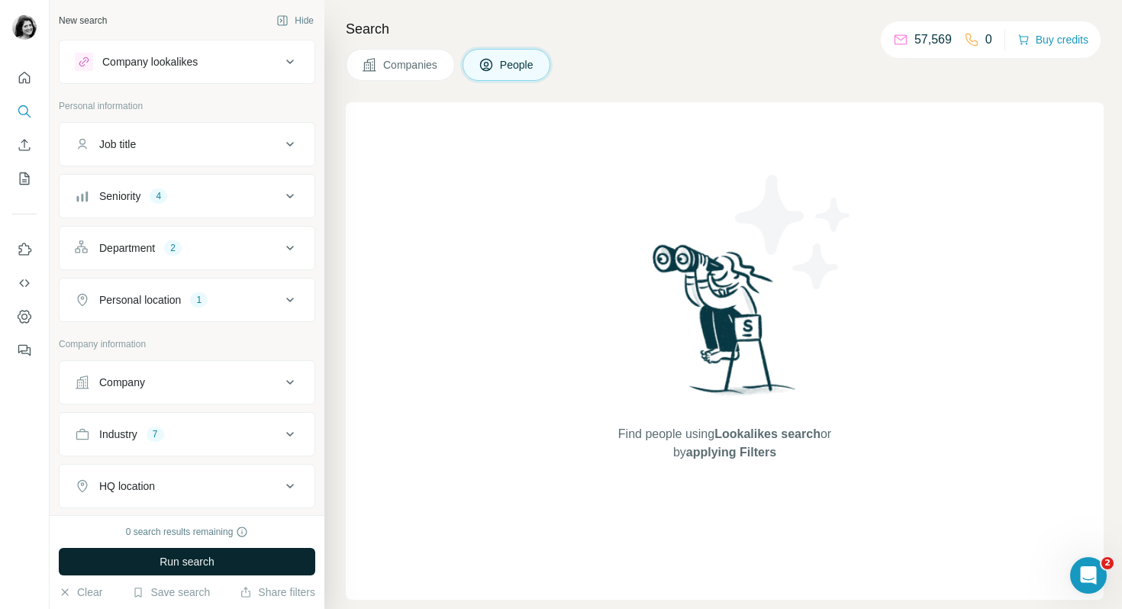
click at [205, 563] on span "Run search" at bounding box center [187, 561] width 55 height 15
click at [25, 82] on icon "Quick start" at bounding box center [24, 77] width 11 height 11
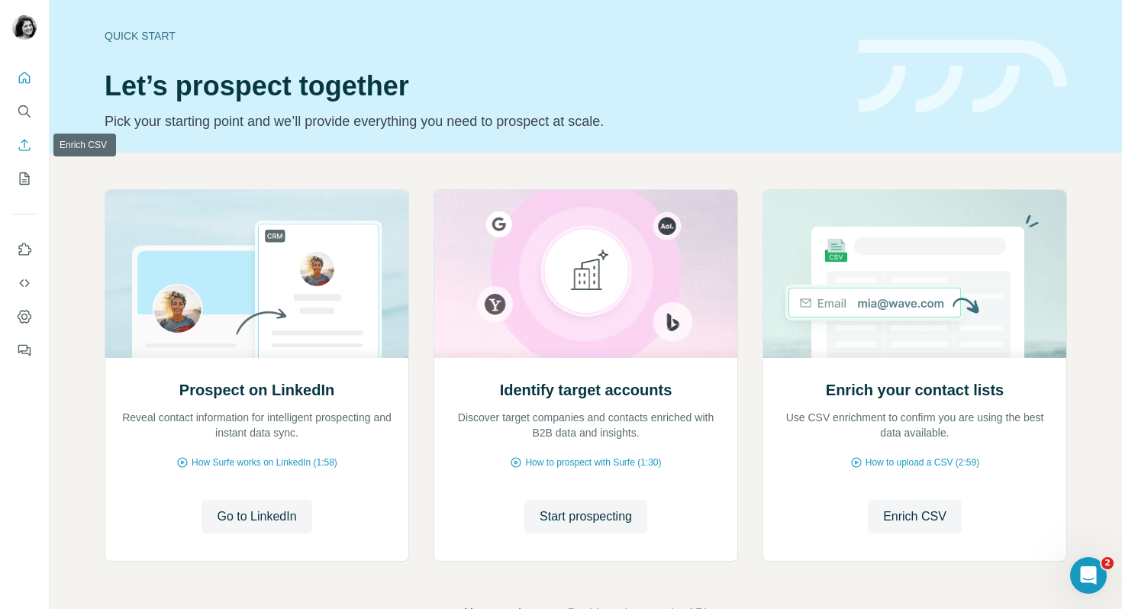
click at [21, 143] on icon "Enrich CSV" at bounding box center [24, 144] width 15 height 15
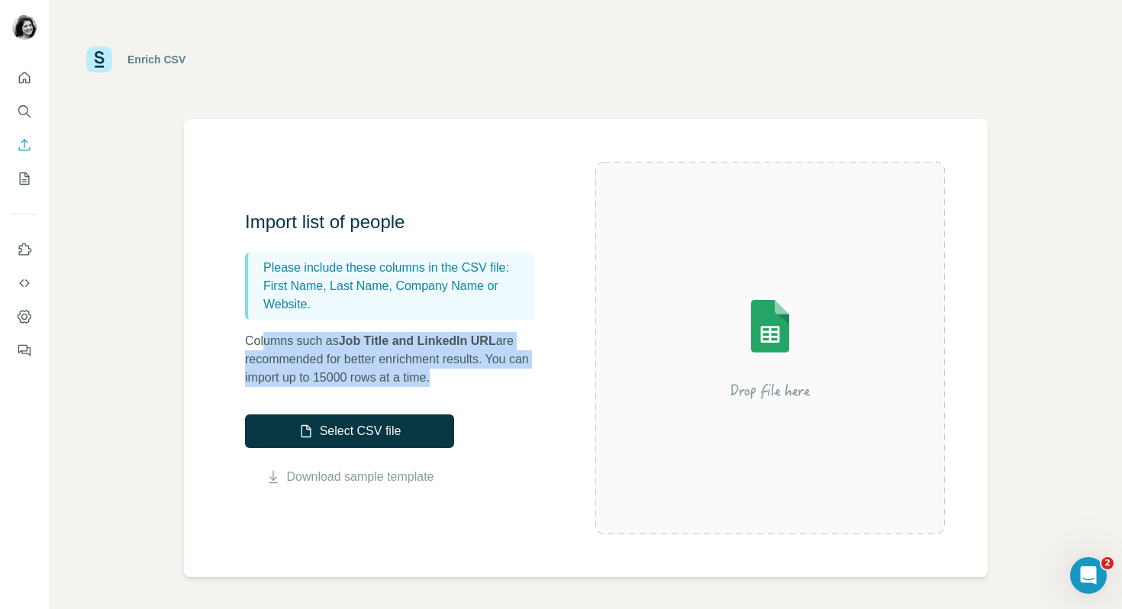
drag, startPoint x: 263, startPoint y: 345, endPoint x: 444, endPoint y: 381, distance: 184.5
click at [444, 381] on p "Columns such as Job Title and LinkedIn URL are recommended for better enrichmen…" at bounding box center [397, 359] width 305 height 55
click at [24, 319] on icon "Dashboard" at bounding box center [24, 317] width 6 height 6
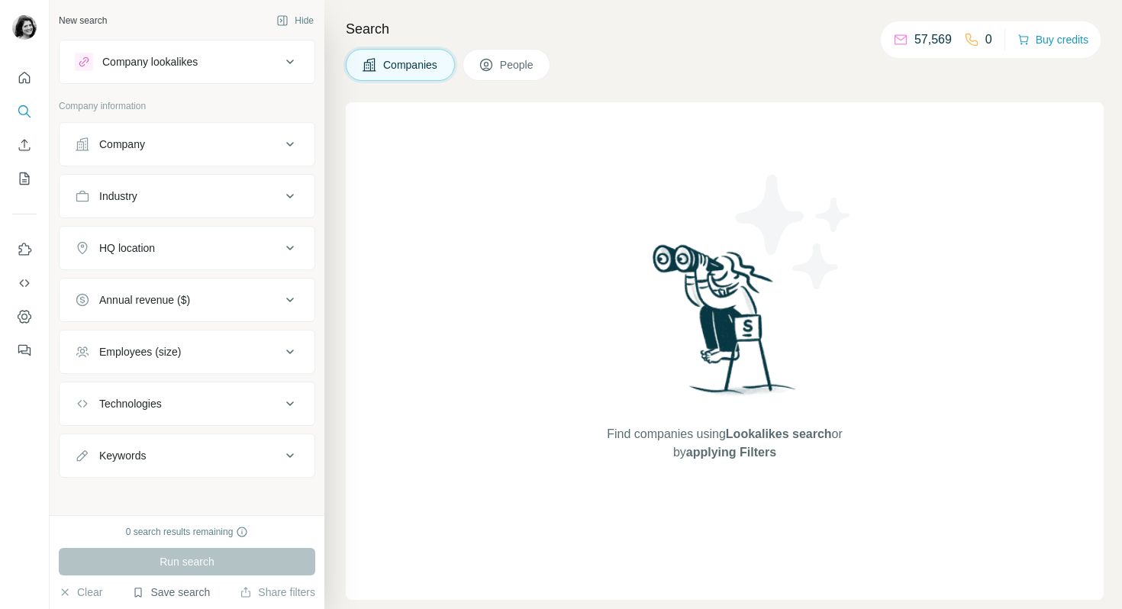
click at [176, 594] on button "Save search" at bounding box center [171, 592] width 78 height 15
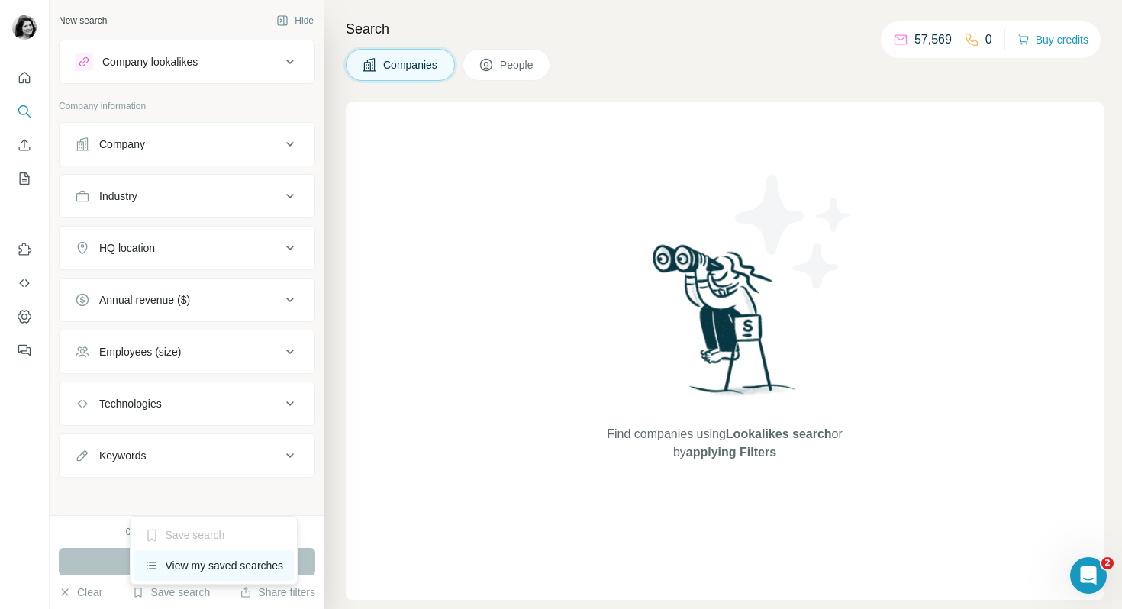
click at [183, 563] on div "View my saved searches" at bounding box center [214, 565] width 161 height 31
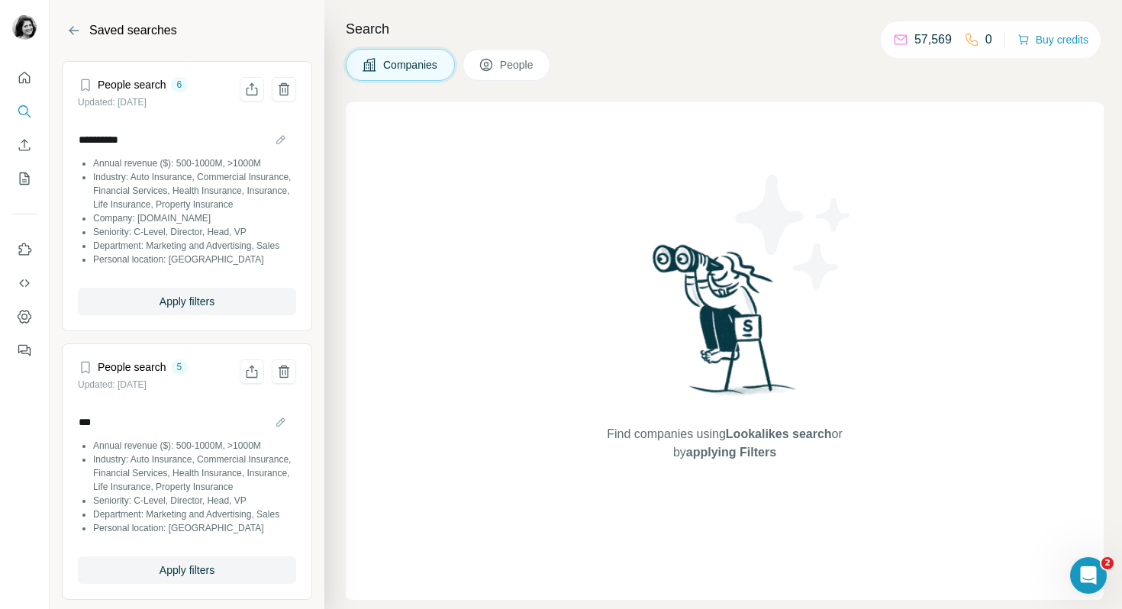
scroll to position [37, 0]
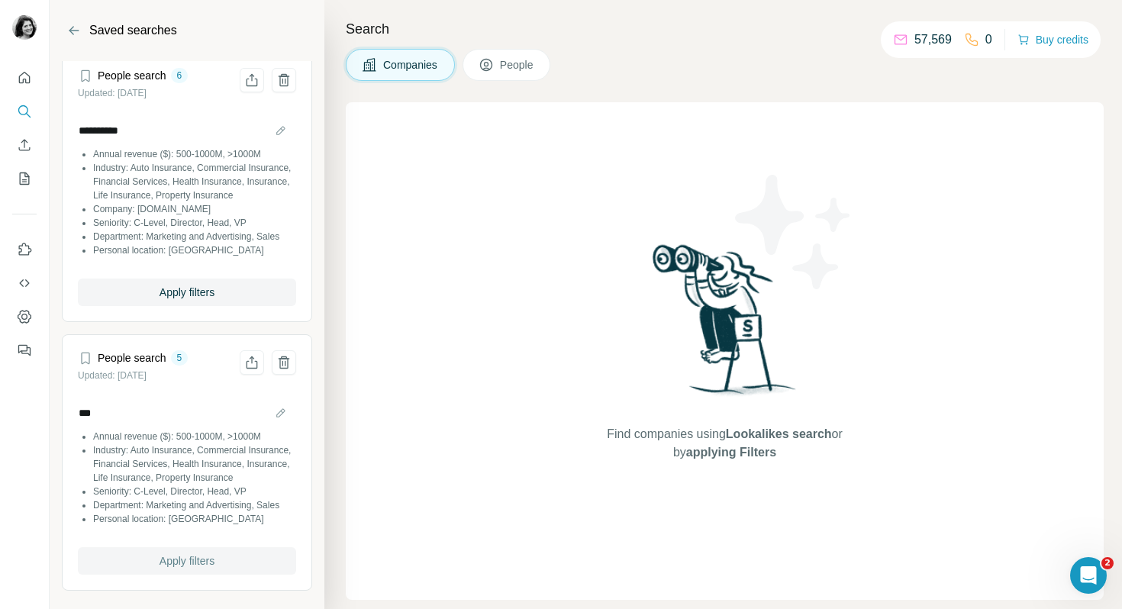
click at [184, 557] on span "Apply filters" at bounding box center [187, 561] width 55 height 15
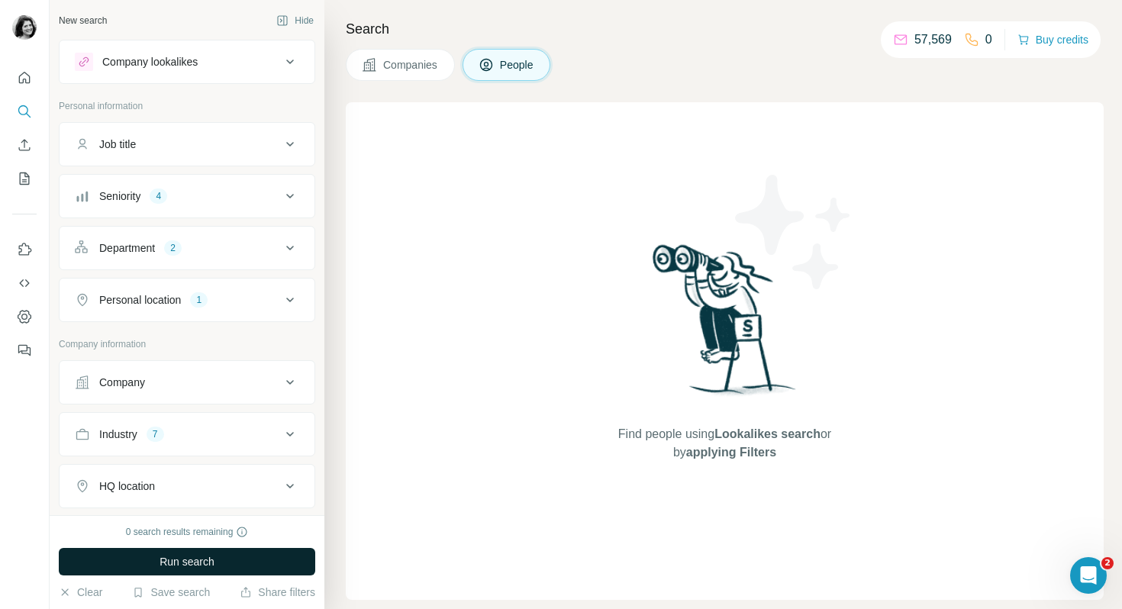
click at [210, 557] on span "Run search" at bounding box center [187, 561] width 55 height 15
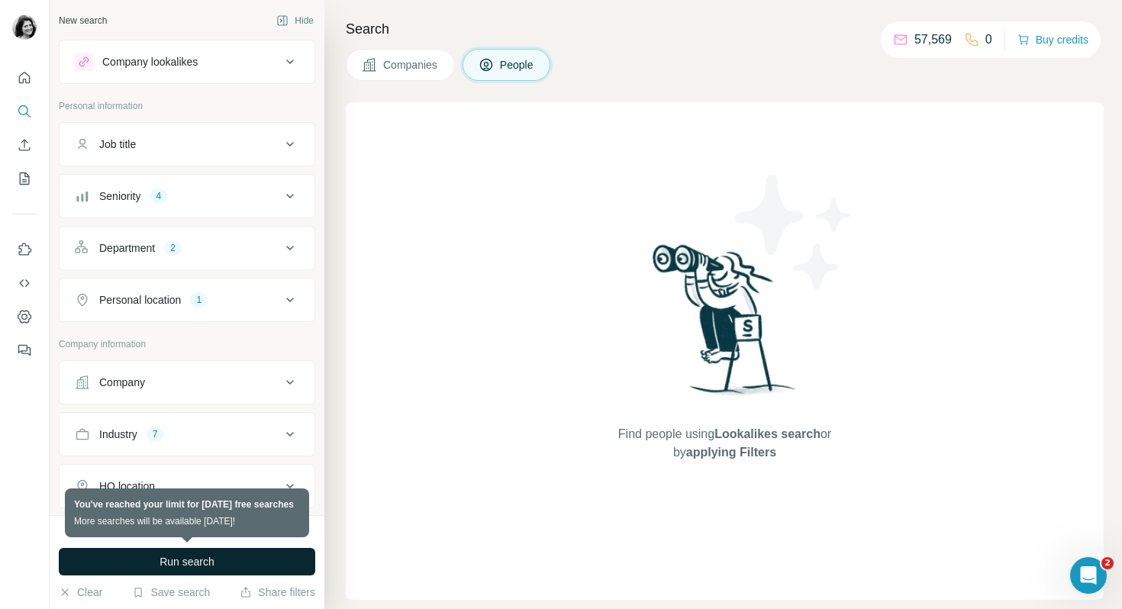
click at [217, 523] on div "0 search results remaining Run search Clear Save search Share filters" at bounding box center [187, 562] width 275 height 94
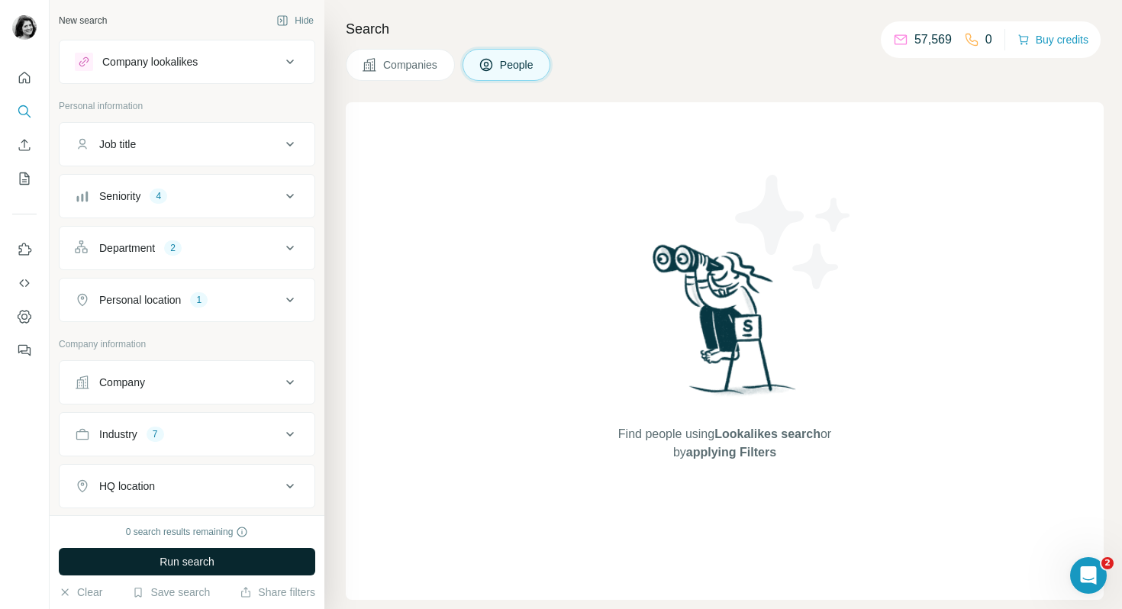
click at [190, 567] on span "Run search" at bounding box center [187, 561] width 55 height 15
click at [188, 599] on button "Save search" at bounding box center [171, 592] width 78 height 15
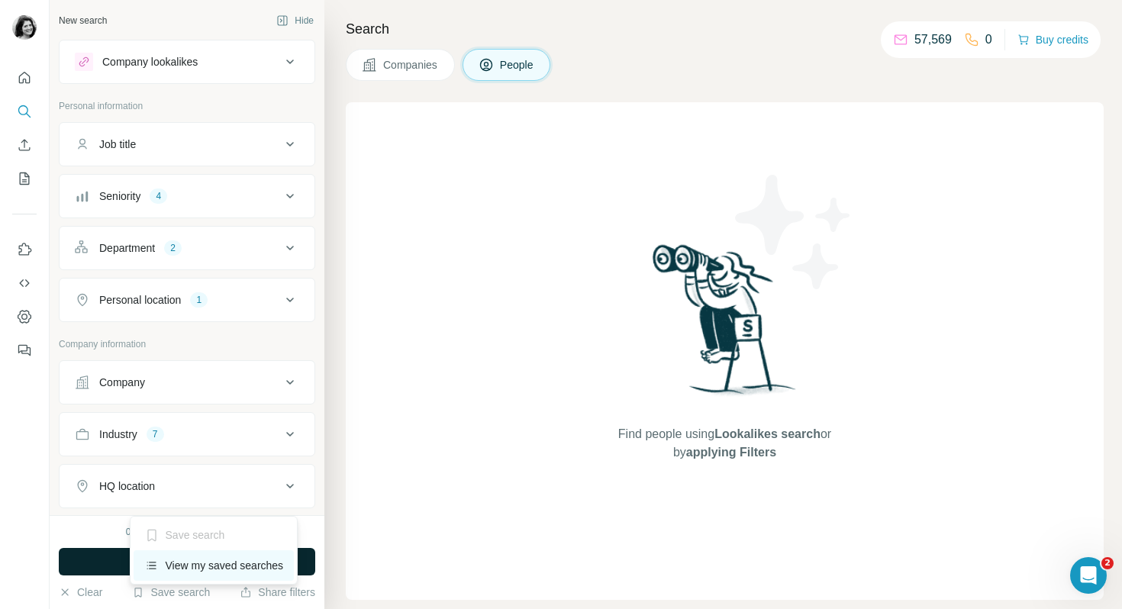
click at [192, 568] on div "View my saved searches" at bounding box center [214, 565] width 161 height 31
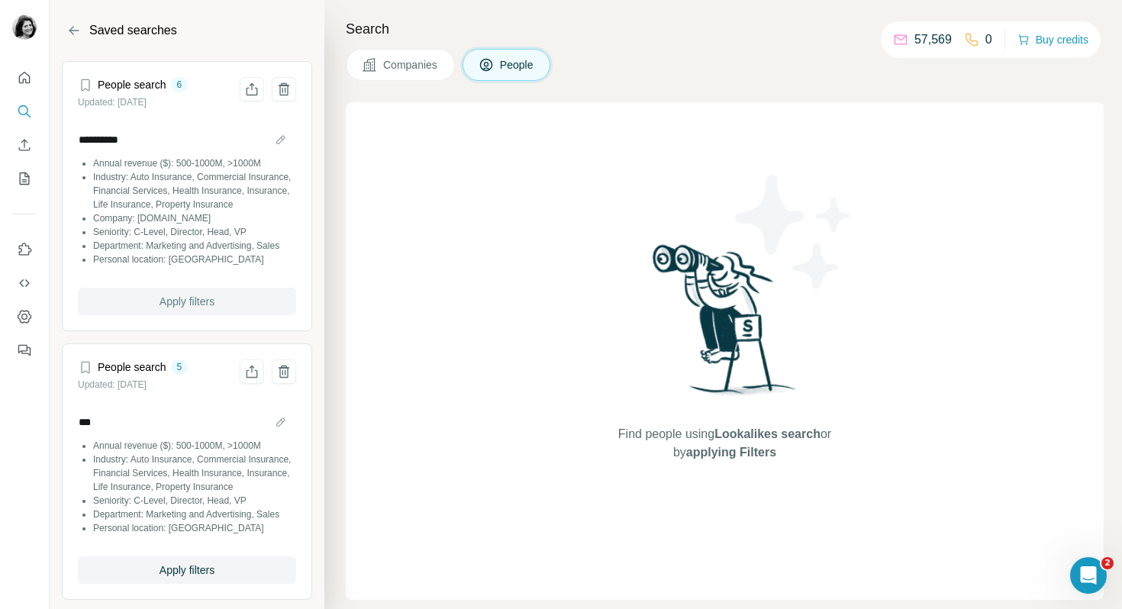
click at [239, 312] on button "Apply filters" at bounding box center [187, 301] width 218 height 27
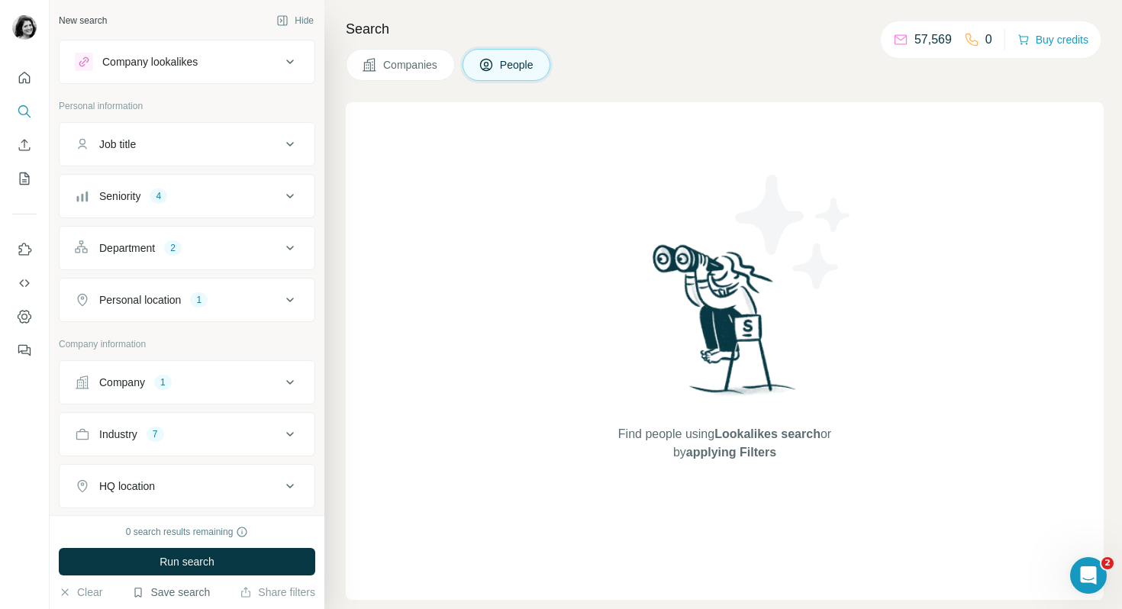
click at [188, 591] on button "Save search" at bounding box center [171, 592] width 78 height 15
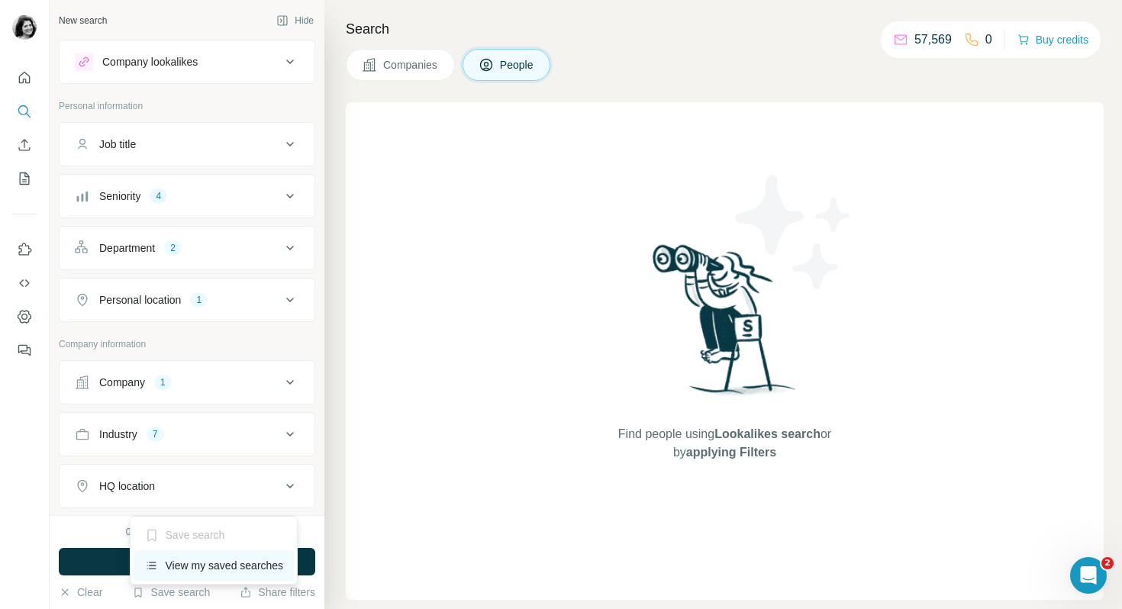
click at [193, 570] on div "View my saved searches" at bounding box center [214, 565] width 161 height 31
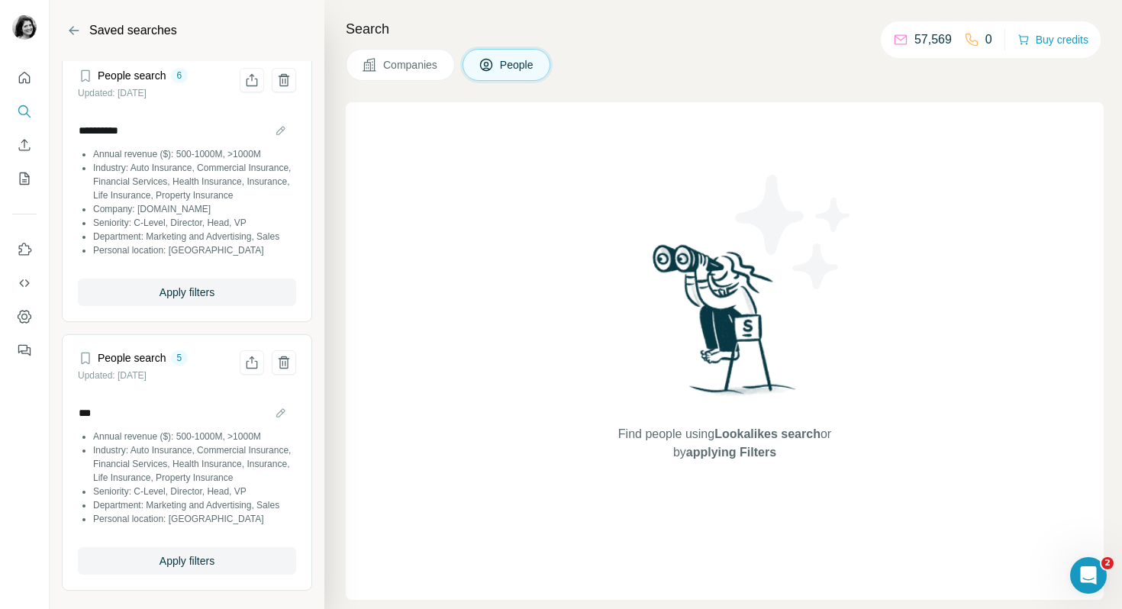
scroll to position [37, 0]
click at [194, 567] on span "Apply filters" at bounding box center [187, 561] width 55 height 15
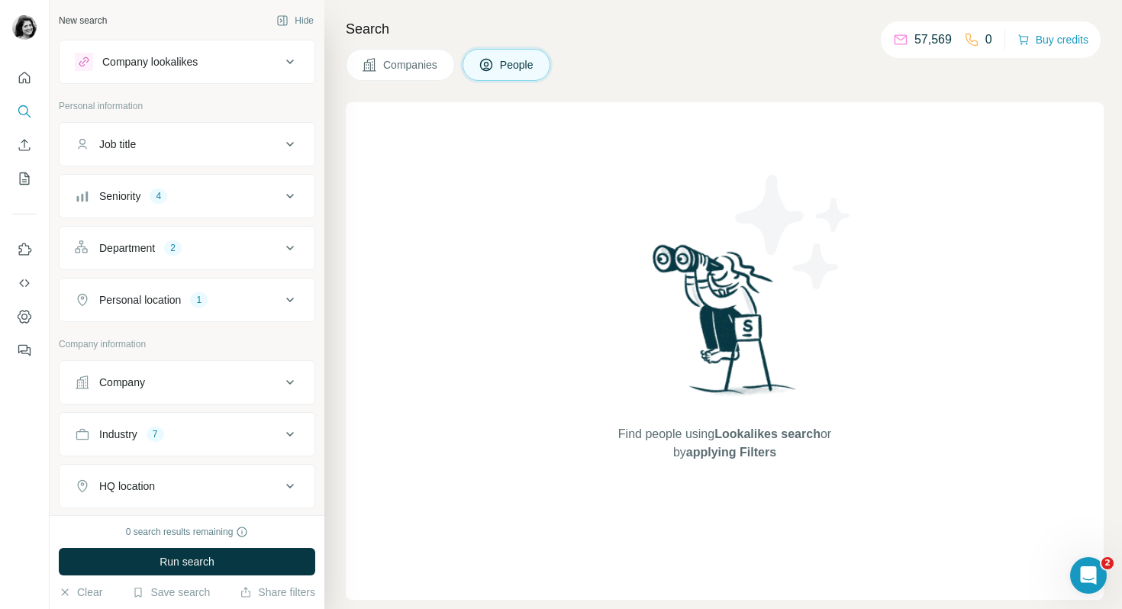
click at [194, 567] on span "Run search" at bounding box center [187, 561] width 55 height 15
drag, startPoint x: 890, startPoint y: 38, endPoint x: 944, endPoint y: 42, distance: 54.3
click at [944, 43] on div "57,569" at bounding box center [922, 40] width 59 height 18
